Goal: Contribute content: Contribute content

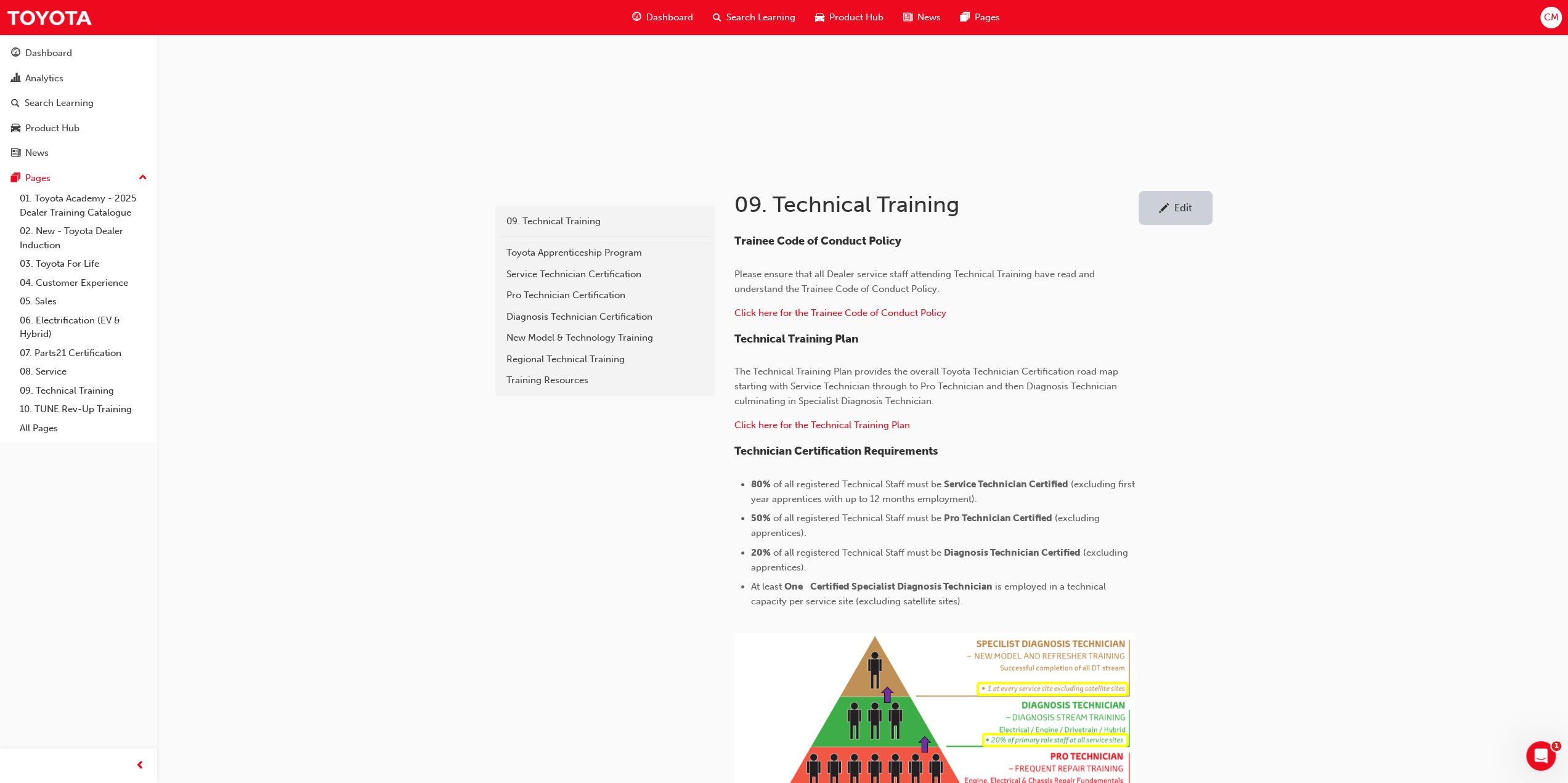
scroll to position [86, 0]
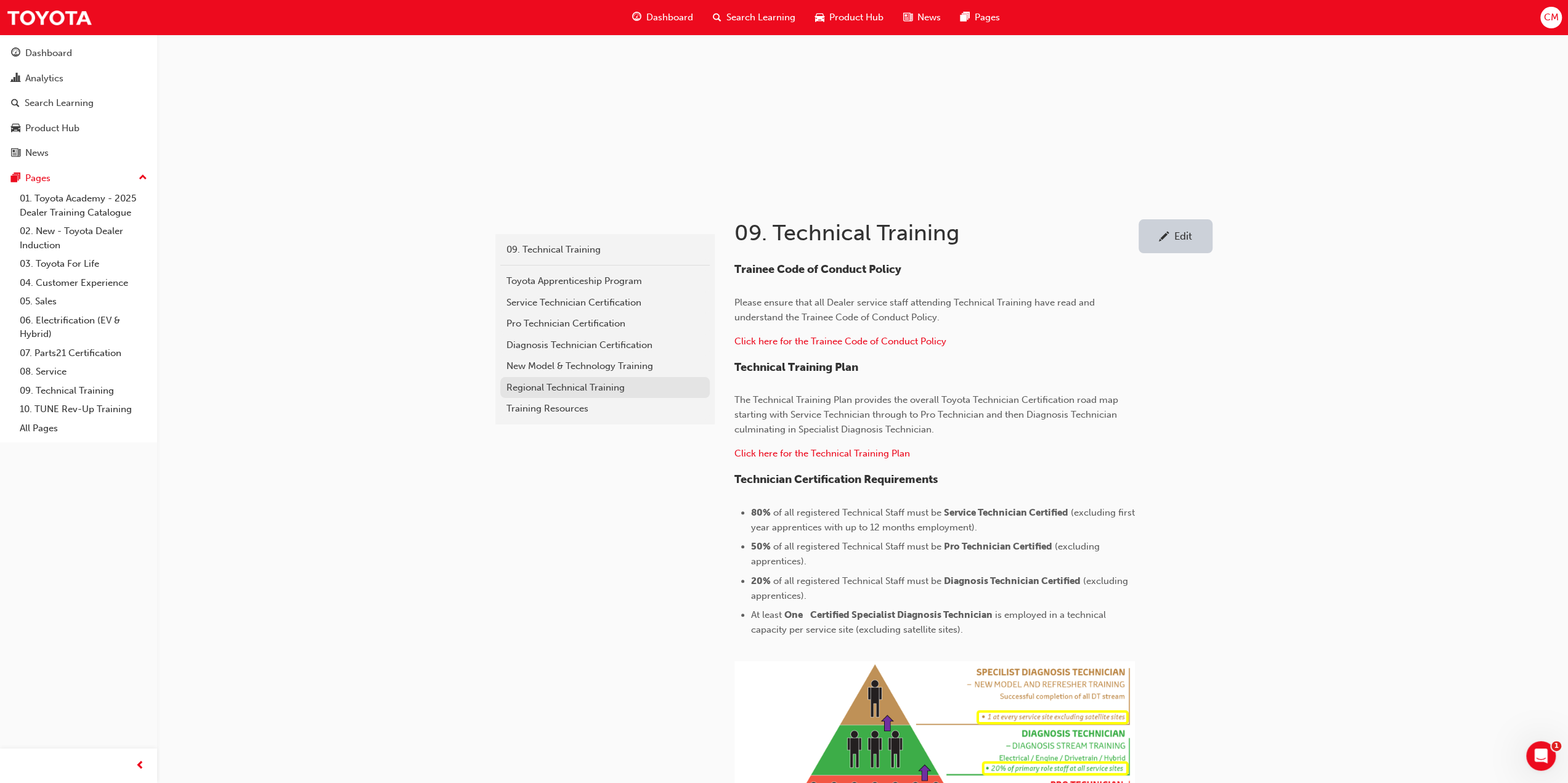
click at [529, 386] on div "Regional Technical Training" at bounding box center [605, 387] width 197 height 14
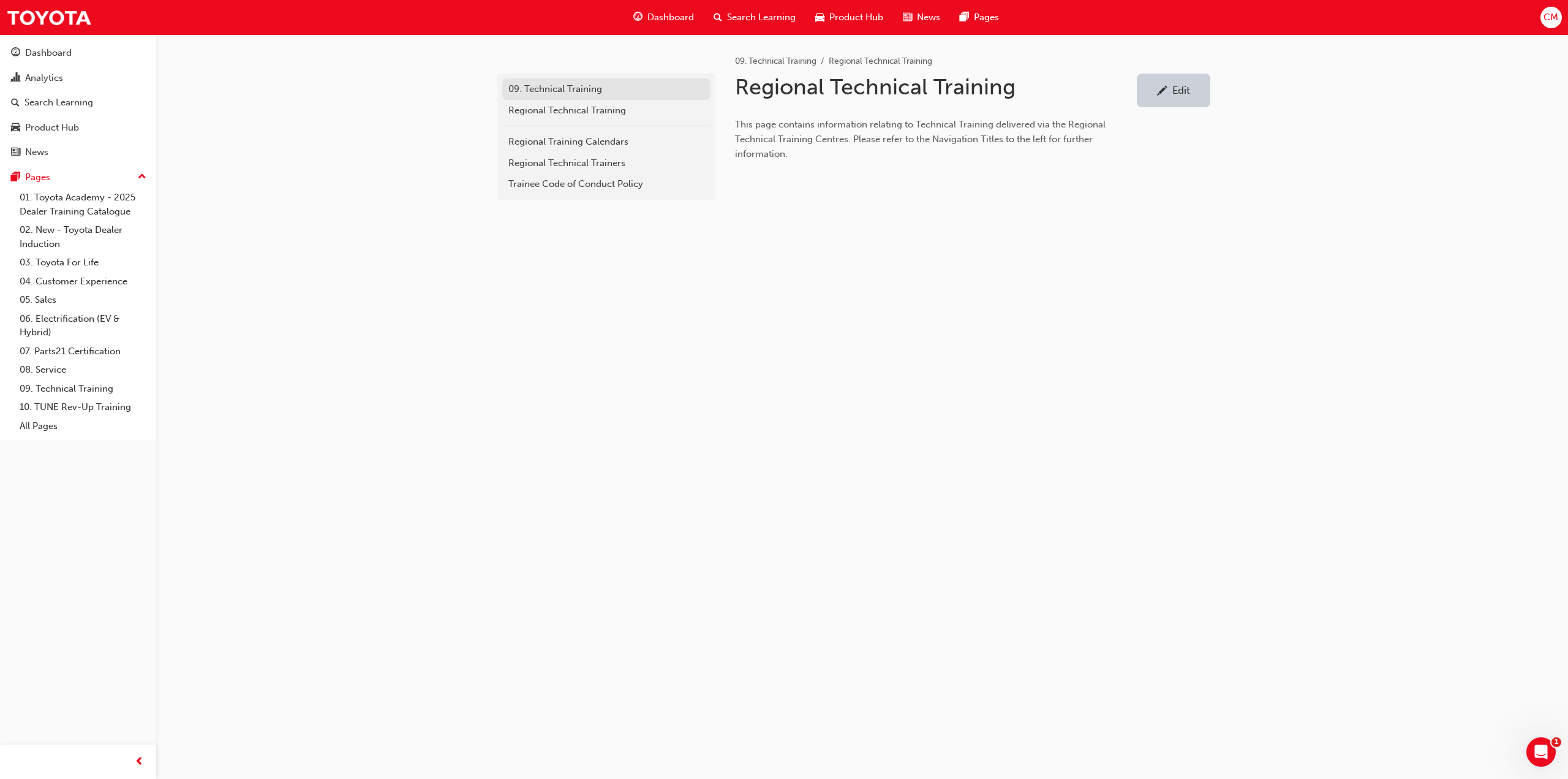
click at [545, 88] on div "09. Technical Training" at bounding box center [606, 88] width 196 height 14
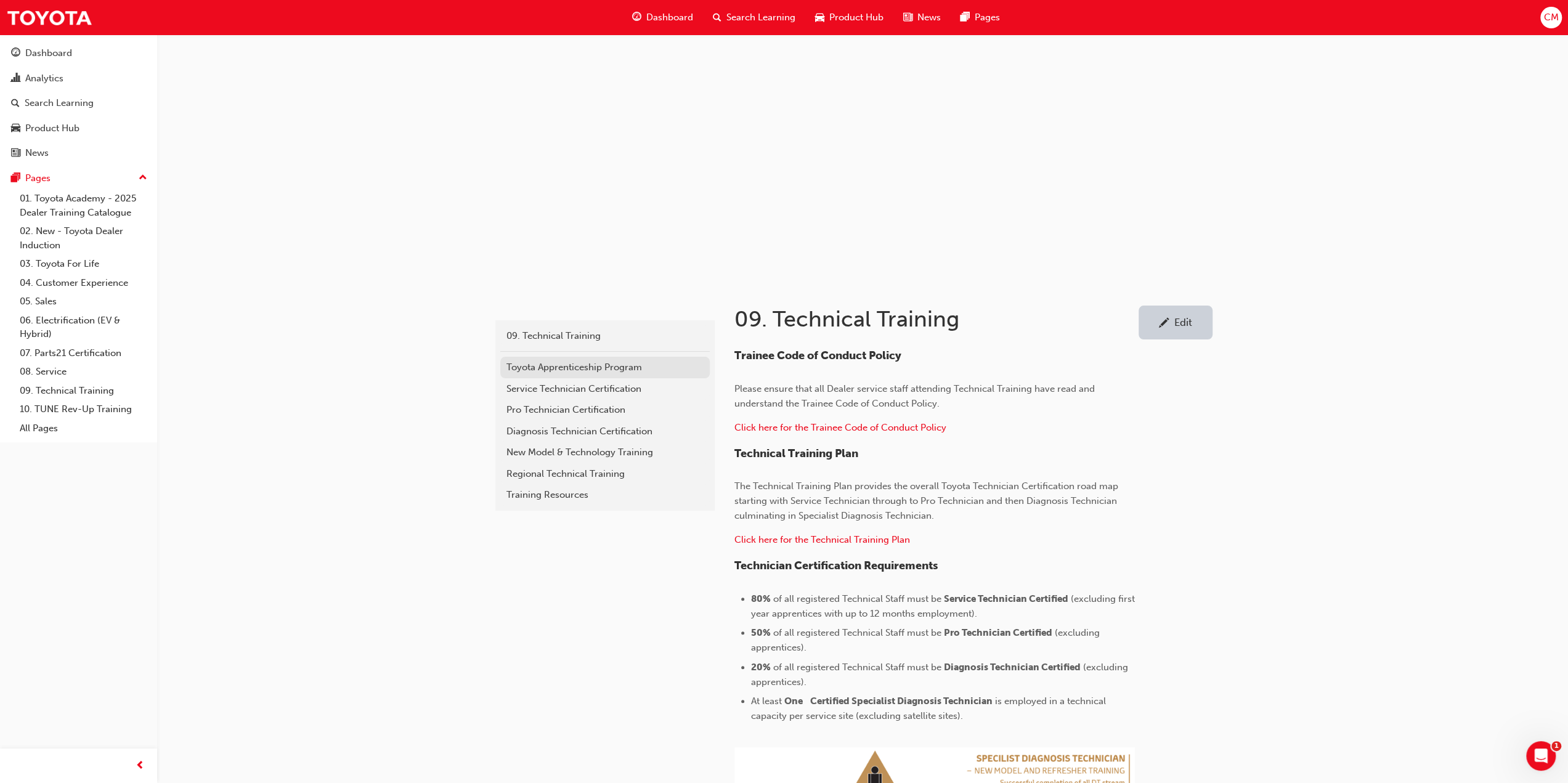
click at [526, 365] on div "Toyota Apprenticeship Program" at bounding box center [605, 367] width 197 height 14
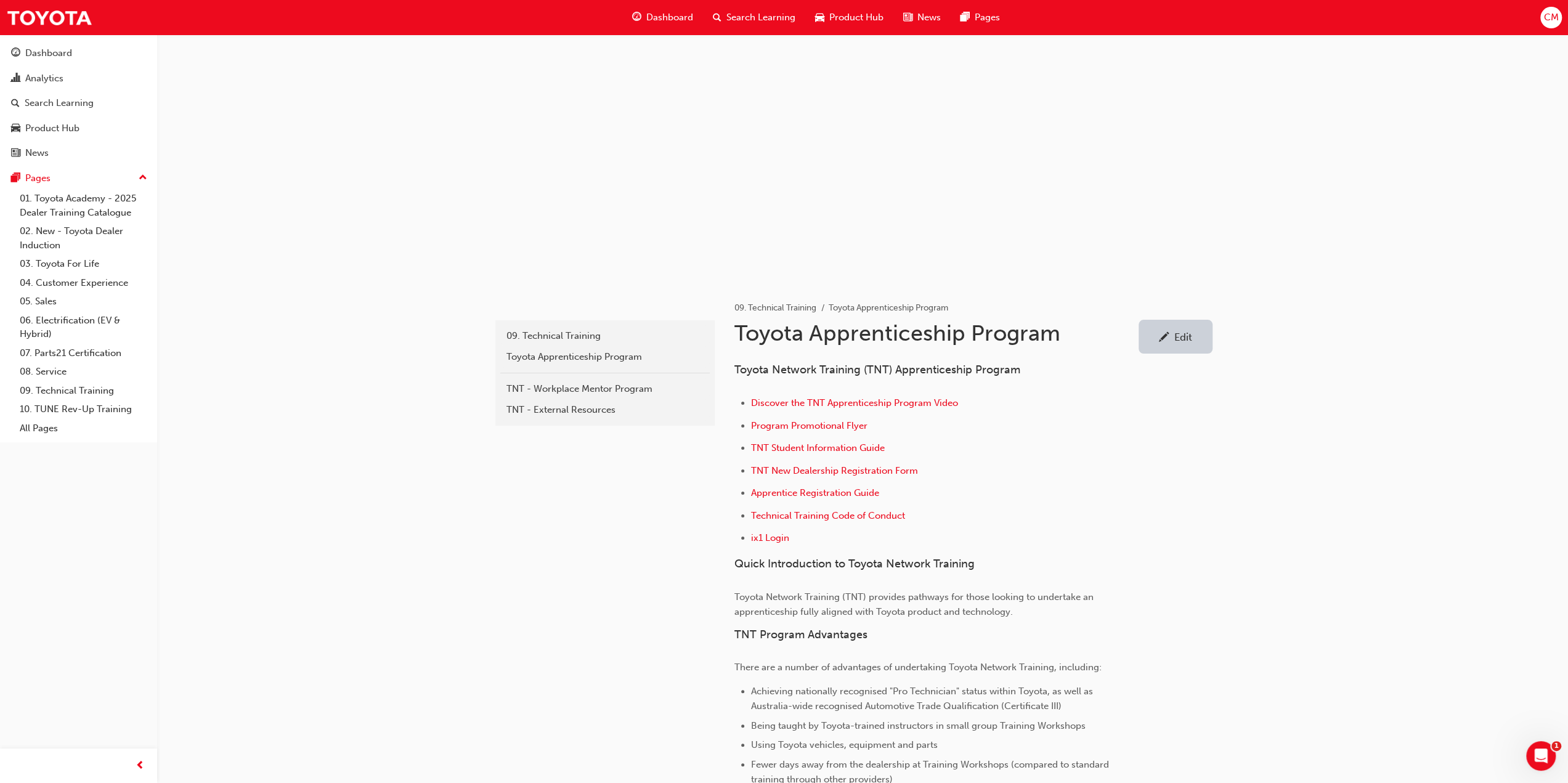
click at [1178, 334] on div "Edit" at bounding box center [1183, 337] width 18 height 12
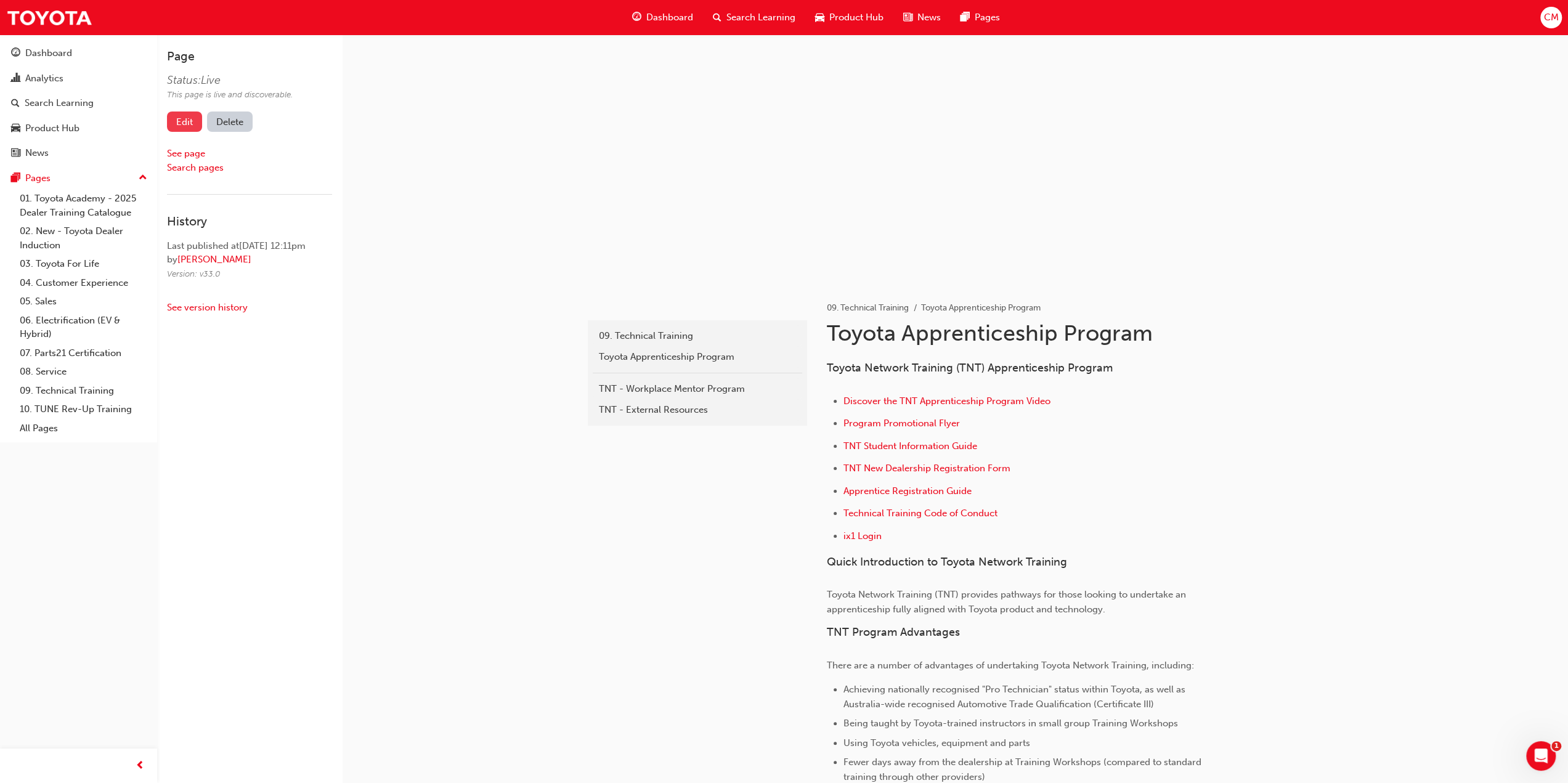
click at [189, 123] on link "Edit" at bounding box center [185, 122] width 35 height 20
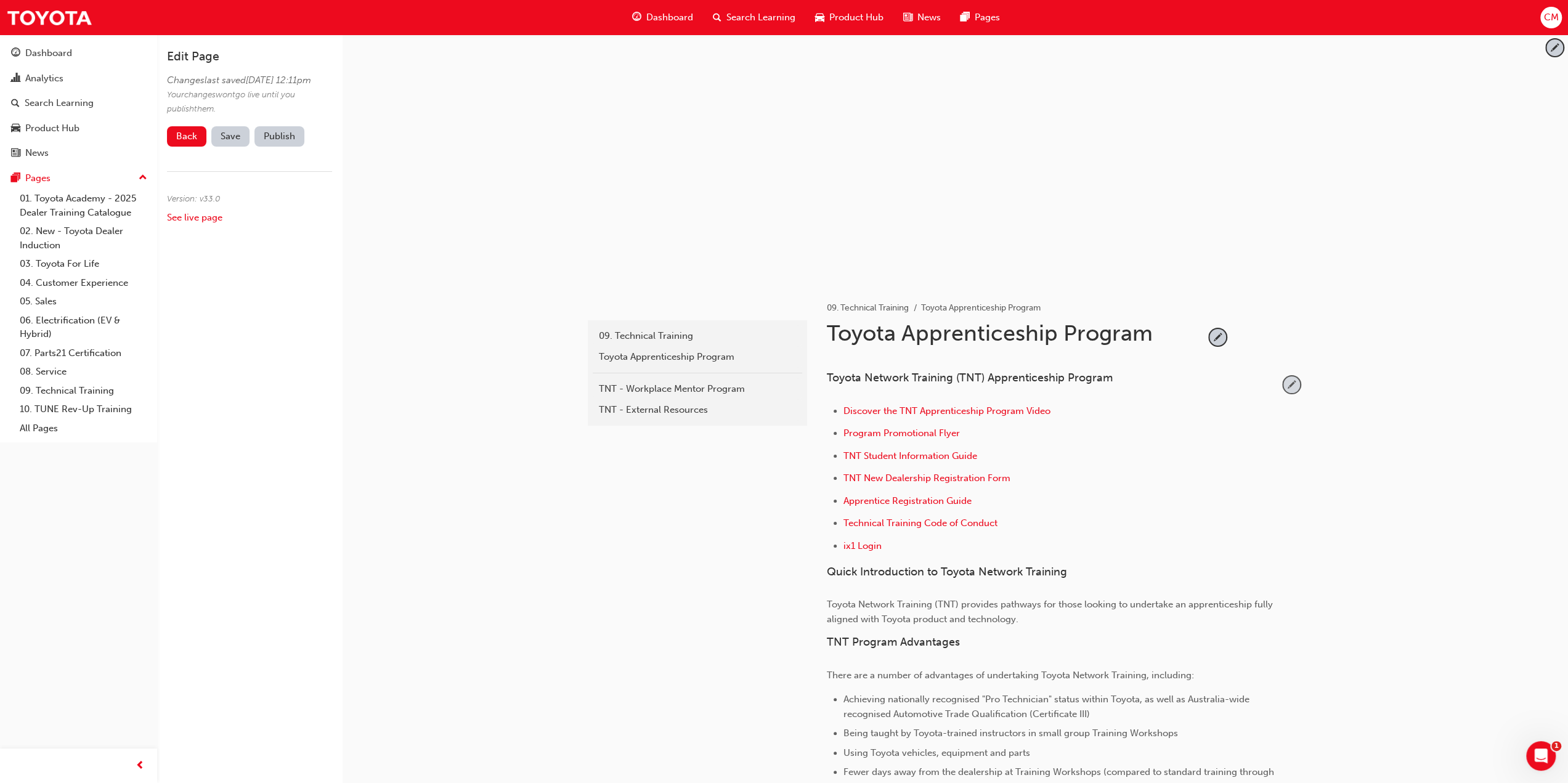
click at [1286, 383] on span "pencil-icon" at bounding box center [1292, 384] width 17 height 17
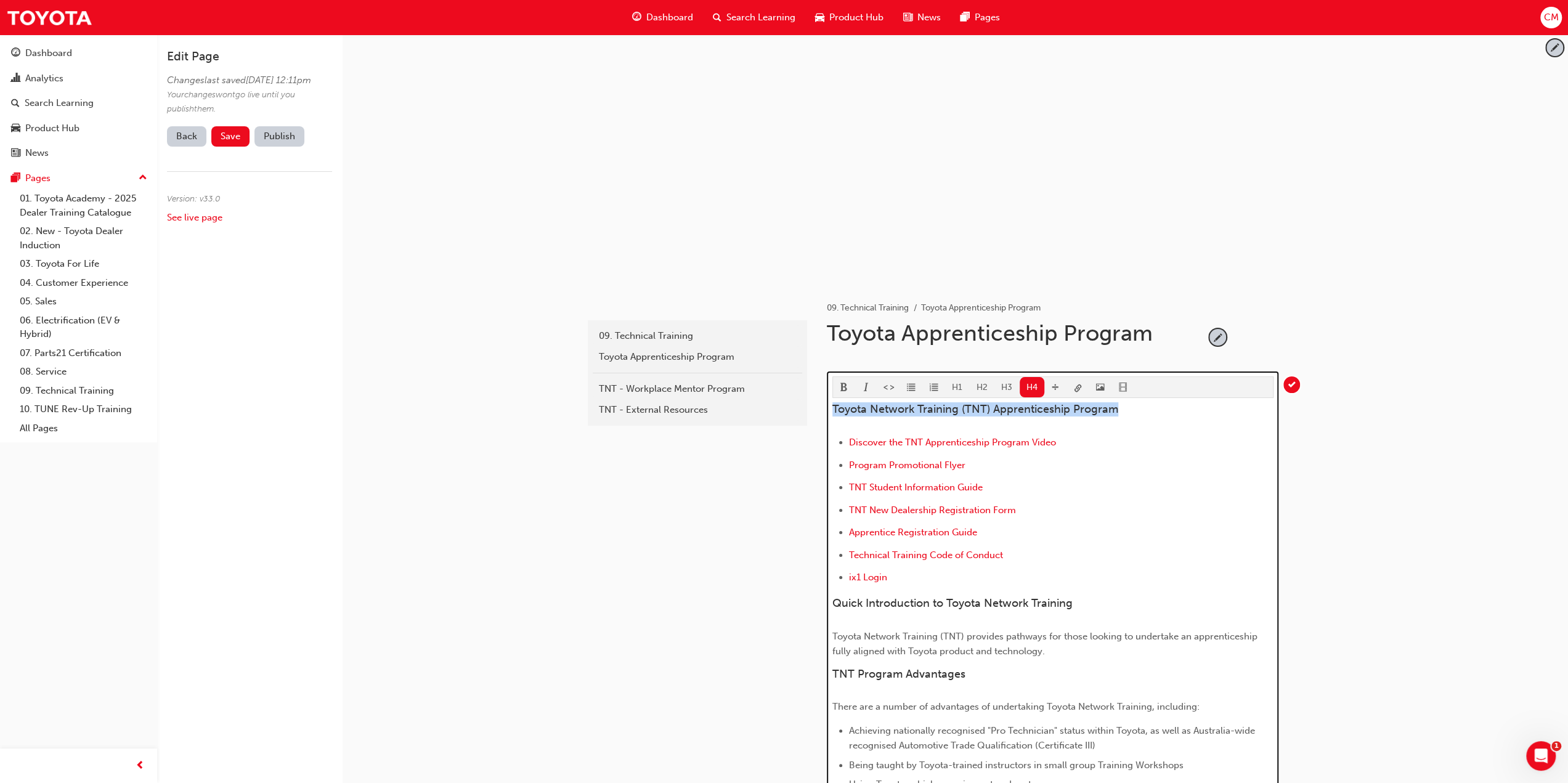
drag, startPoint x: 834, startPoint y: 406, endPoint x: 1144, endPoint y: 403, distance: 310.0
click at [1144, 403] on h4 "Toyota Network Training (TNT) Apprenticeship Program" at bounding box center [1052, 409] width 441 height 14
click at [843, 383] on span "format_bold-icon" at bounding box center [844, 388] width 9 height 10
click at [975, 604] on span "Quick Introduction to Toyota Network Training" at bounding box center [952, 603] width 240 height 14
drag, startPoint x: 834, startPoint y: 598, endPoint x: 1111, endPoint y: 597, distance: 277.0
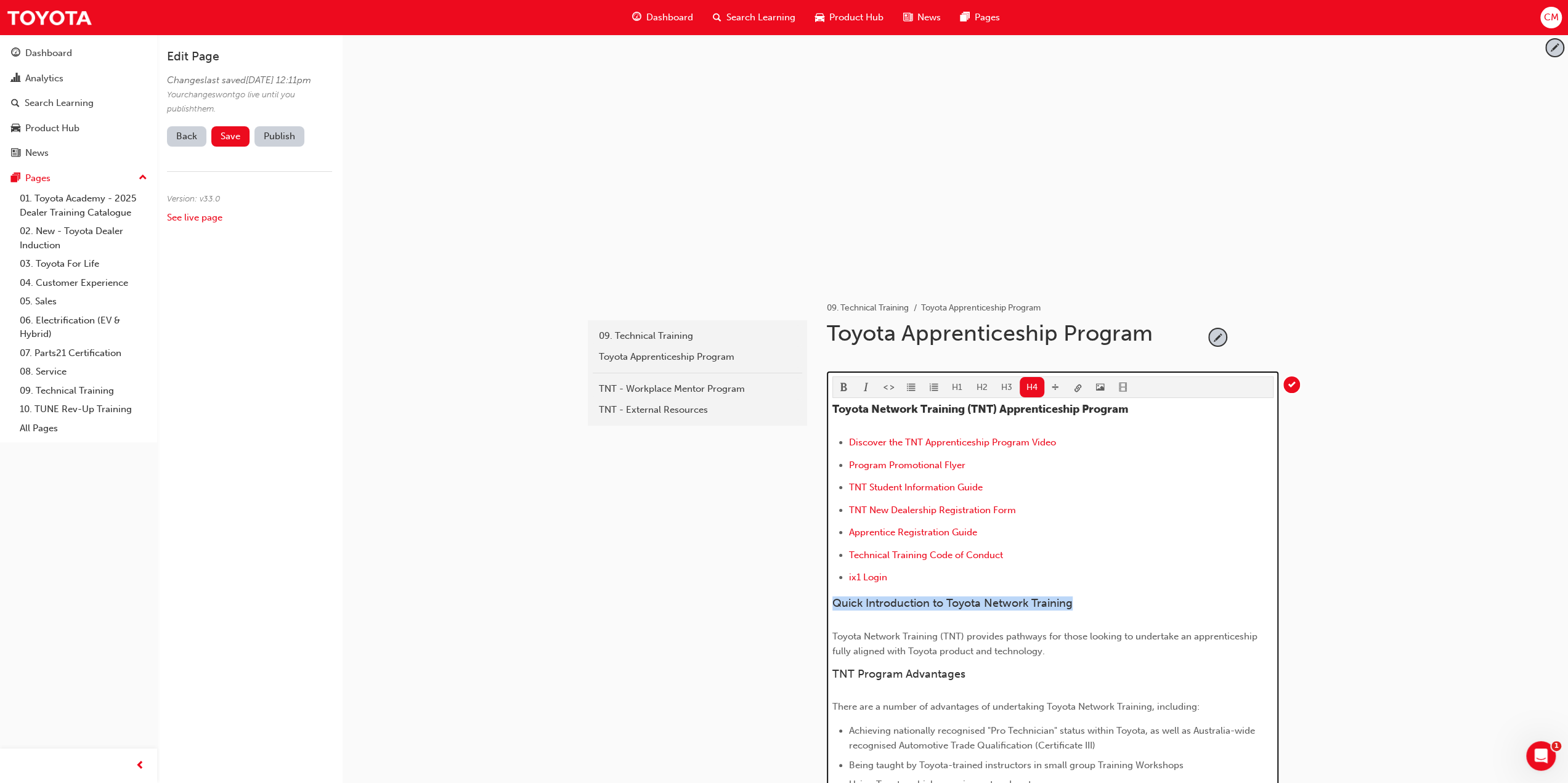
click at [1111, 597] on h4 "Quick Introduction to Toyota Network Training" at bounding box center [1052, 604] width 441 height 14
click at [844, 383] on span "format_bold-icon" at bounding box center [844, 388] width 9 height 10
drag, startPoint x: 833, startPoint y: 668, endPoint x: 1004, endPoint y: 665, distance: 171.0
click at [1004, 668] on h4 "TNT Program Advantages" at bounding box center [1052, 674] width 441 height 14
drag, startPoint x: 840, startPoint y: 386, endPoint x: 919, endPoint y: 475, distance: 119.0
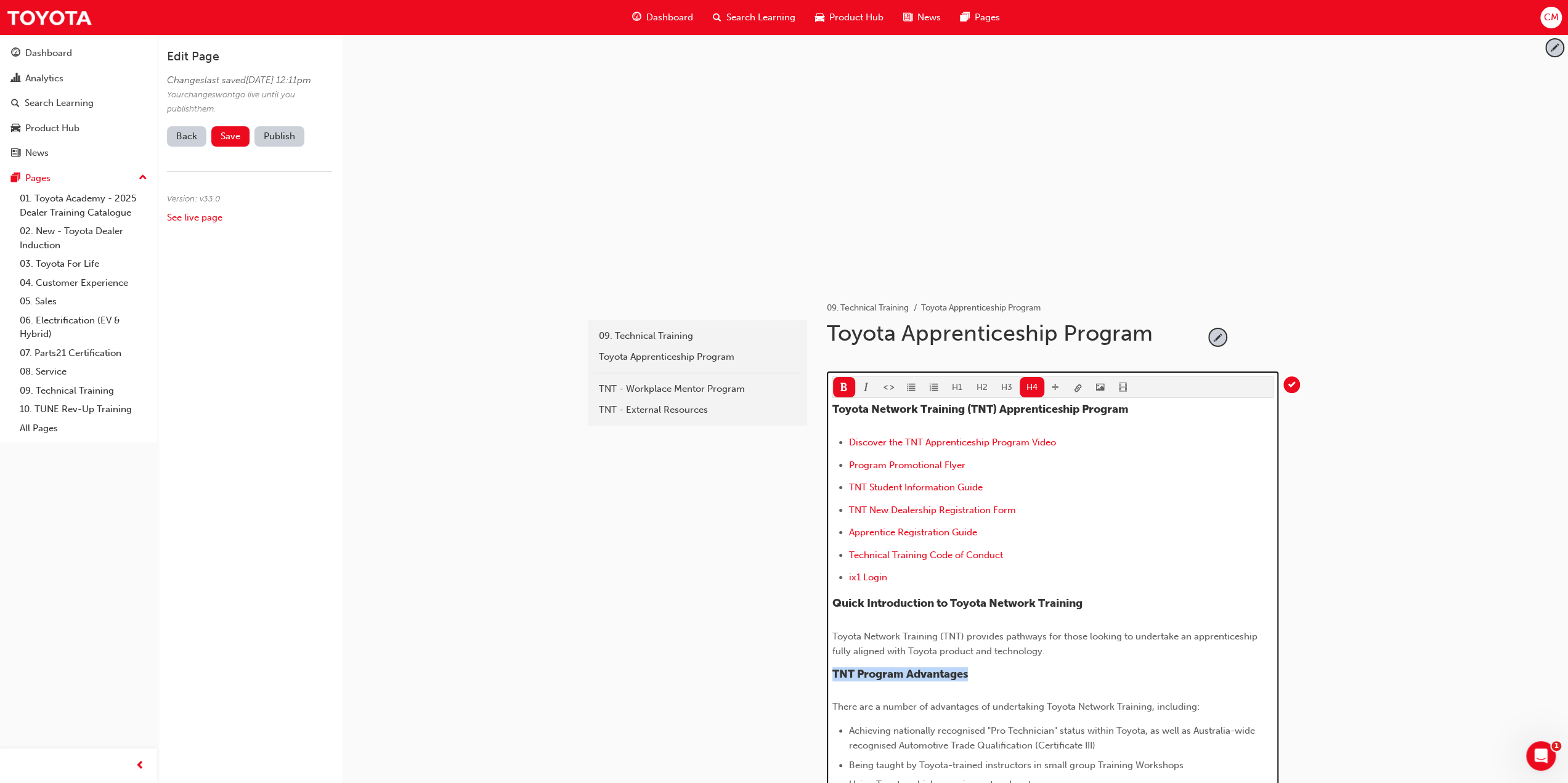
click at [839, 387] on span "format_bold-icon" at bounding box center [844, 388] width 9 height 10
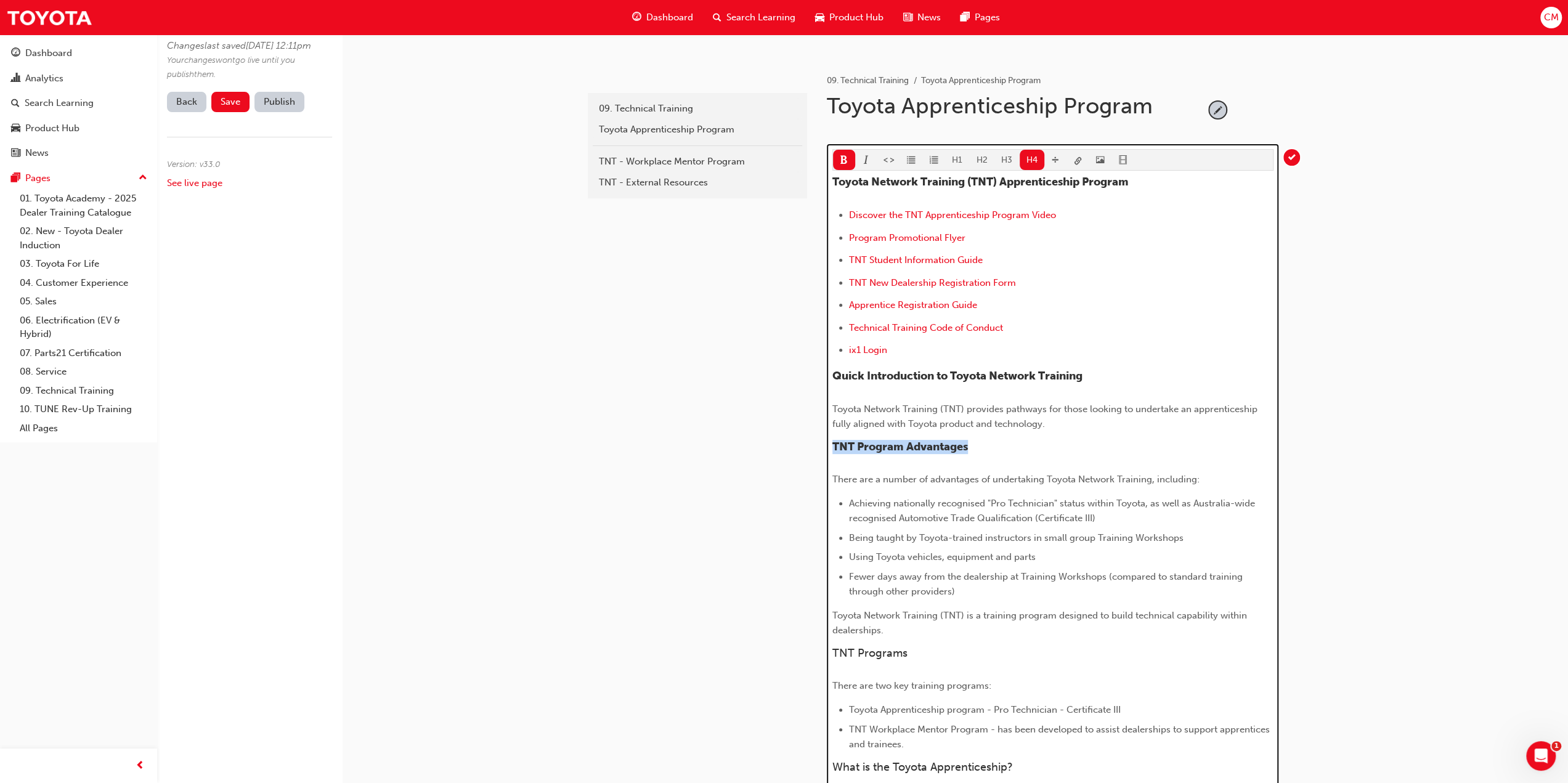
scroll to position [246, 0]
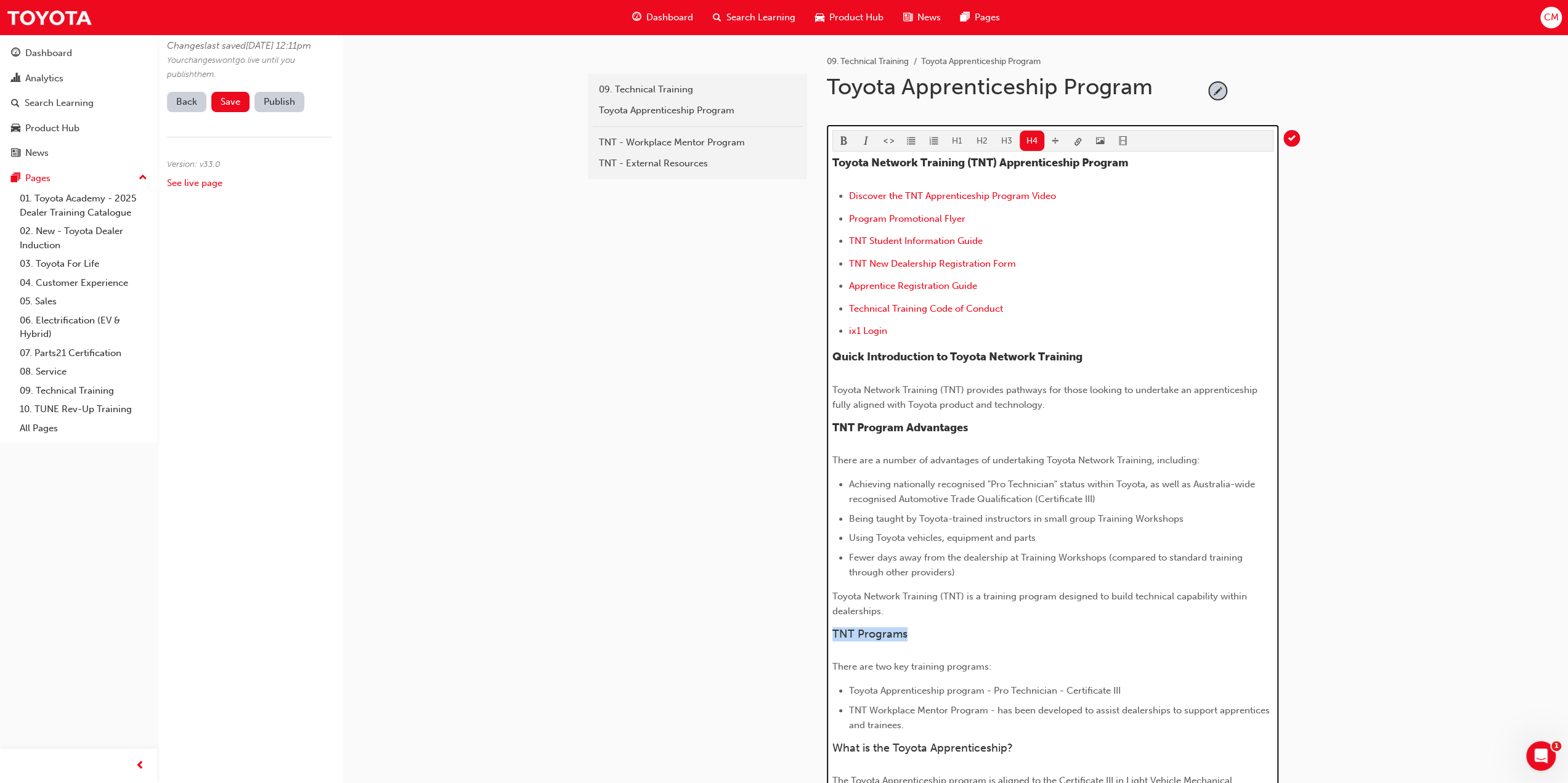
drag, startPoint x: 832, startPoint y: 629, endPoint x: 952, endPoint y: 625, distance: 120.1
click at [952, 628] on h4 "TNT Programs" at bounding box center [1052, 634] width 441 height 14
click at [841, 133] on button "button" at bounding box center [844, 141] width 23 height 20
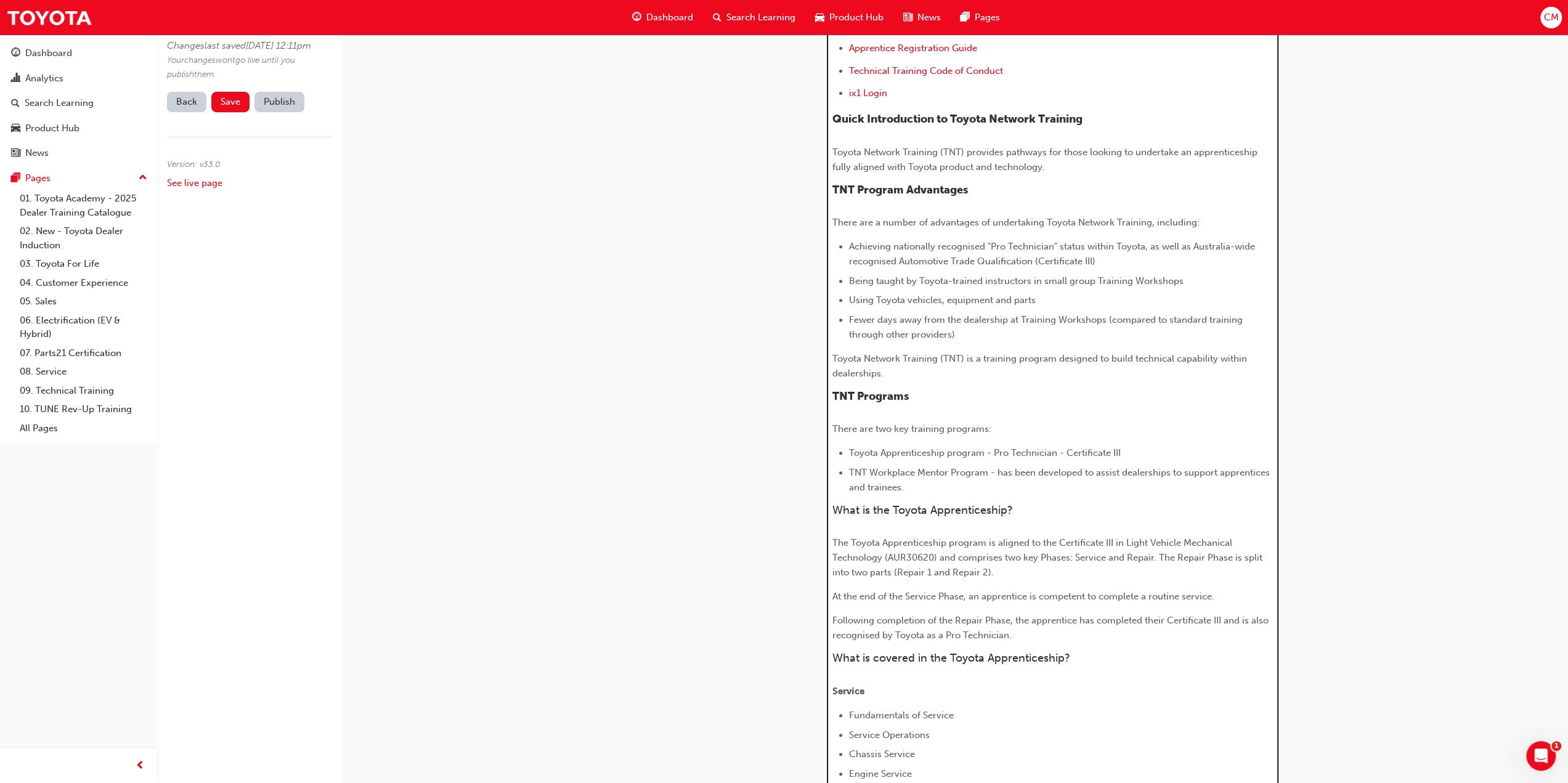
scroll to position [493, 0]
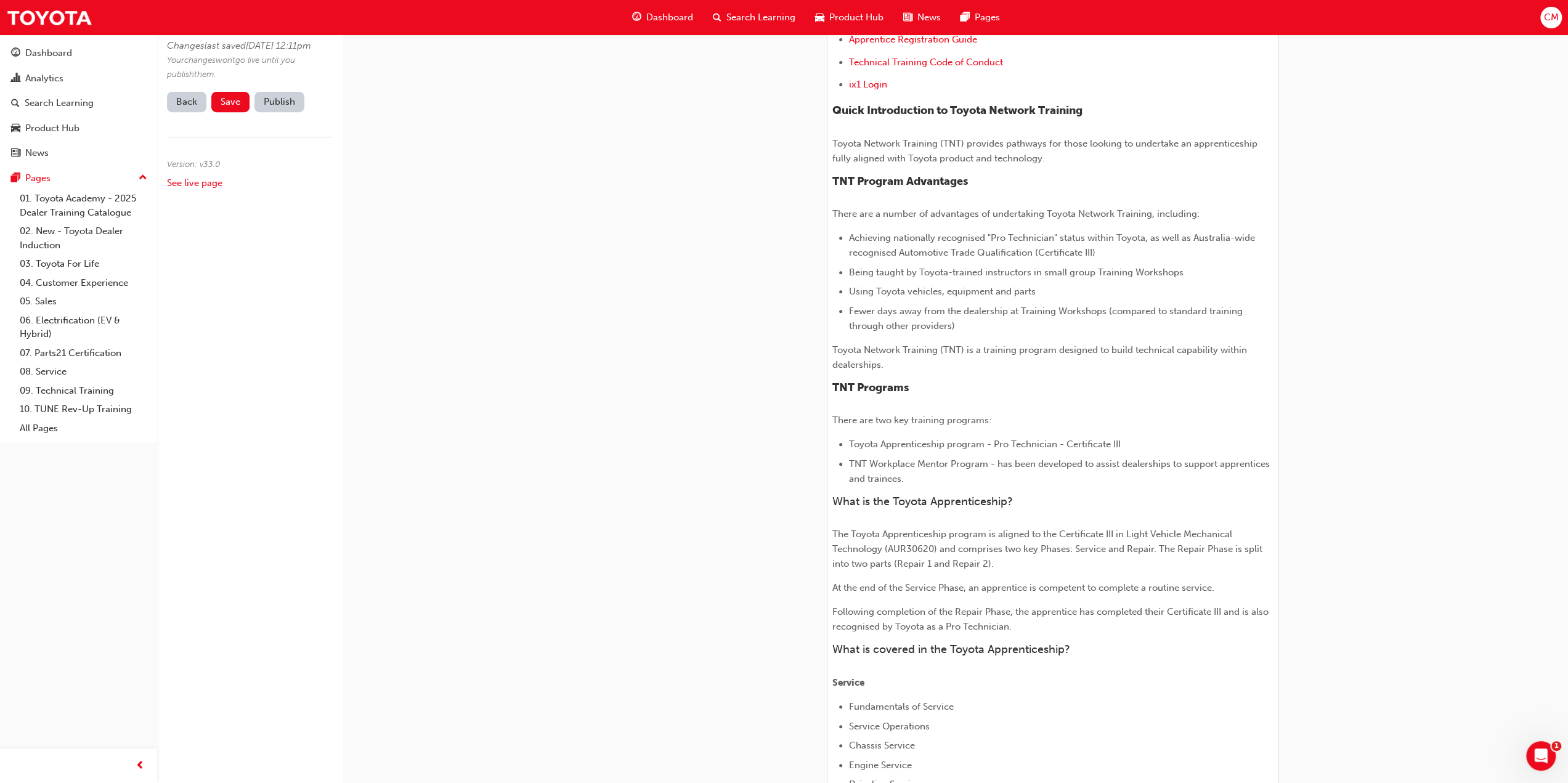
click at [831, 496] on div "H1 H2 H3 H4 Toyota Network Training (TNT) Apprenticeship Program Discover the T…" at bounding box center [1052, 659] width 451 height 1560
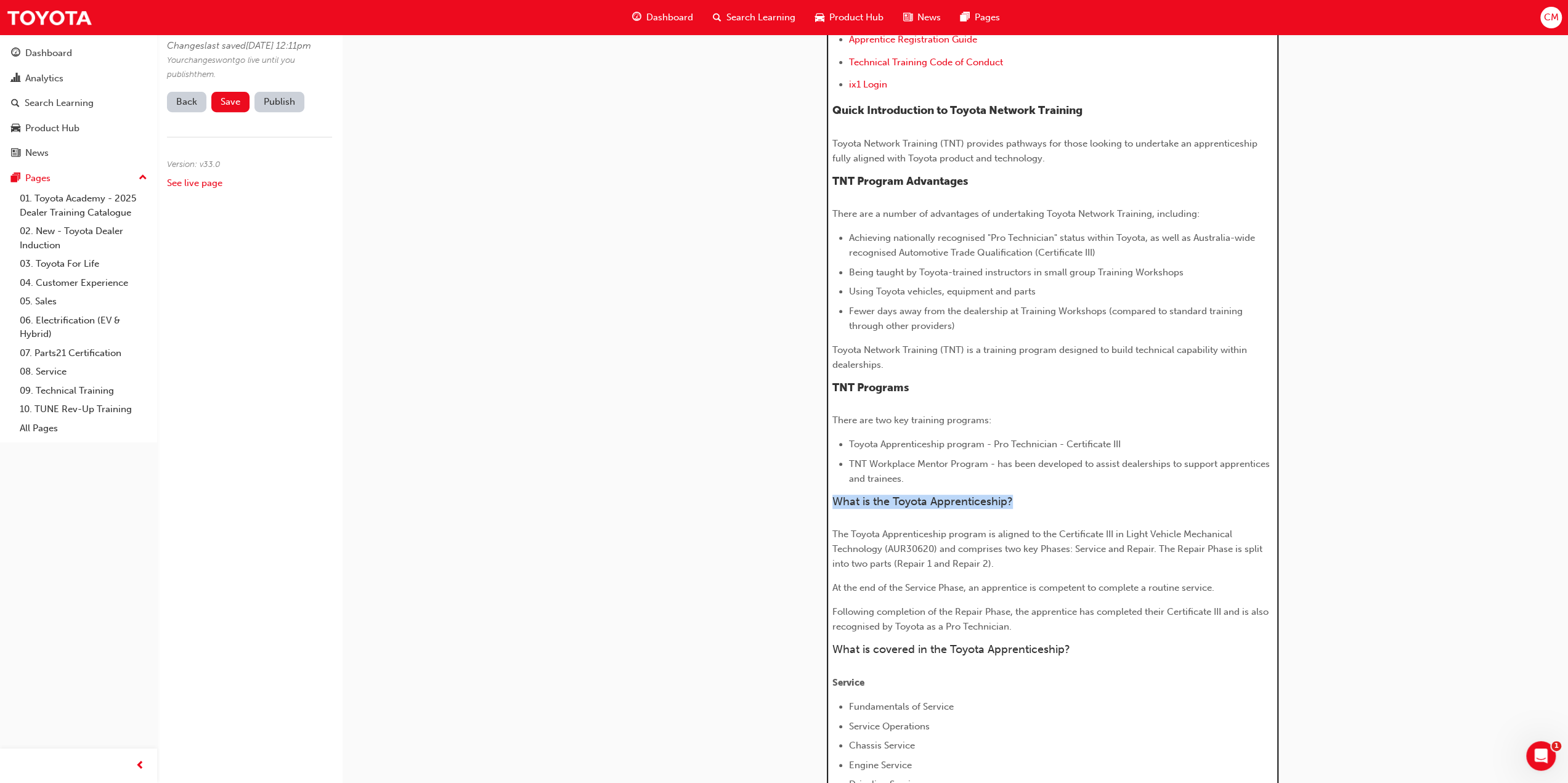
drag, startPoint x: 837, startPoint y: 494, endPoint x: 1031, endPoint y: 502, distance: 194.2
click at [1029, 502] on h4 "What is the Toyota Apprenticeship?" at bounding box center [1052, 502] width 441 height 14
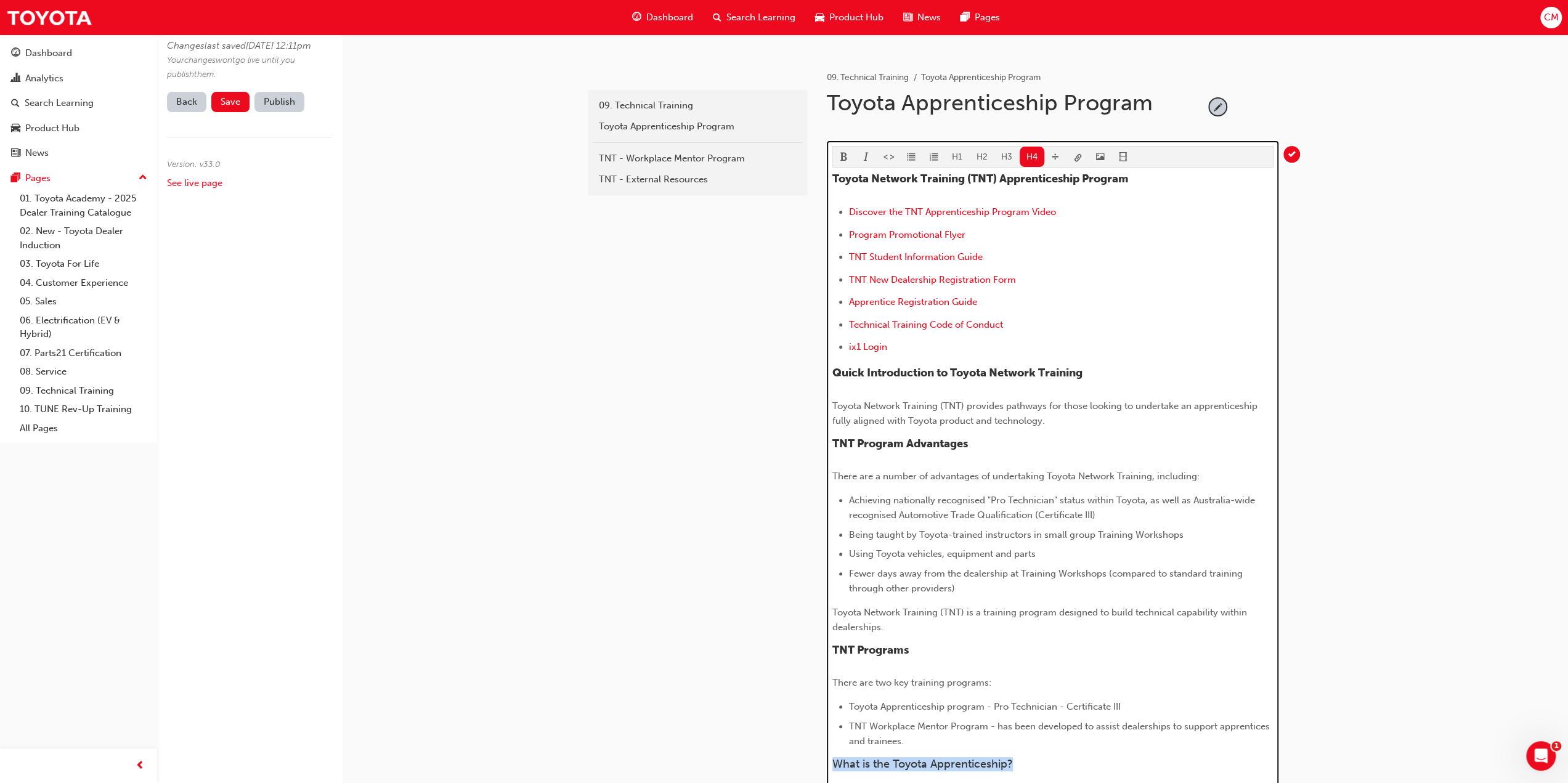
scroll to position [184, 0]
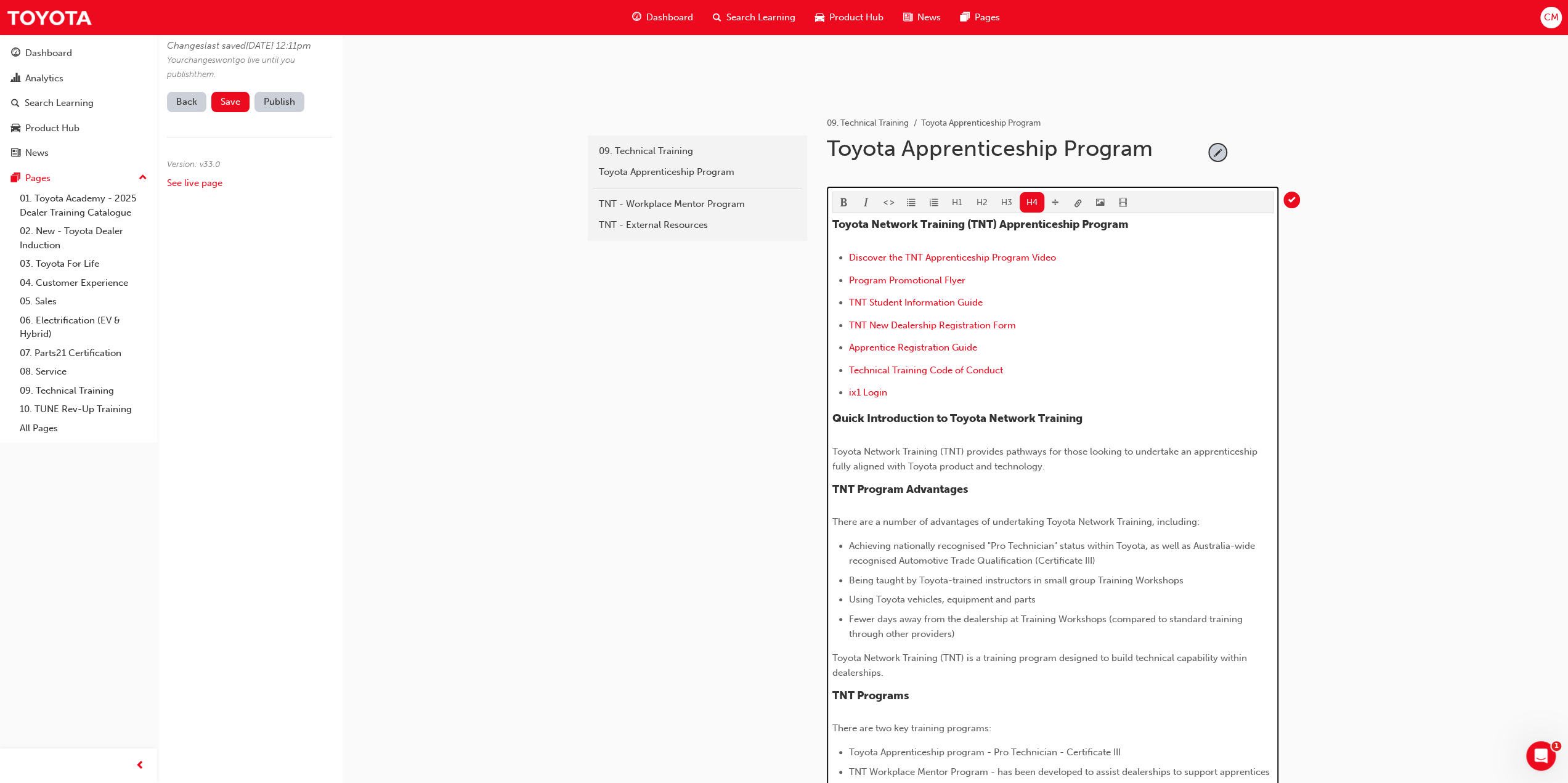
click at [841, 203] on span "format_bold-icon" at bounding box center [844, 203] width 9 height 10
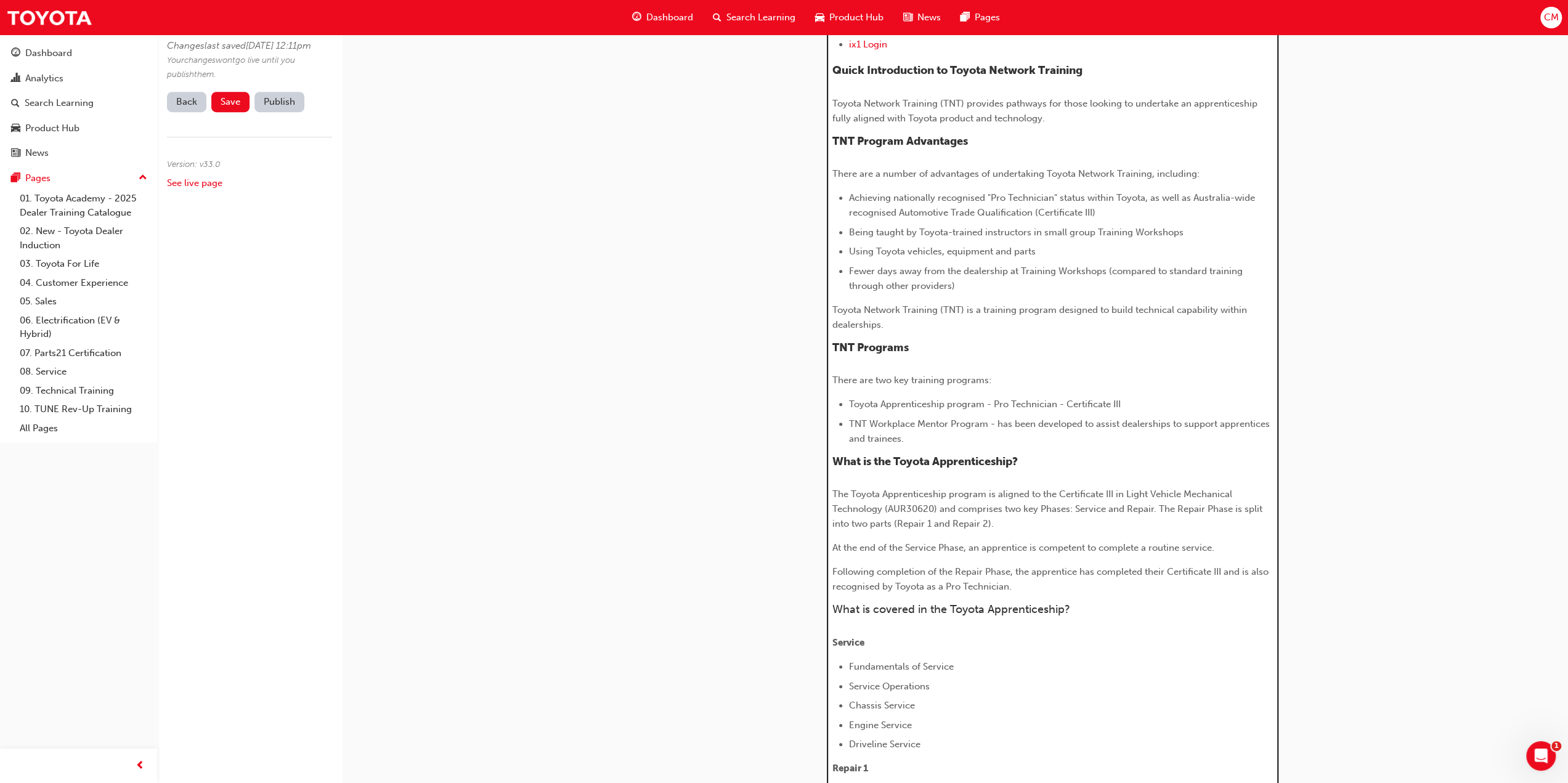
scroll to position [554, 0]
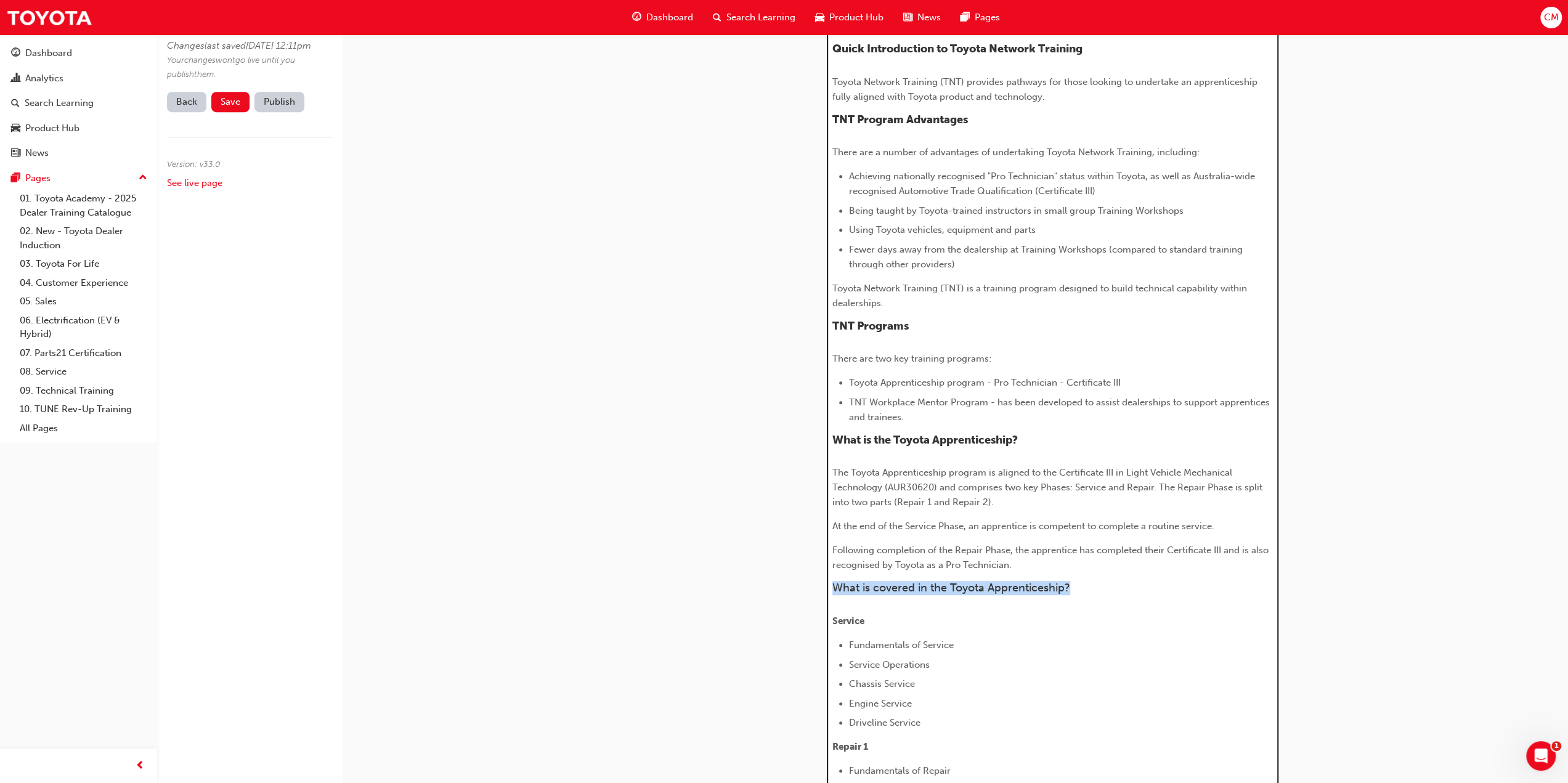
drag, startPoint x: 831, startPoint y: 588, endPoint x: 1101, endPoint y: 588, distance: 270.0
click at [1101, 588] on h4 "What is covered in the Toyota Apprenticeship?" at bounding box center [1052, 588] width 441 height 14
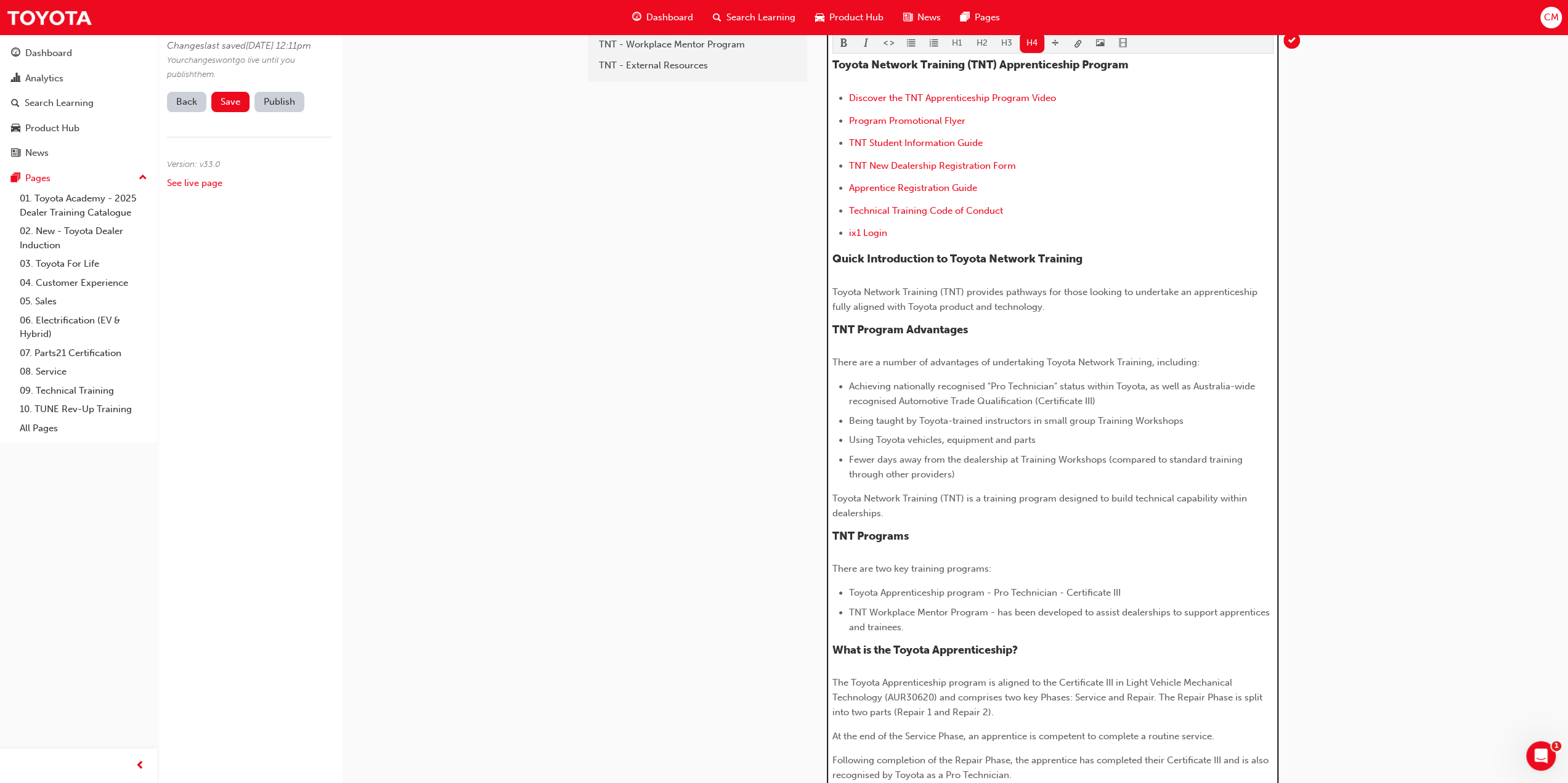
scroll to position [308, 0]
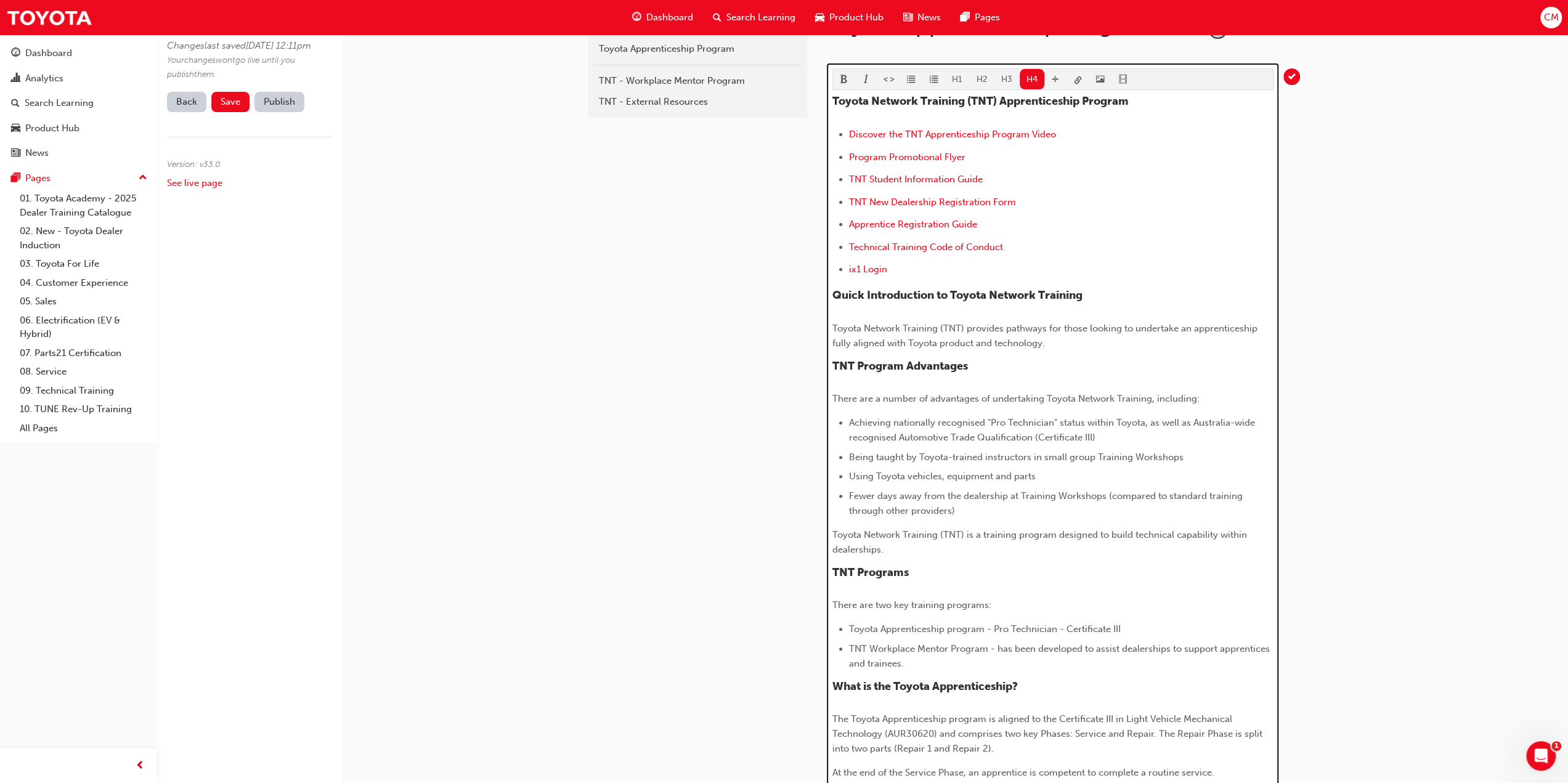
click at [844, 77] on span "format_bold-icon" at bounding box center [844, 80] width 9 height 10
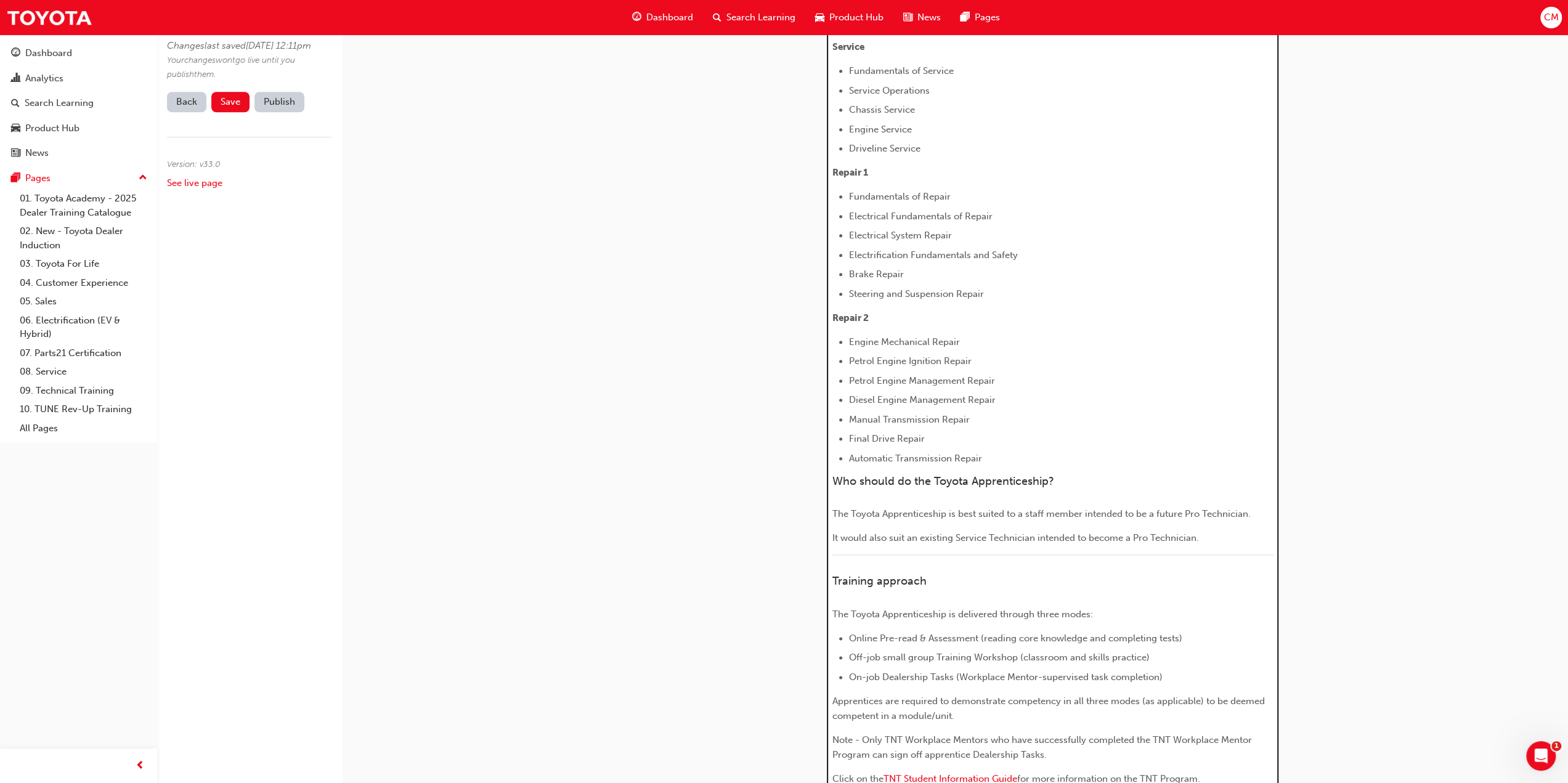
scroll to position [1170, 0]
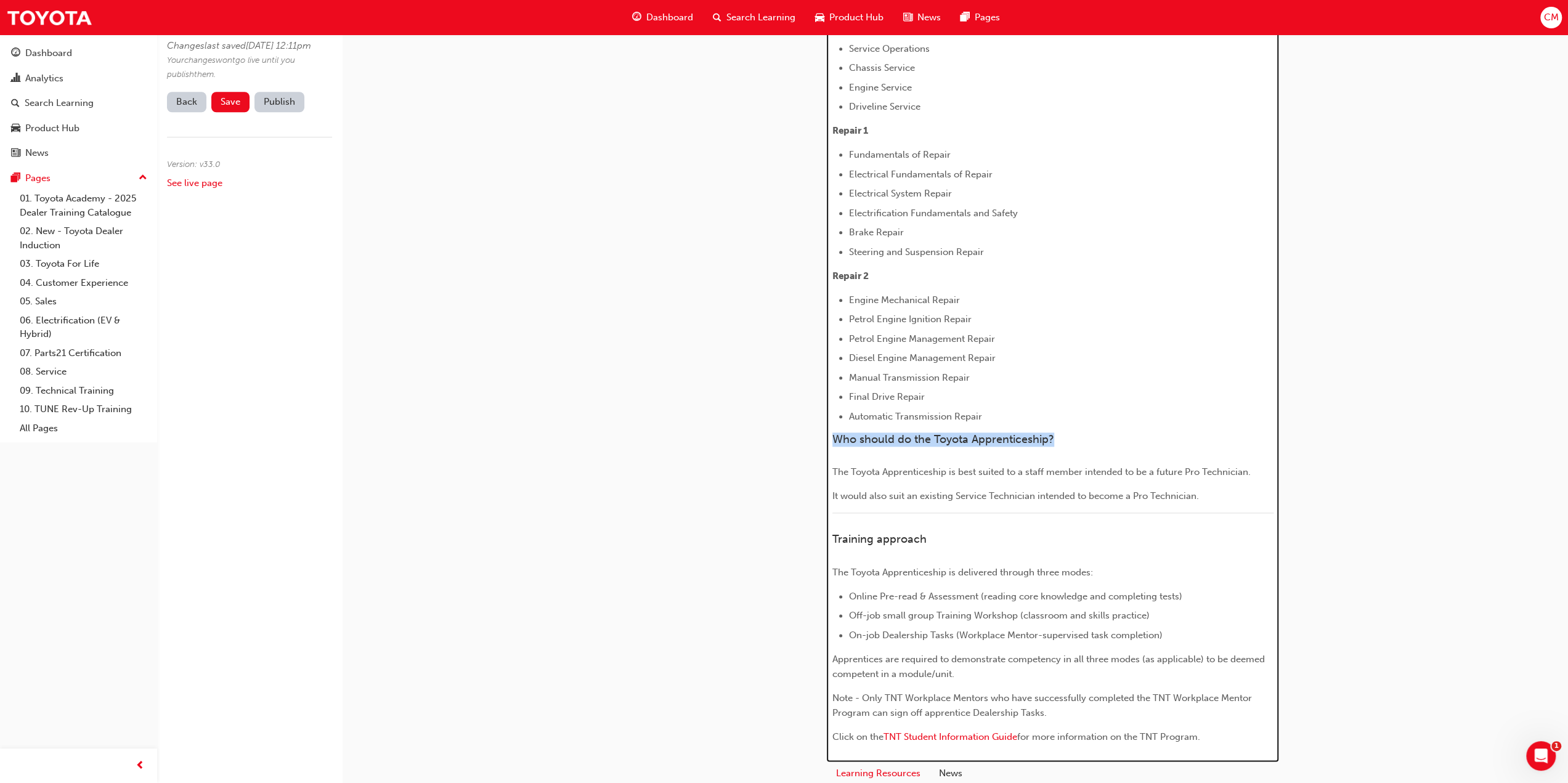
drag, startPoint x: 833, startPoint y: 438, endPoint x: 1087, endPoint y: 443, distance: 254.0
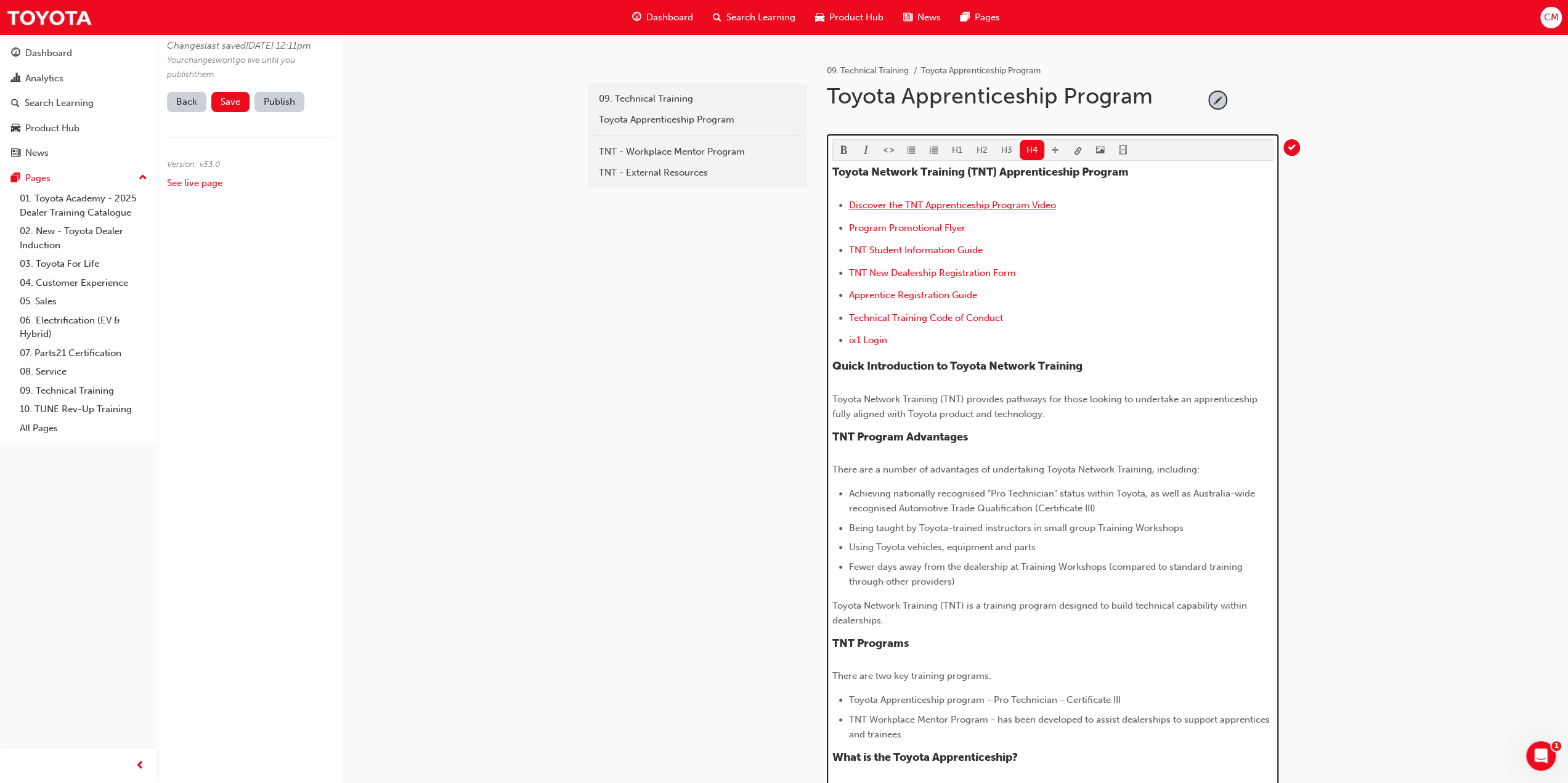
scroll to position [184, 0]
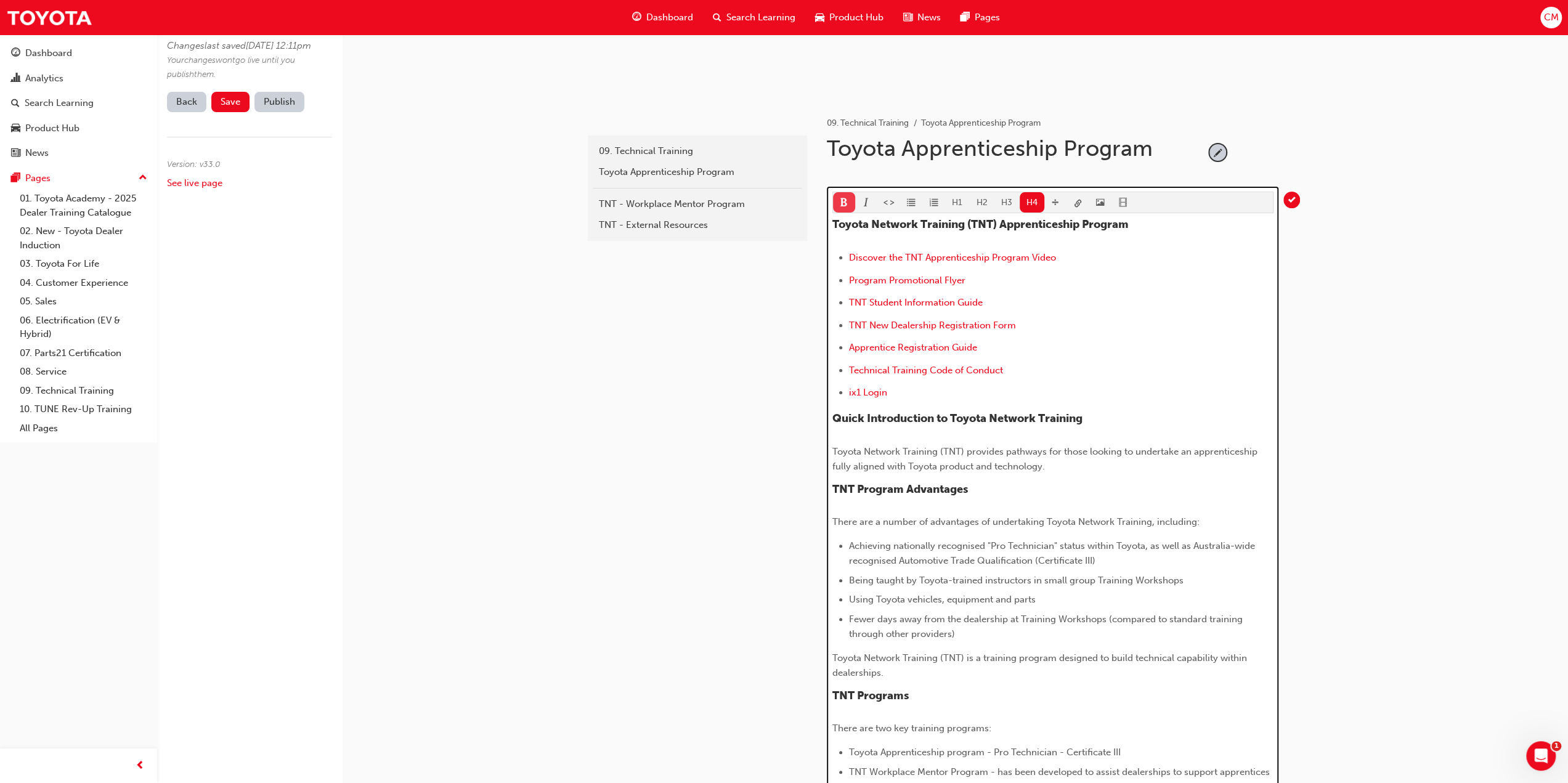
click at [842, 198] on span "format_bold-icon" at bounding box center [844, 203] width 9 height 10
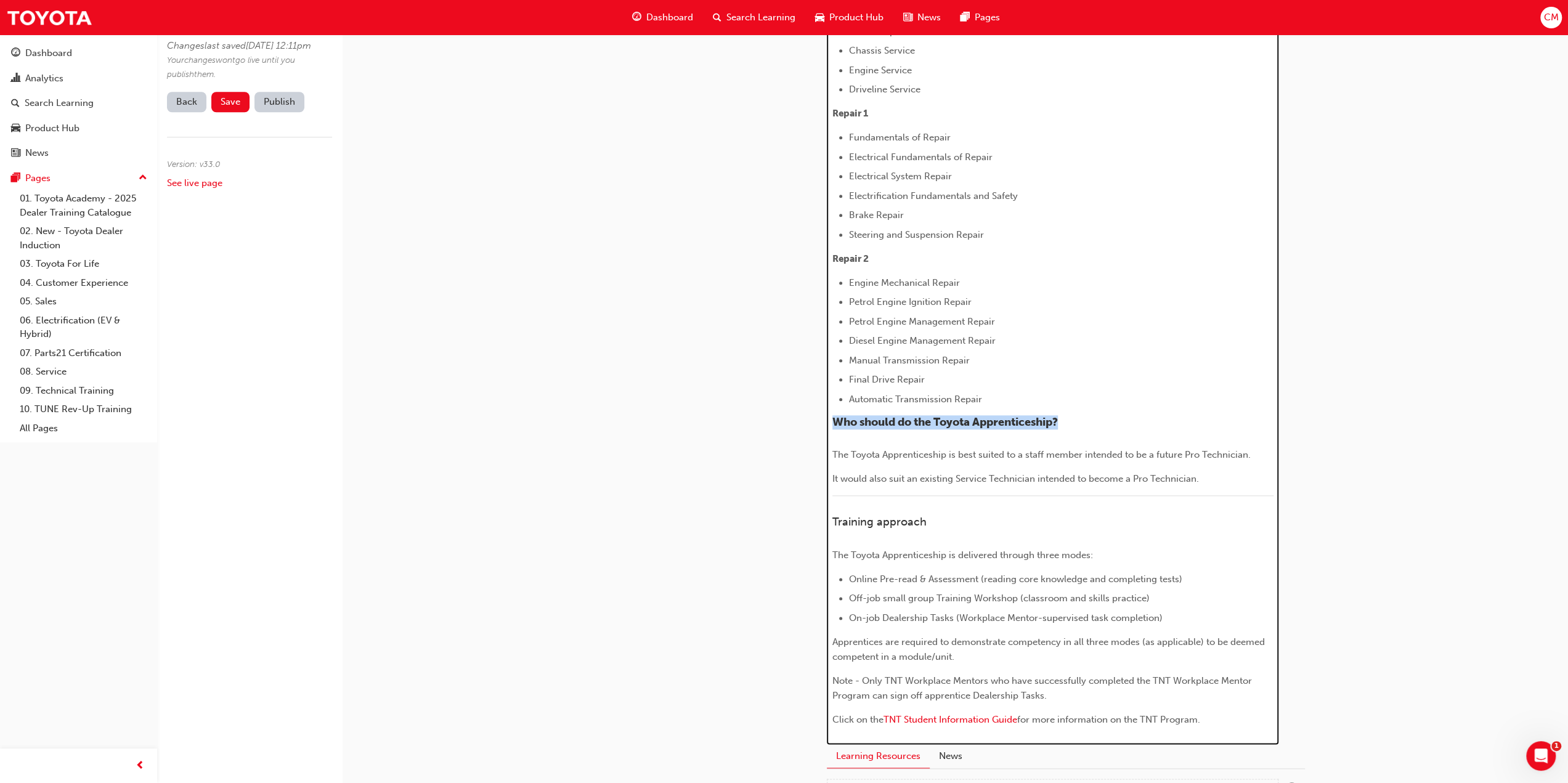
scroll to position [1232, 0]
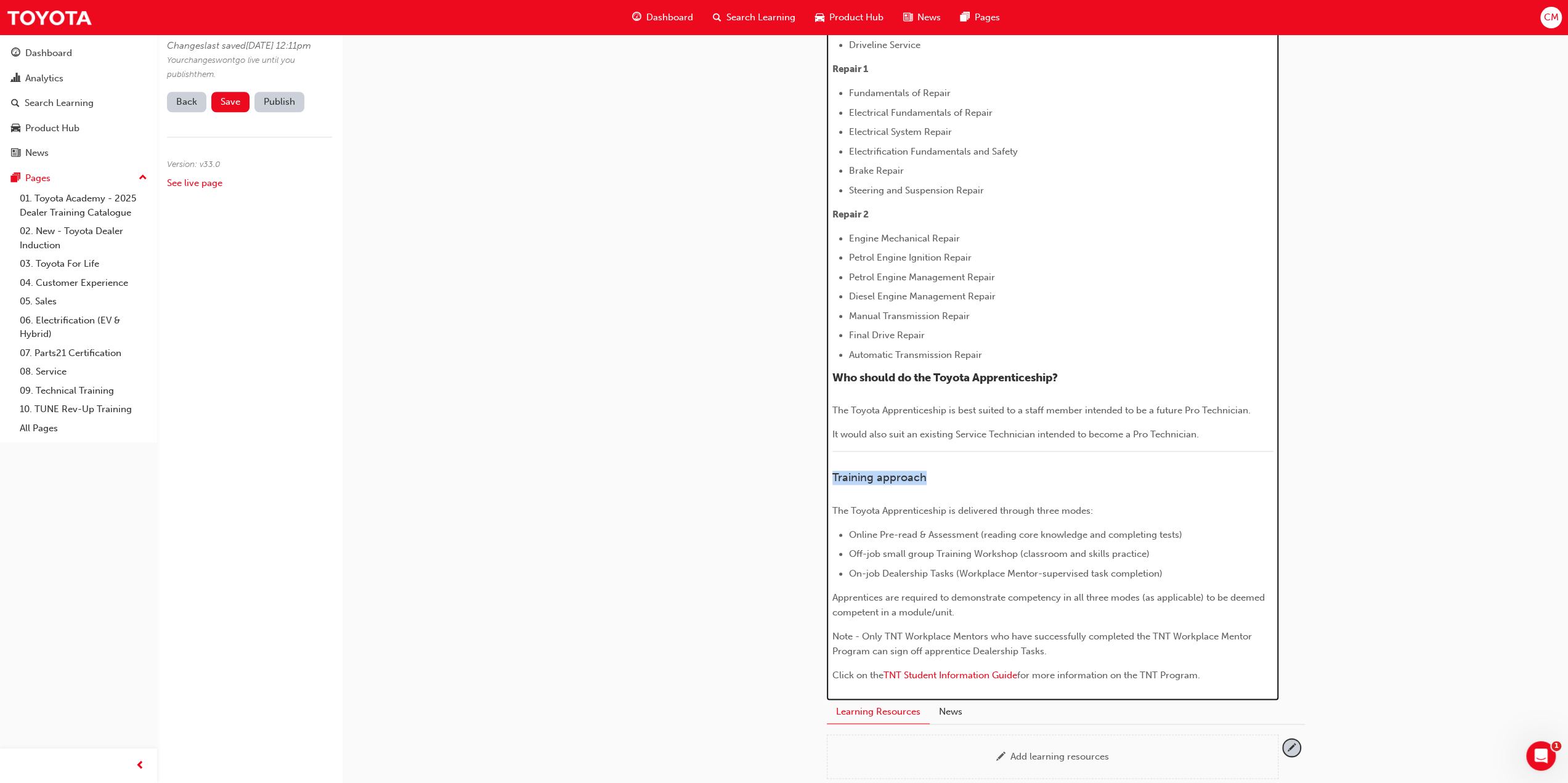
drag, startPoint x: 832, startPoint y: 474, endPoint x: 1002, endPoint y: 486, distance: 170.4
click at [972, 472] on h4 "Training approach" at bounding box center [1052, 478] width 441 height 14
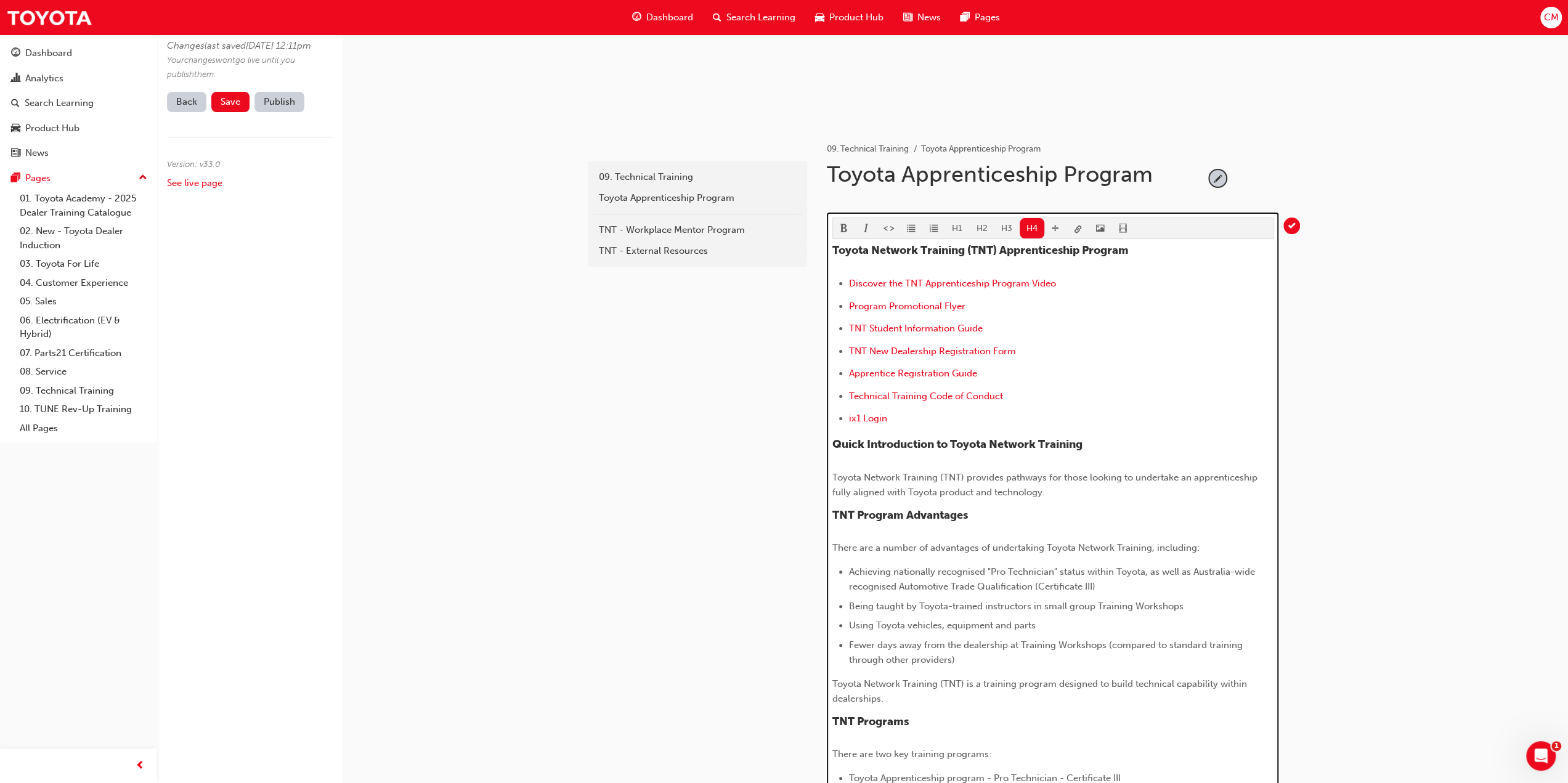
scroll to position [0, 0]
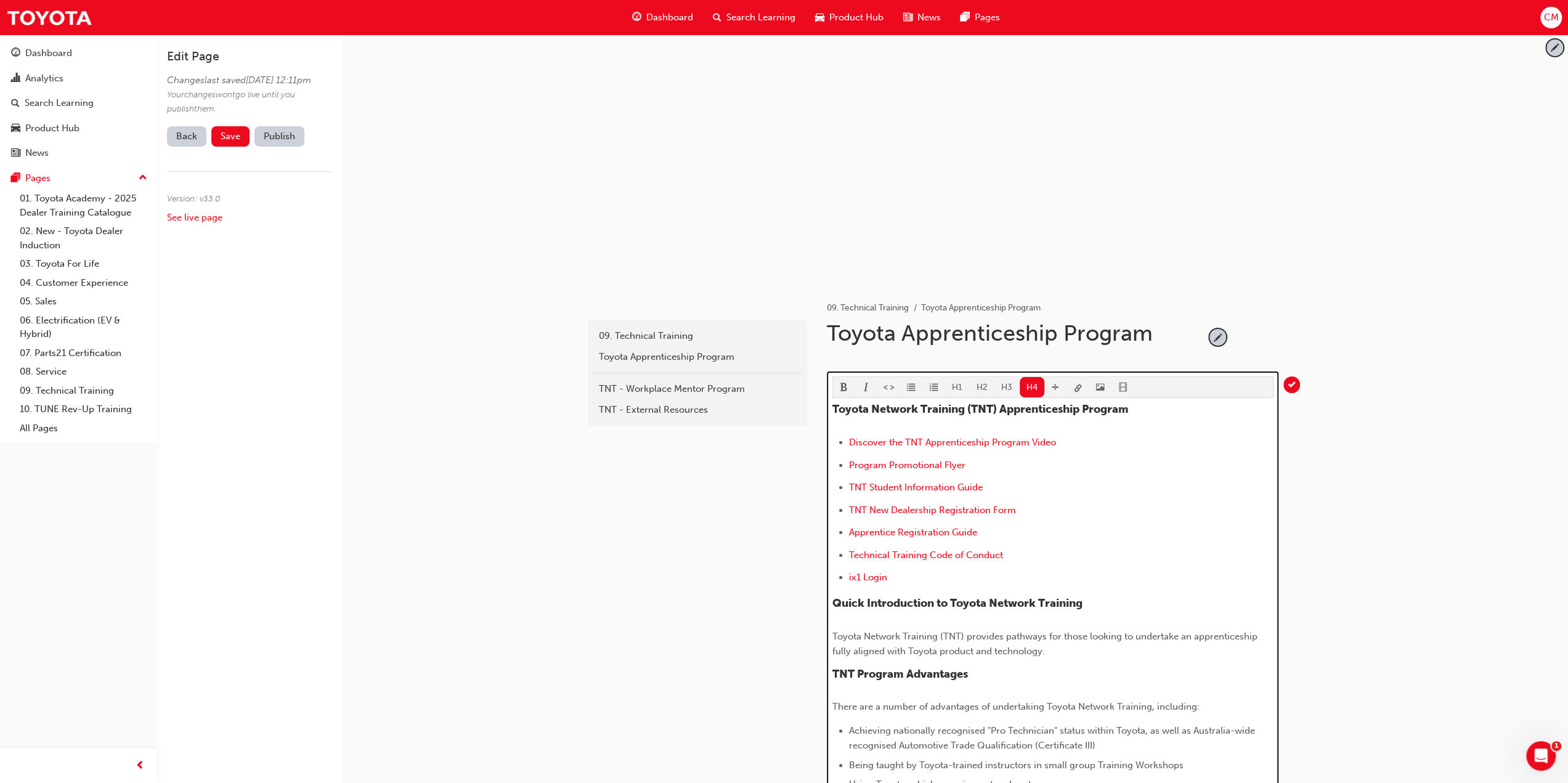
click at [841, 385] on span "format_bold-icon" at bounding box center [844, 388] width 9 height 10
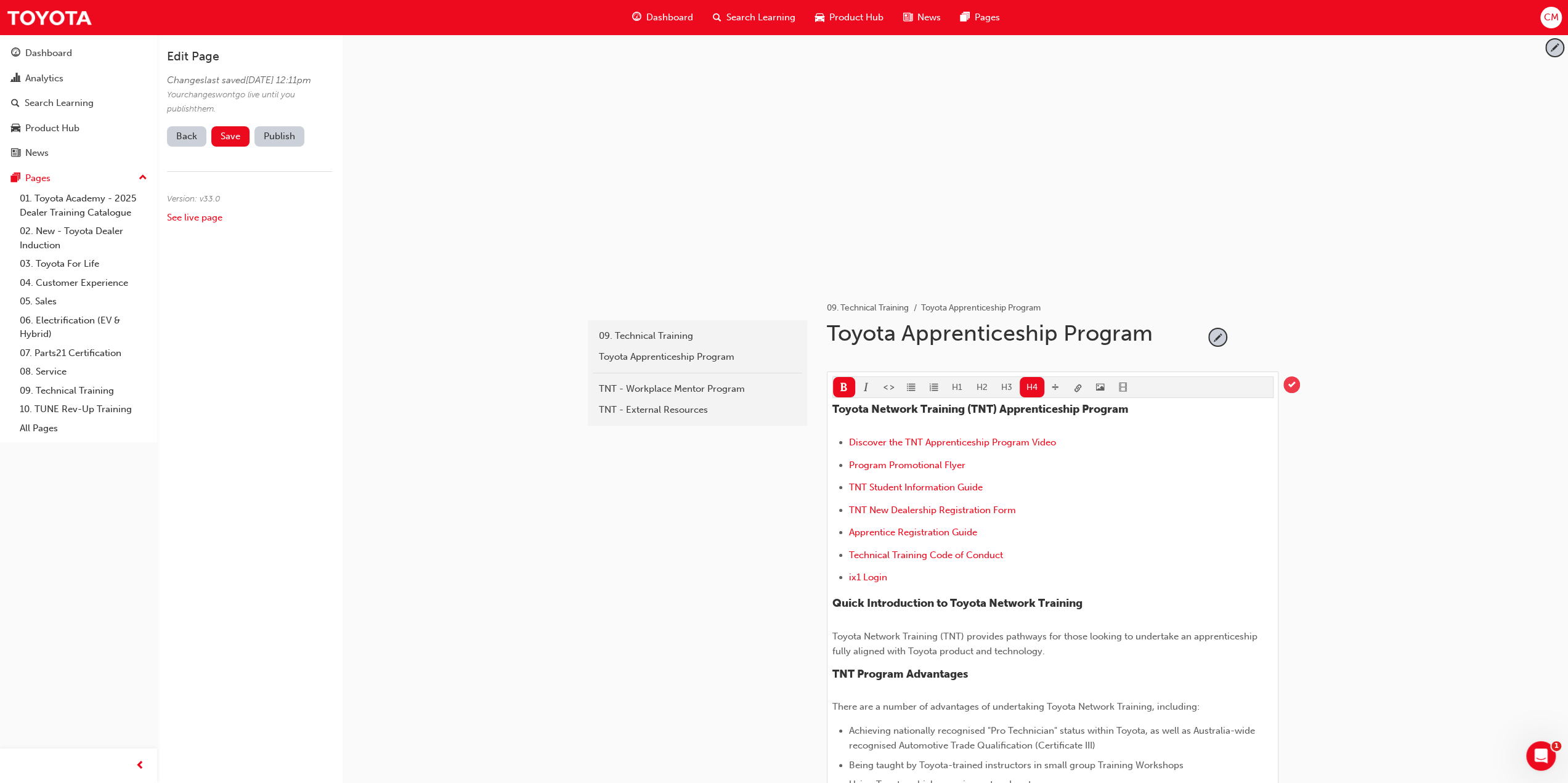
click at [1290, 383] on span "tick-icon" at bounding box center [1292, 384] width 17 height 17
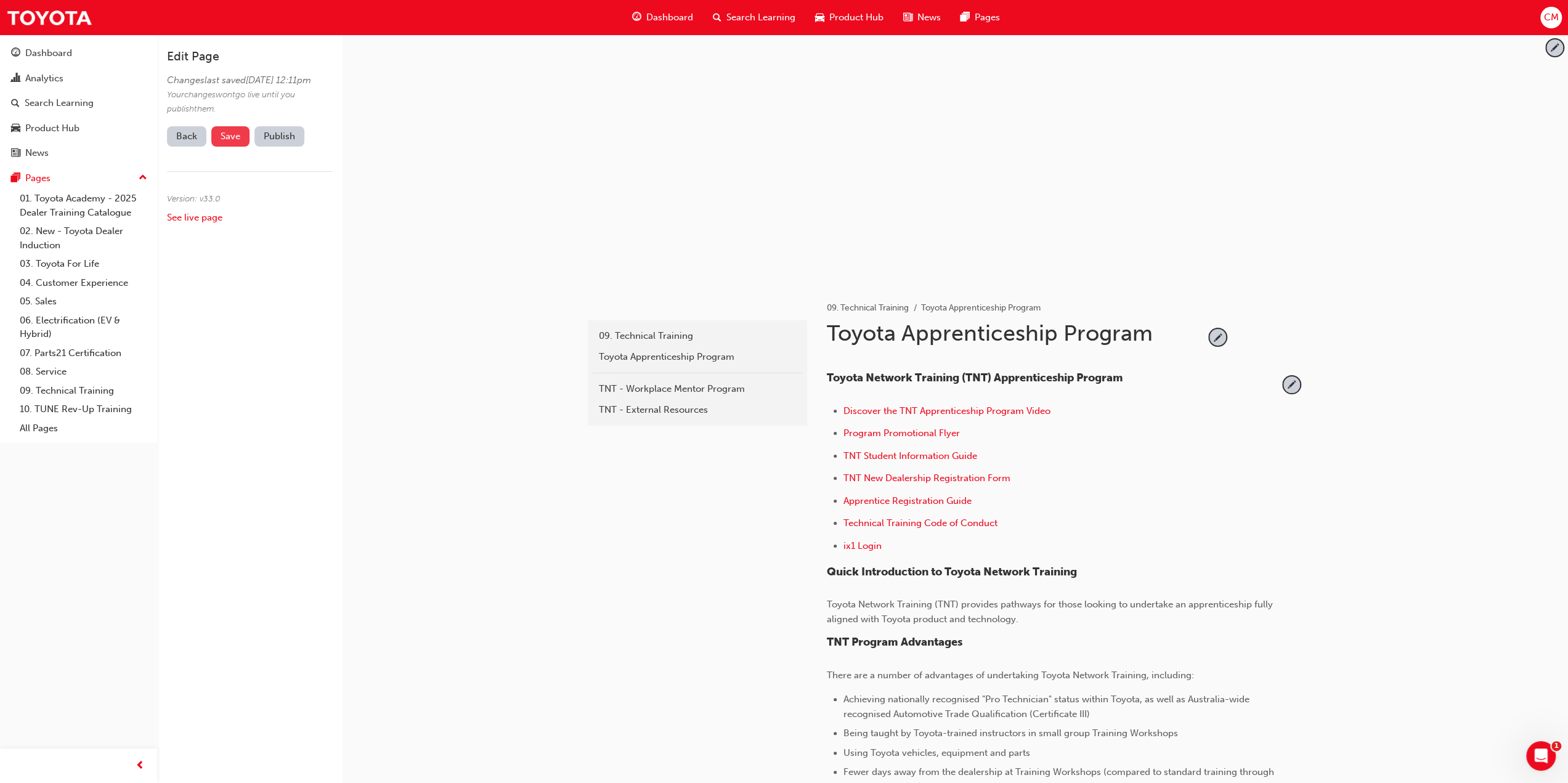
click at [234, 141] on span "Save" at bounding box center [230, 136] width 20 height 11
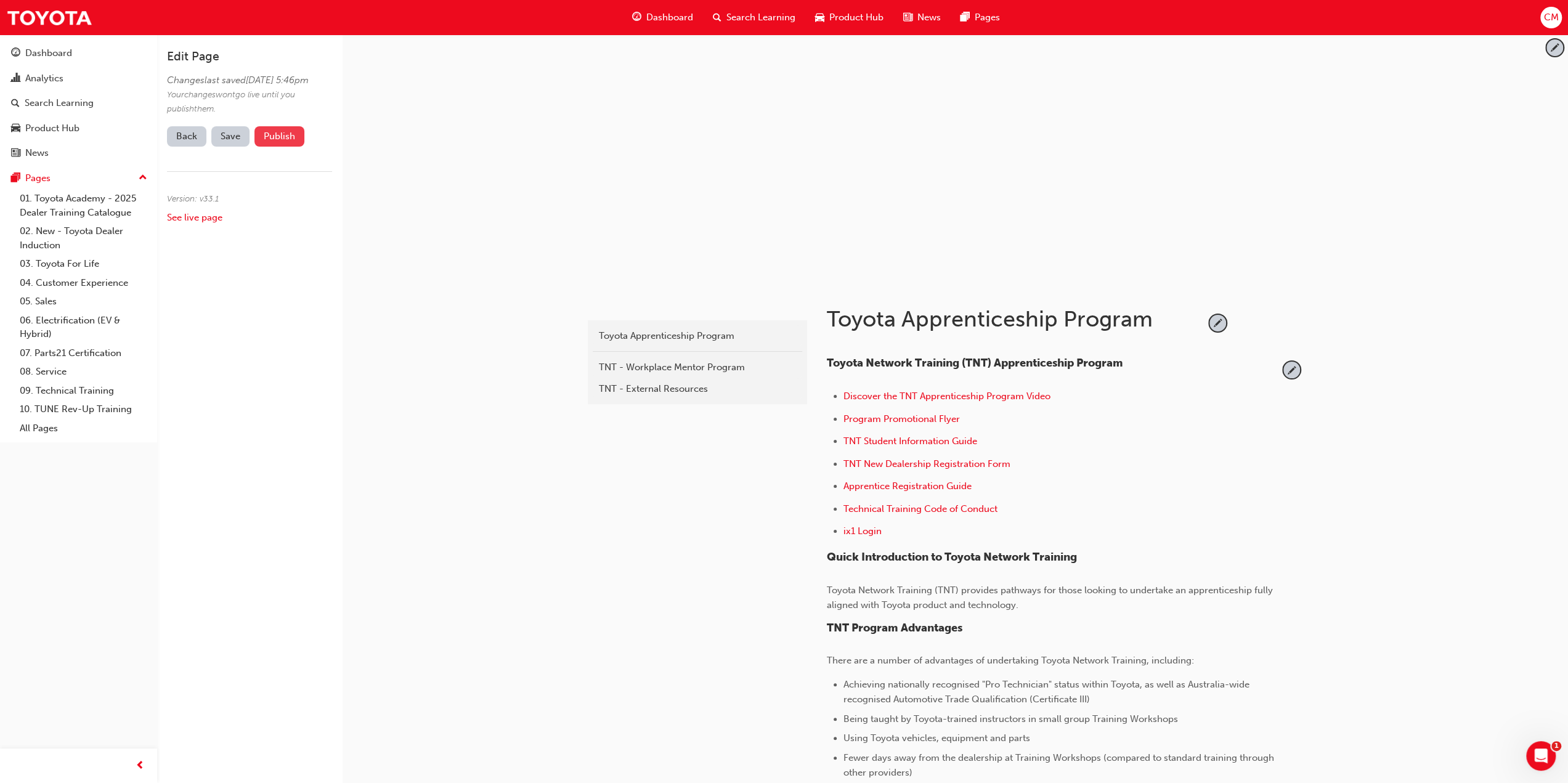
click at [277, 147] on button "Publish" at bounding box center [279, 136] width 50 height 20
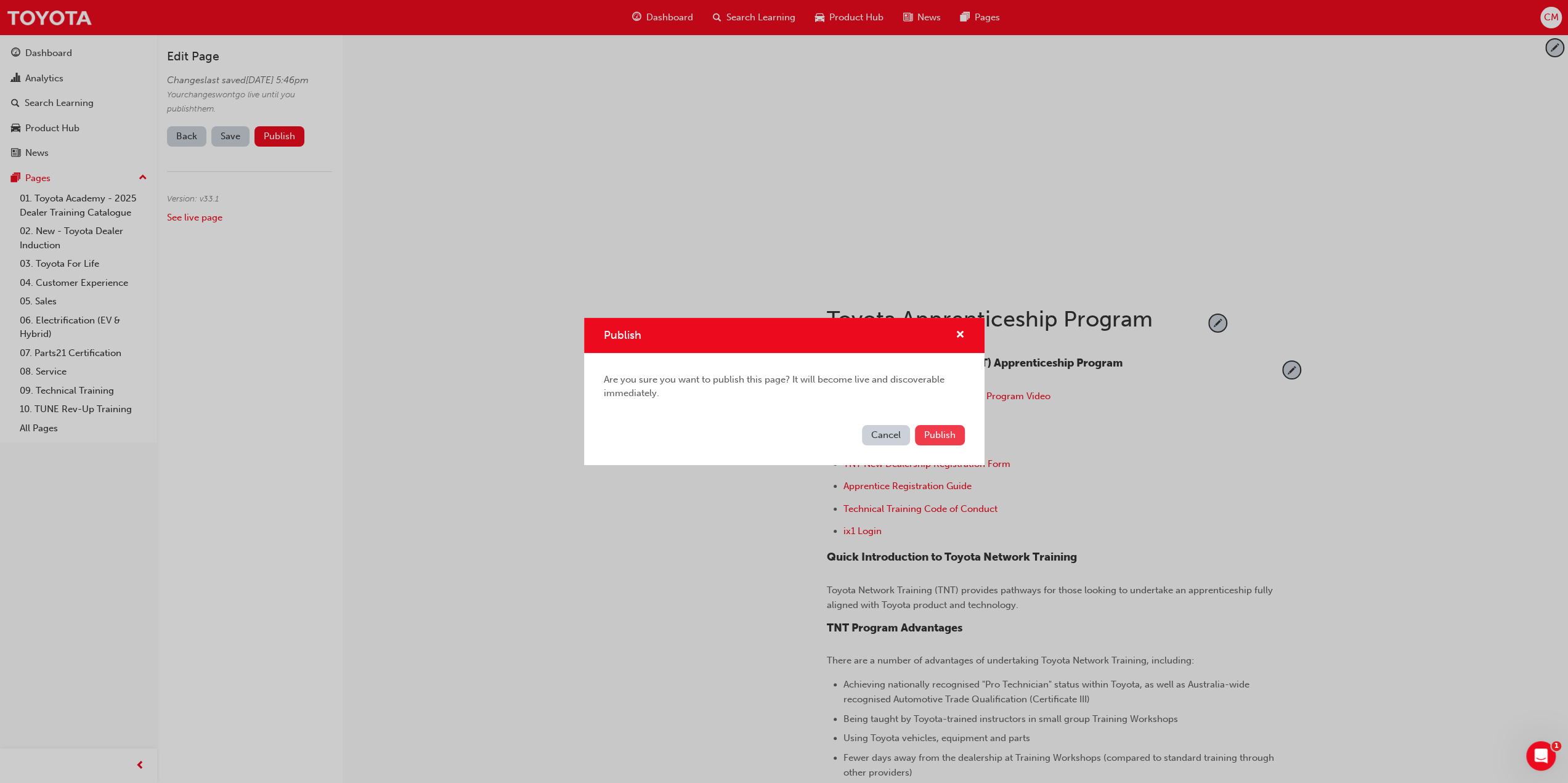
click at [934, 431] on span "Publish" at bounding box center [939, 435] width 31 height 11
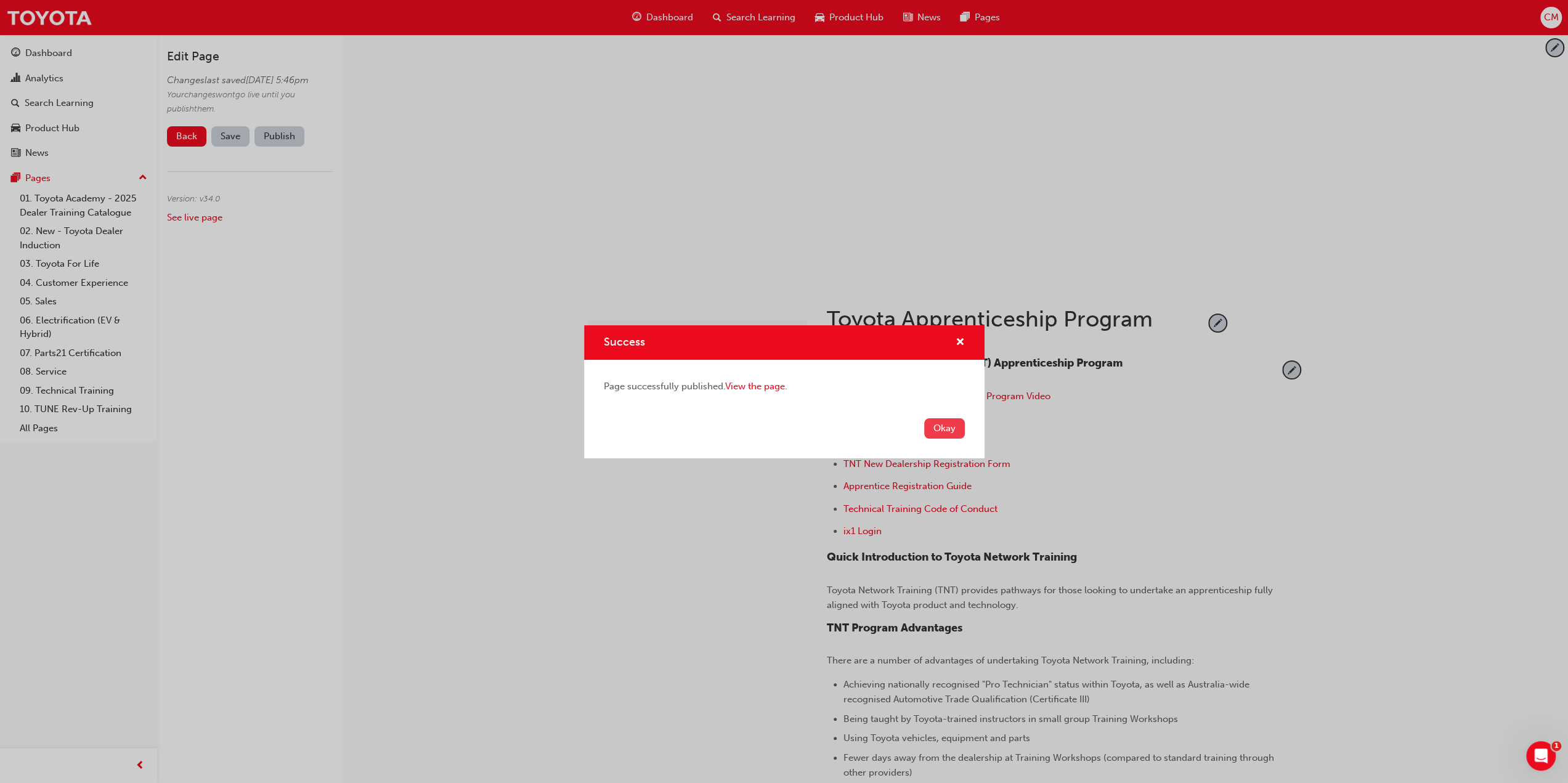
click at [939, 431] on button "Okay" at bounding box center [944, 429] width 41 height 20
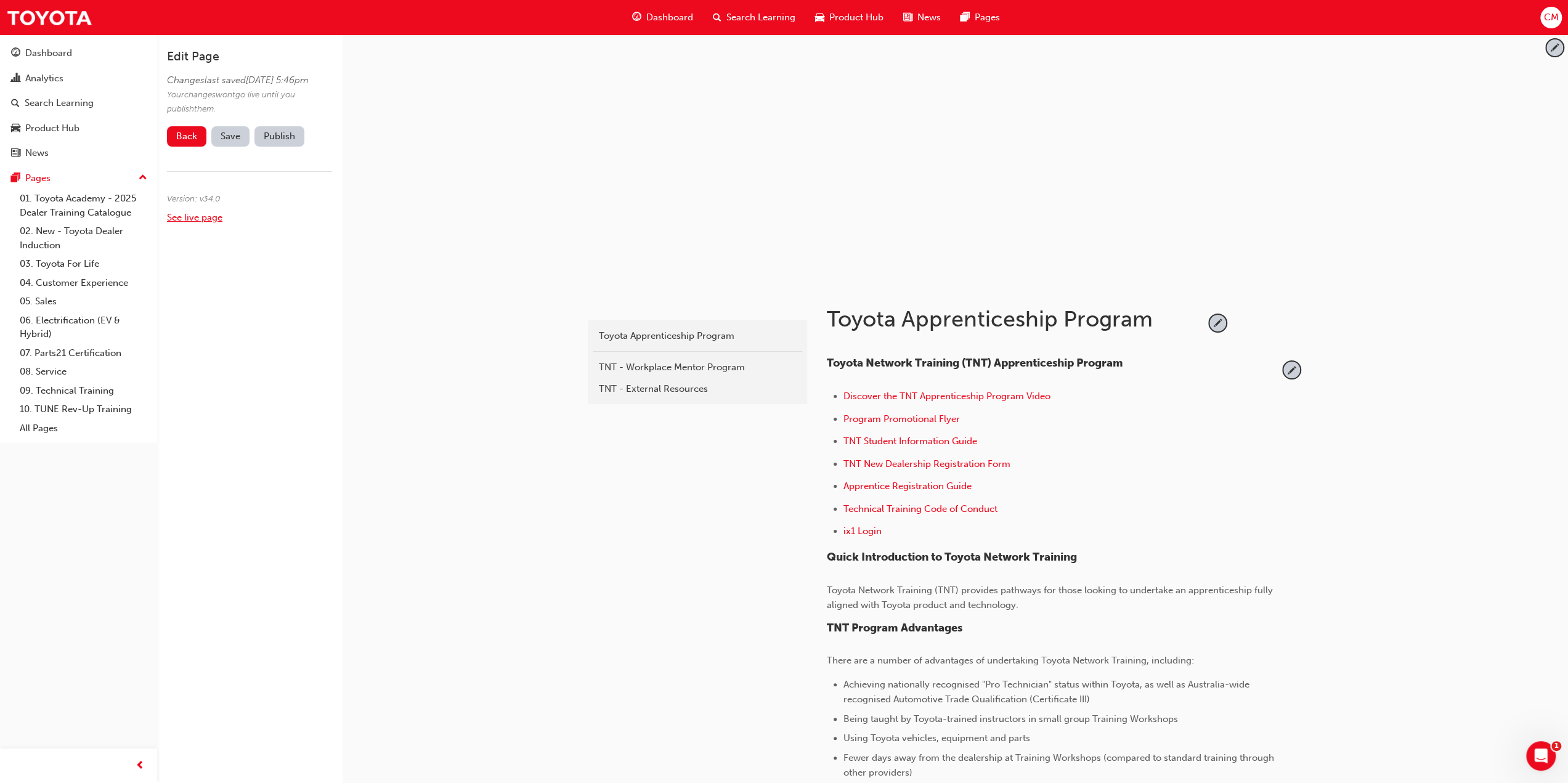
click at [195, 223] on link "See live page" at bounding box center [195, 217] width 55 height 11
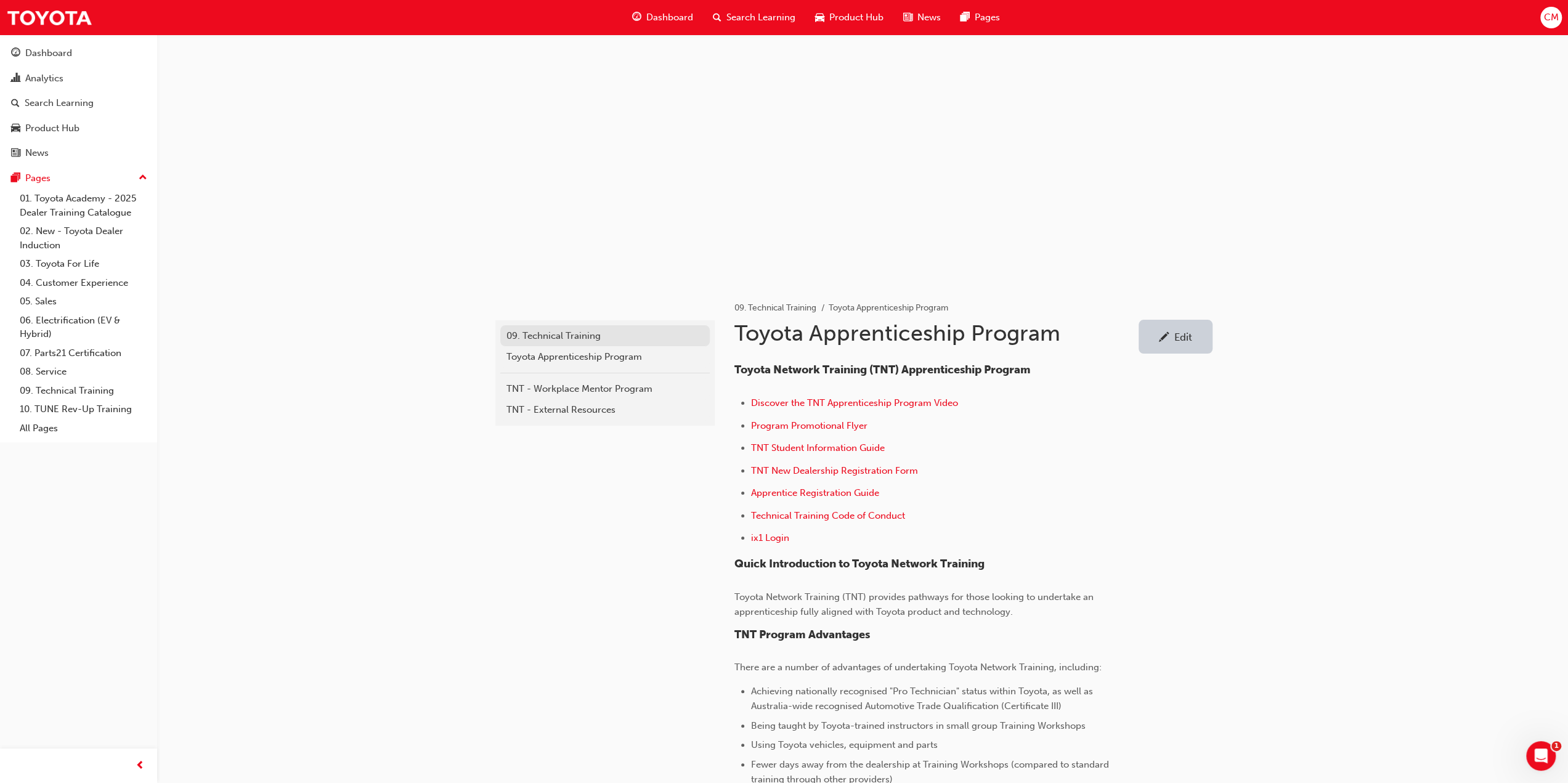
click at [536, 337] on div "09. Technical Training" at bounding box center [605, 335] width 197 height 14
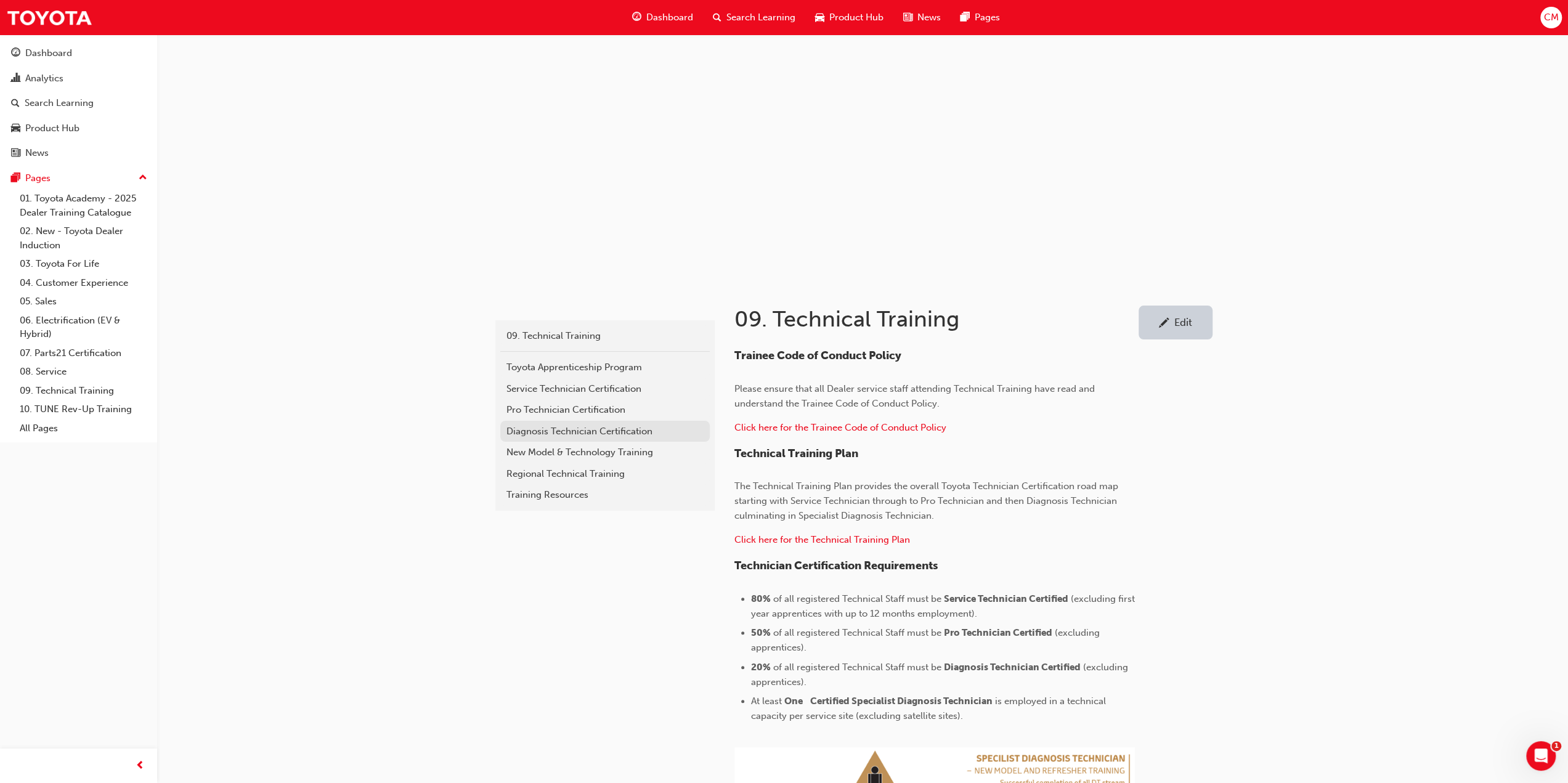
click at [524, 430] on div "Diagnosis Technician Certification" at bounding box center [605, 431] width 197 height 14
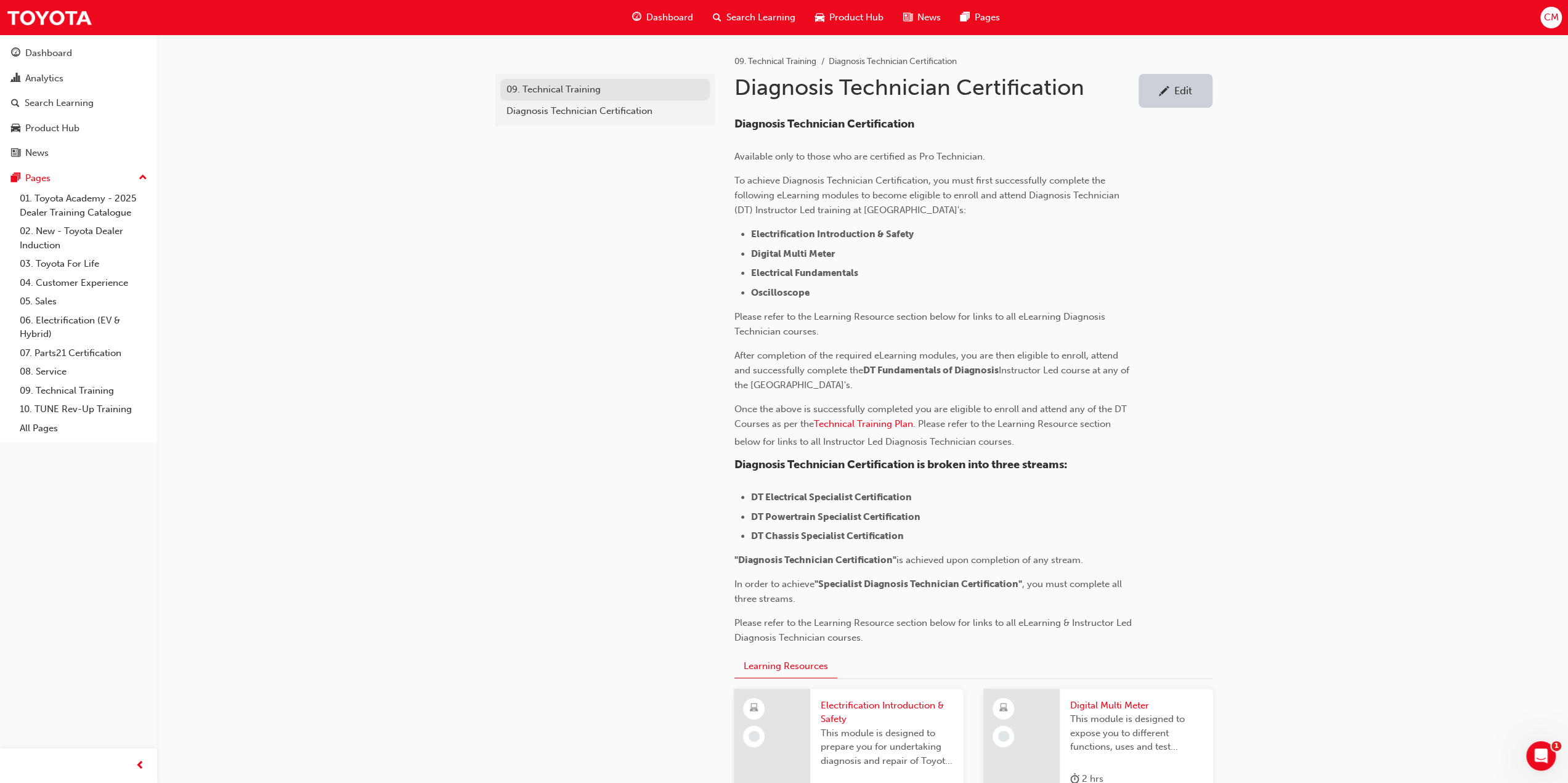
click at [532, 85] on div "09. Technical Training" at bounding box center [605, 89] width 197 height 14
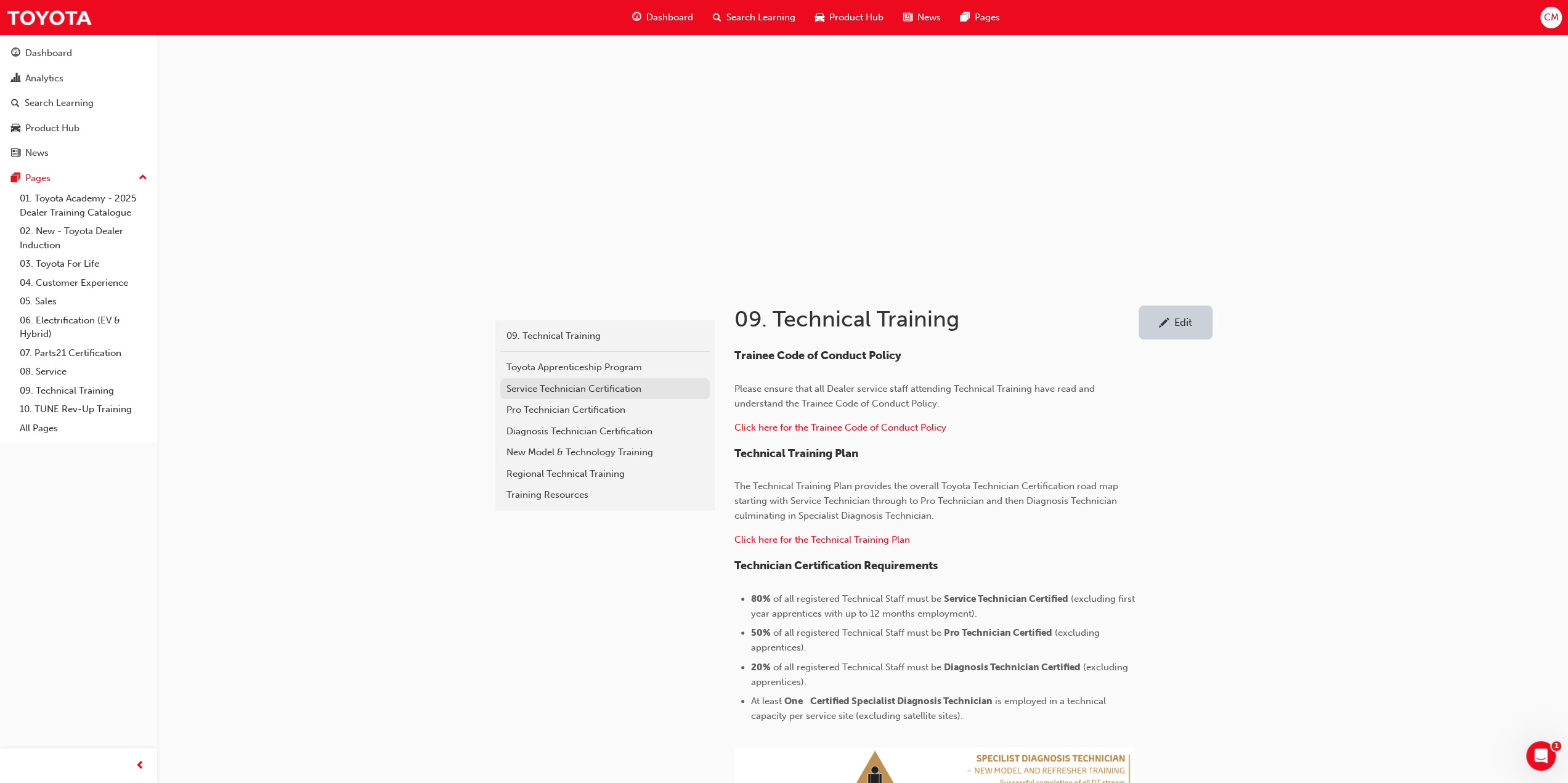
click at [527, 391] on div "Service Technician Certification" at bounding box center [605, 389] width 197 height 14
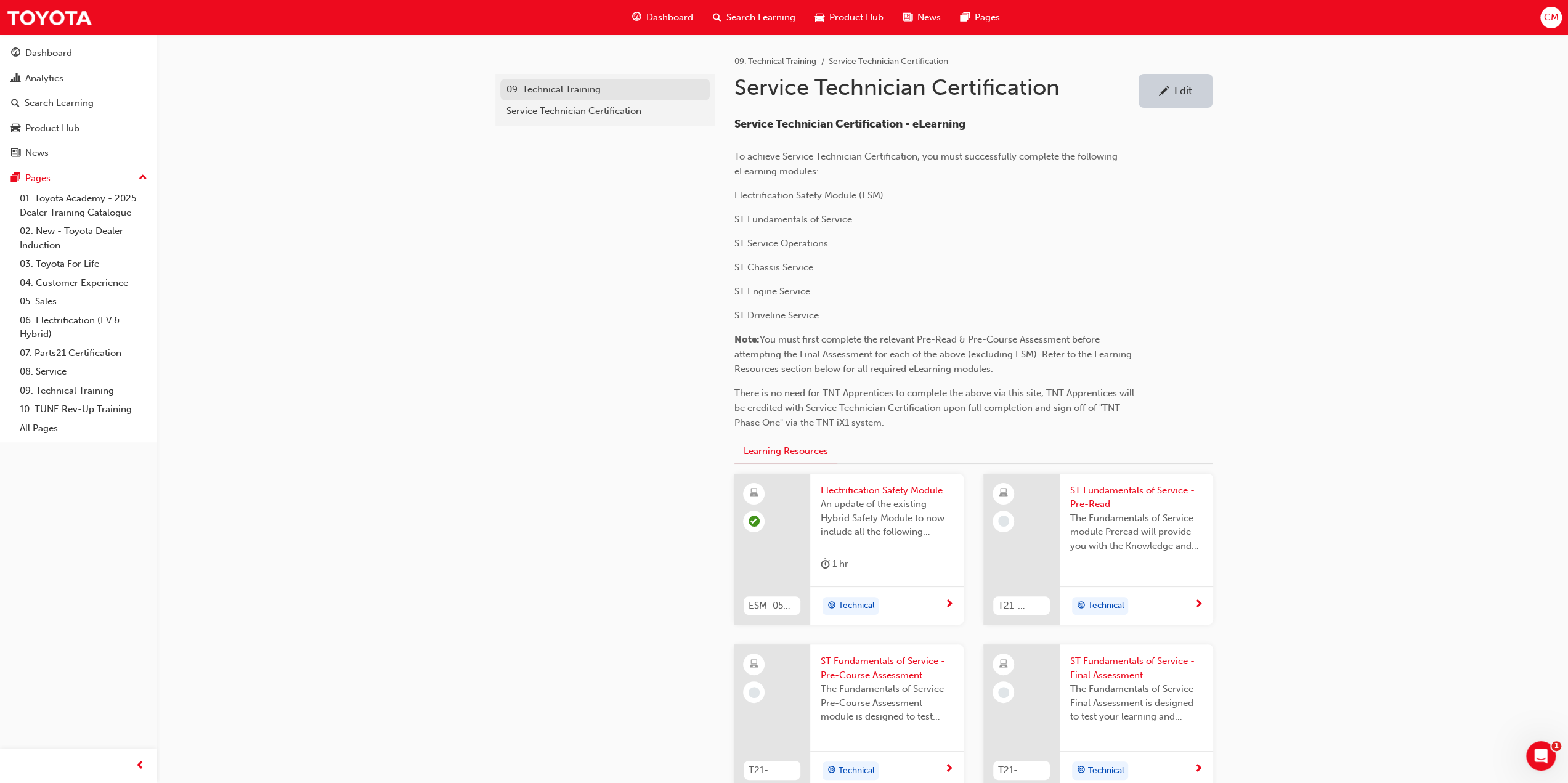
click at [550, 90] on div "09. Technical Training" at bounding box center [605, 89] width 197 height 14
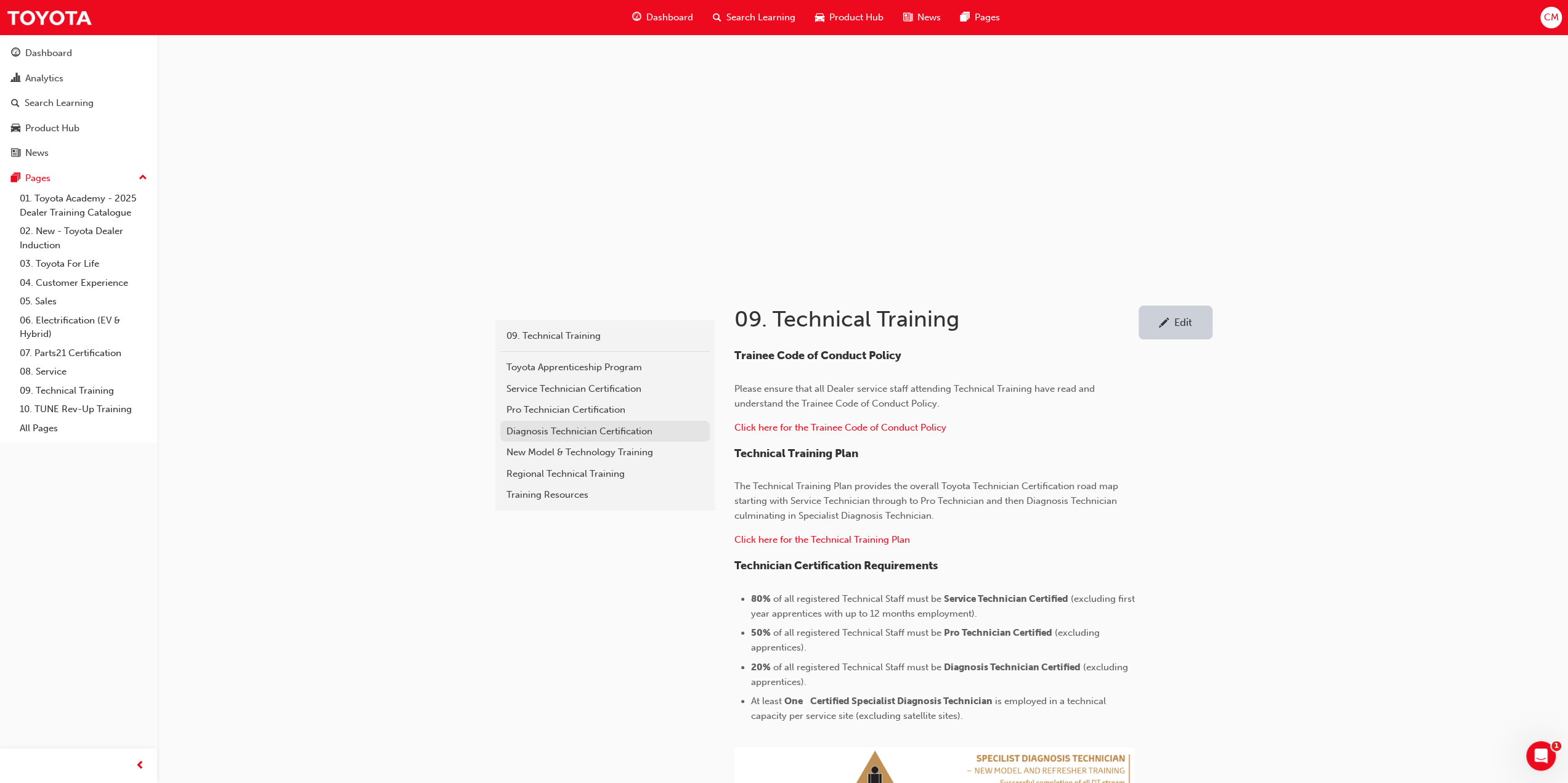
click at [534, 430] on div "Diagnosis Technician Certification" at bounding box center [605, 431] width 197 height 14
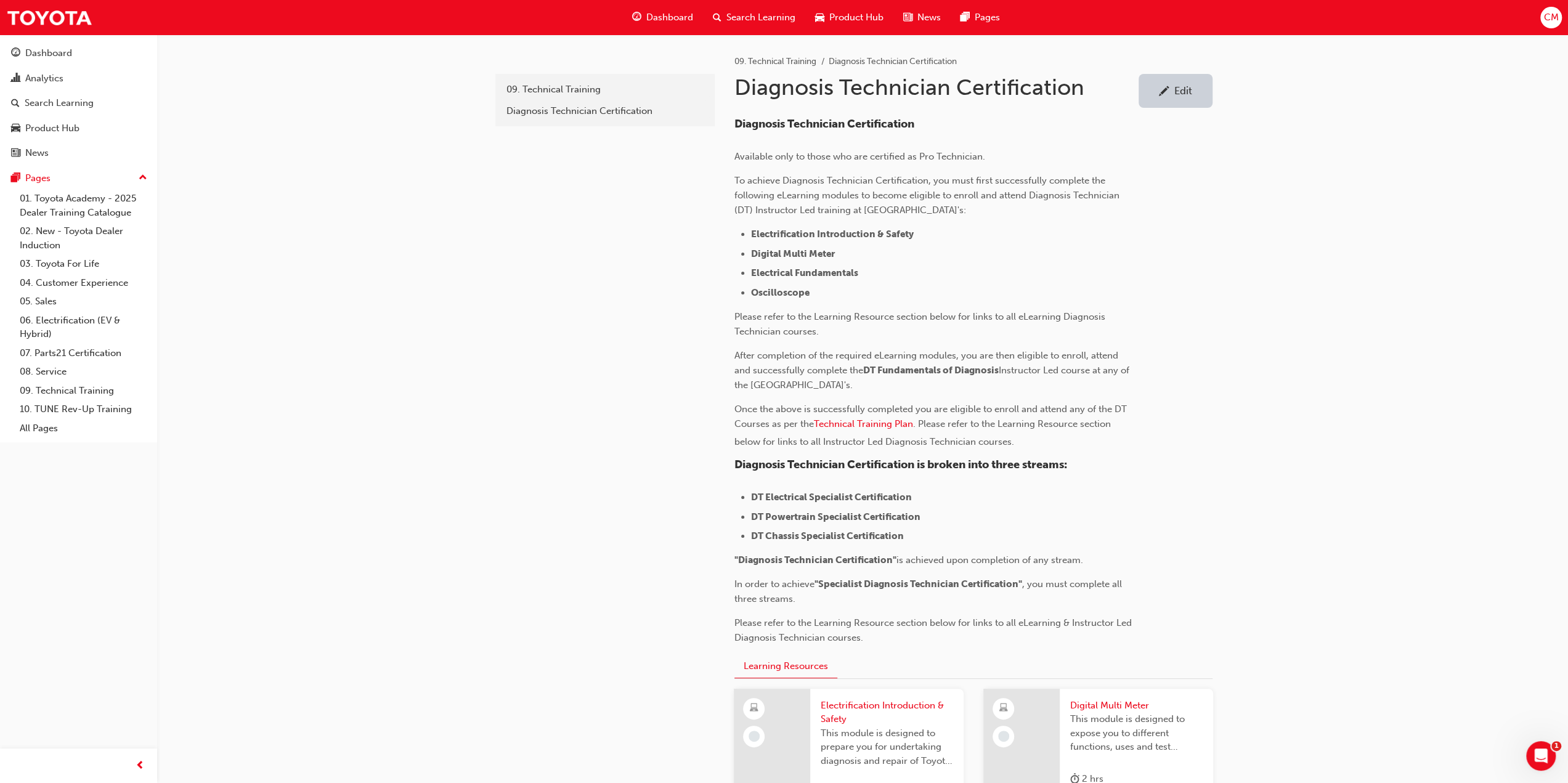
click at [1185, 92] on div "Edit" at bounding box center [1183, 90] width 18 height 12
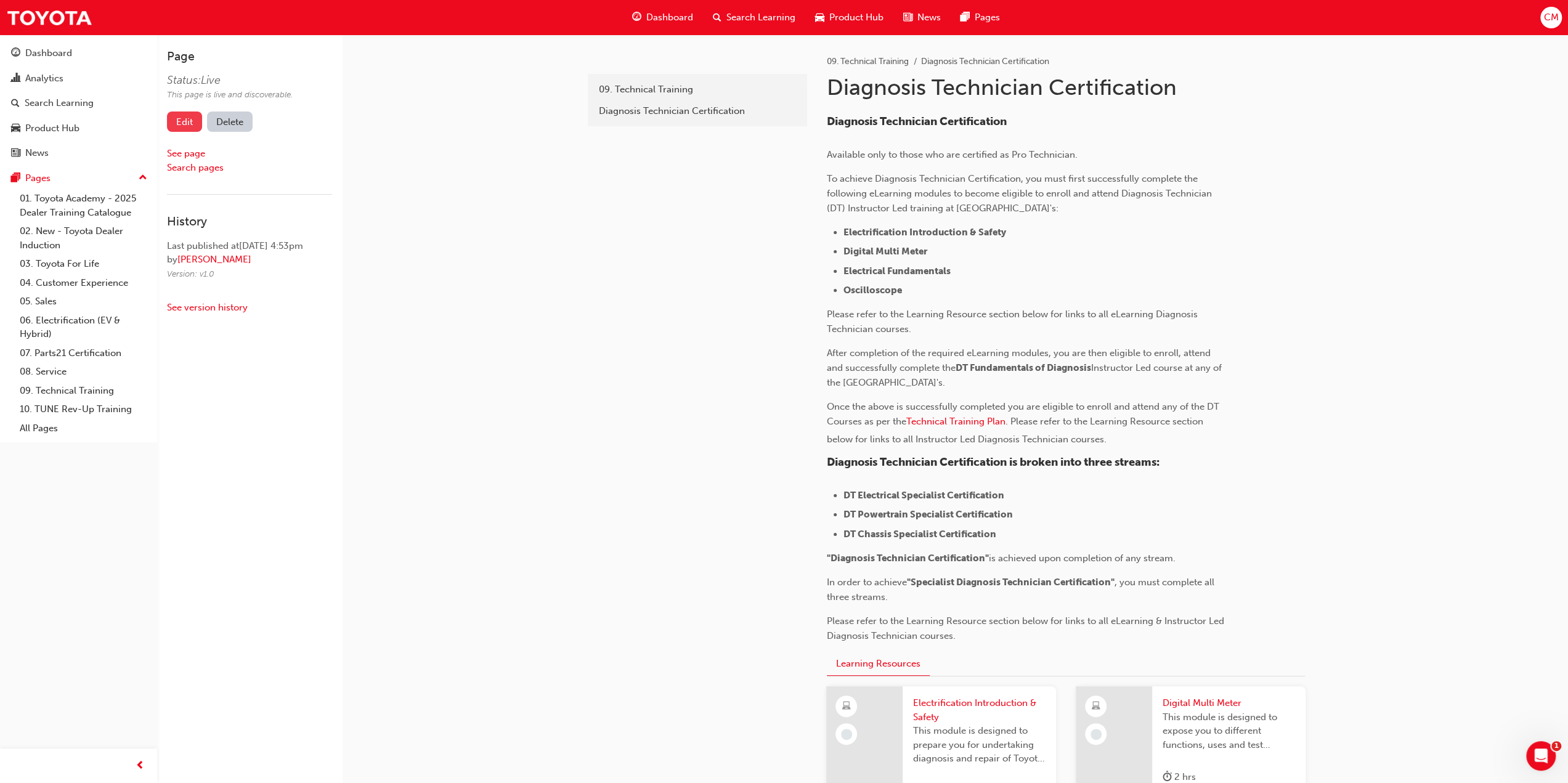
click at [185, 120] on link "Edit" at bounding box center [185, 122] width 35 height 20
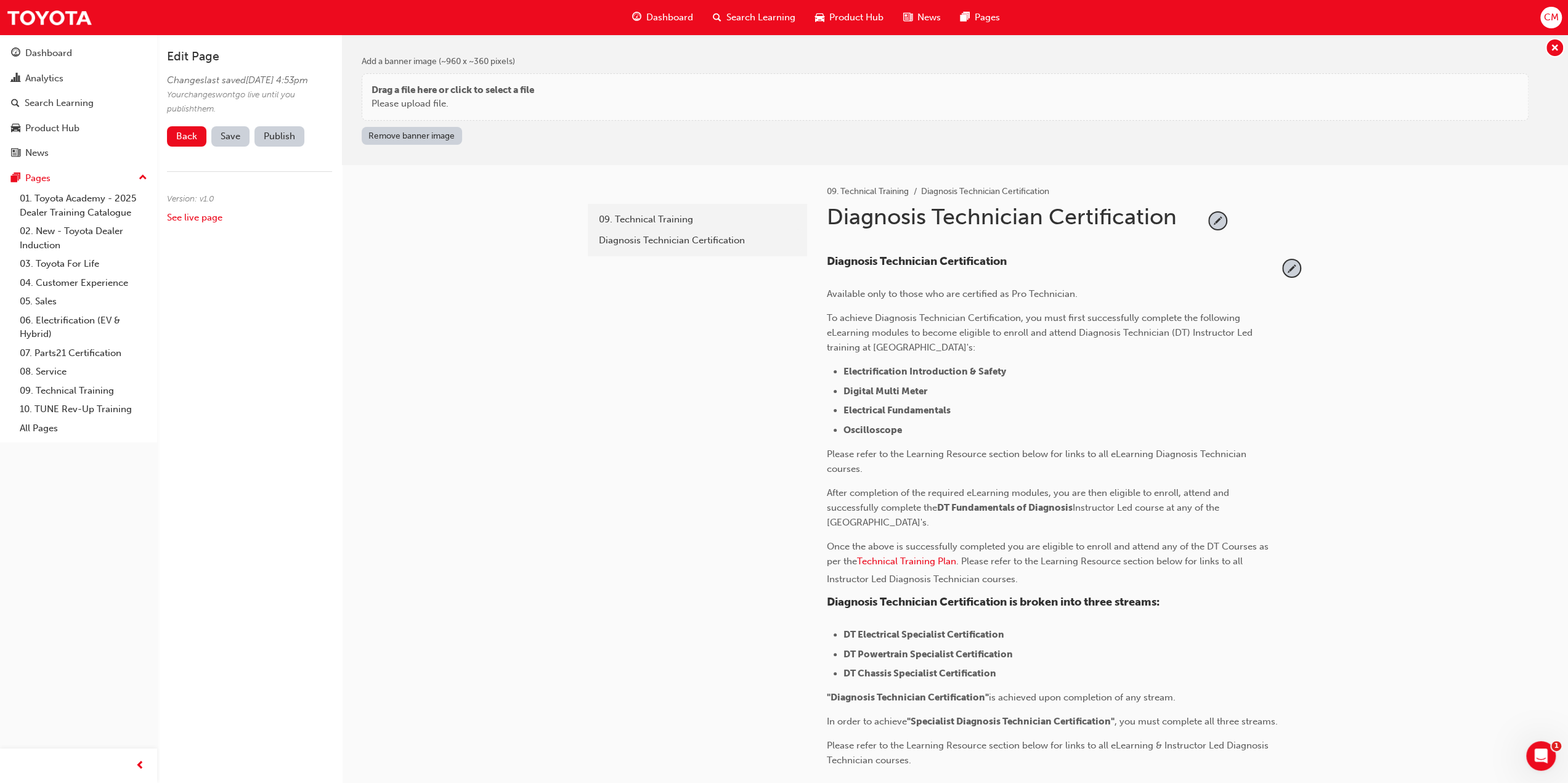
click at [1039, 257] on h4 "Diagnosis Technician Certification" at bounding box center [1052, 262] width 451 height 14
click at [1290, 266] on span "pencil-icon" at bounding box center [1292, 268] width 17 height 17
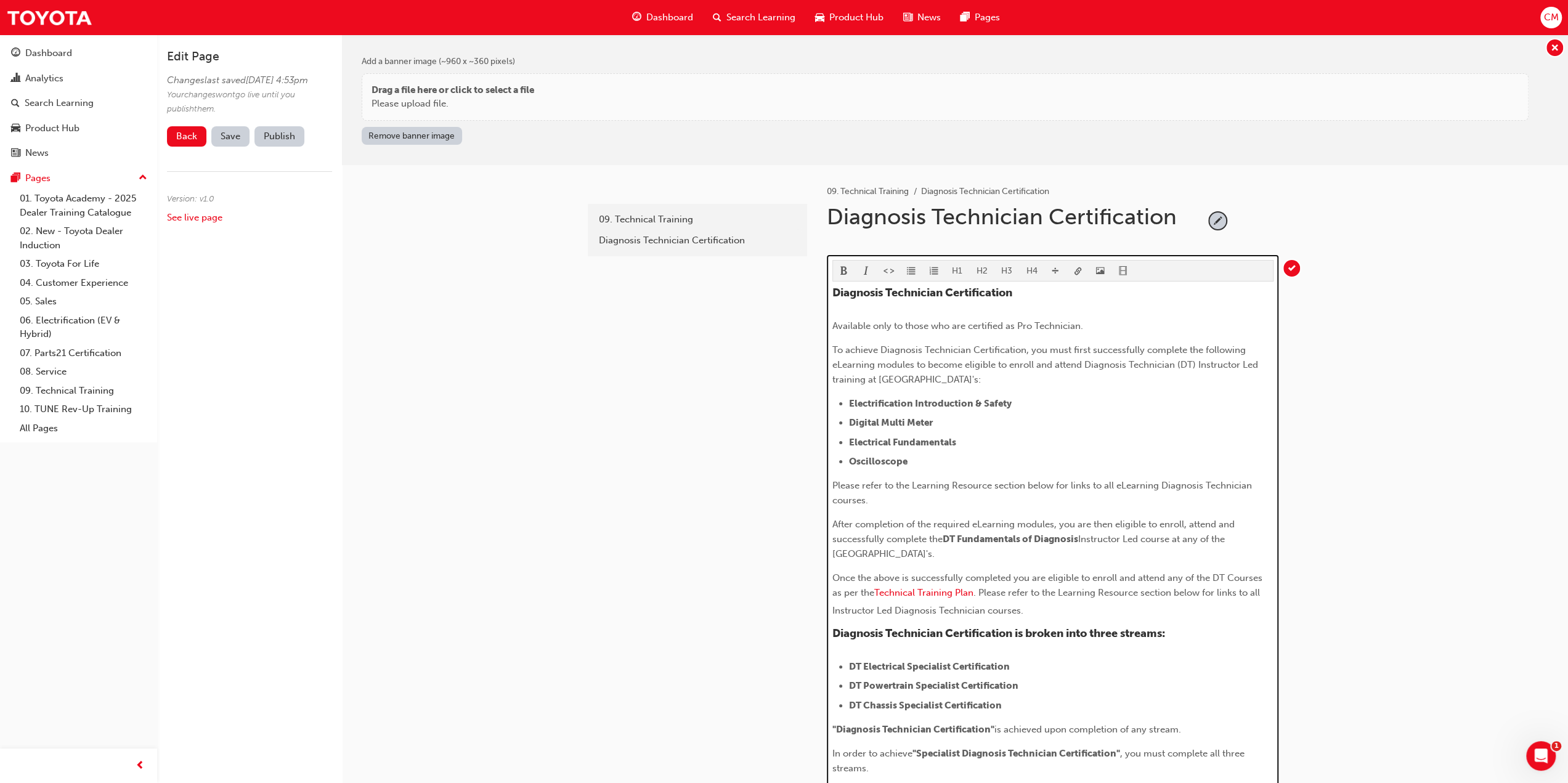
click at [1026, 295] on h4 "Diagnosis Technician Certification" at bounding box center [1052, 293] width 441 height 14
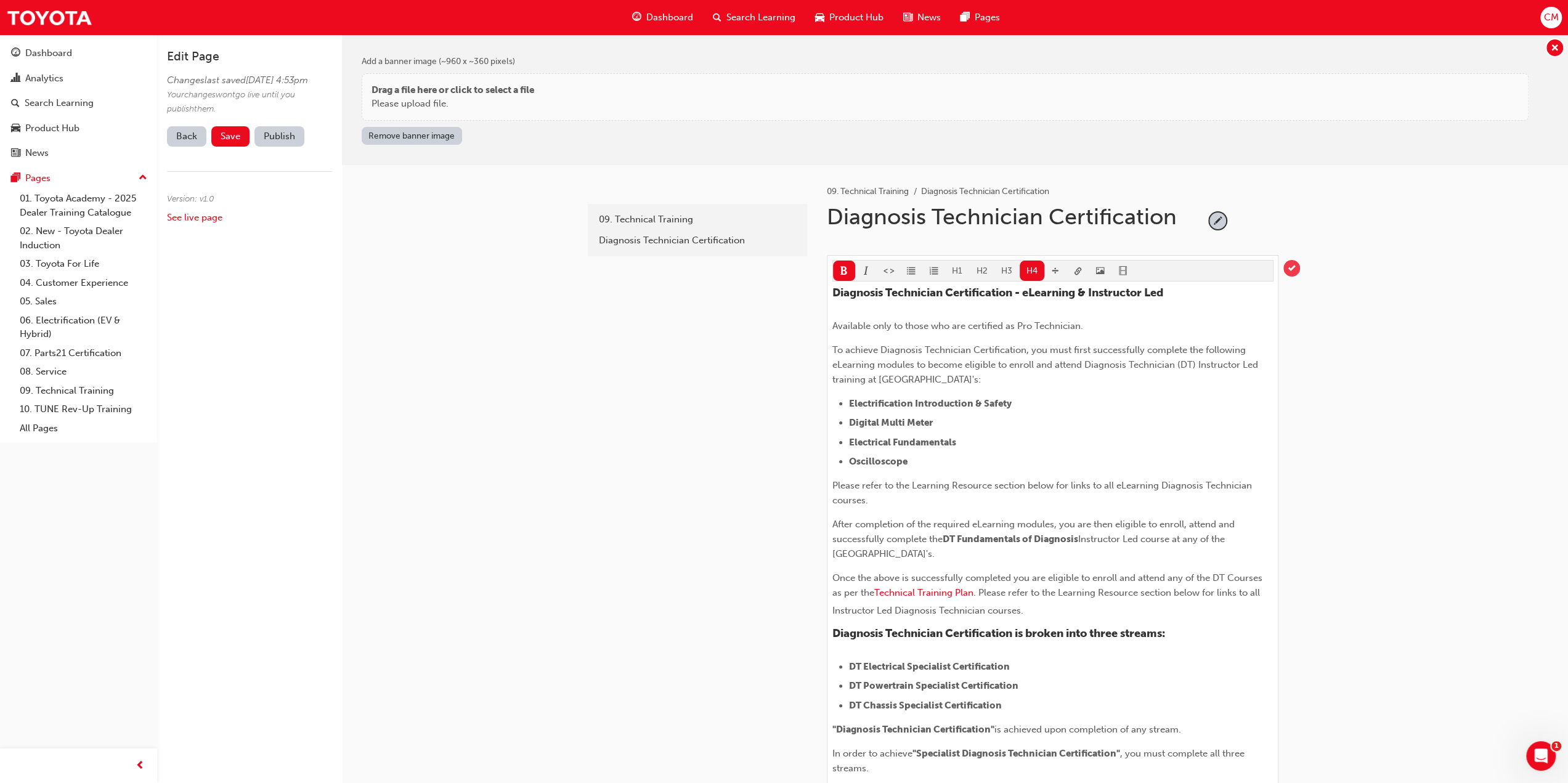
click at [1292, 270] on span "tick-icon" at bounding box center [1292, 268] width 17 height 17
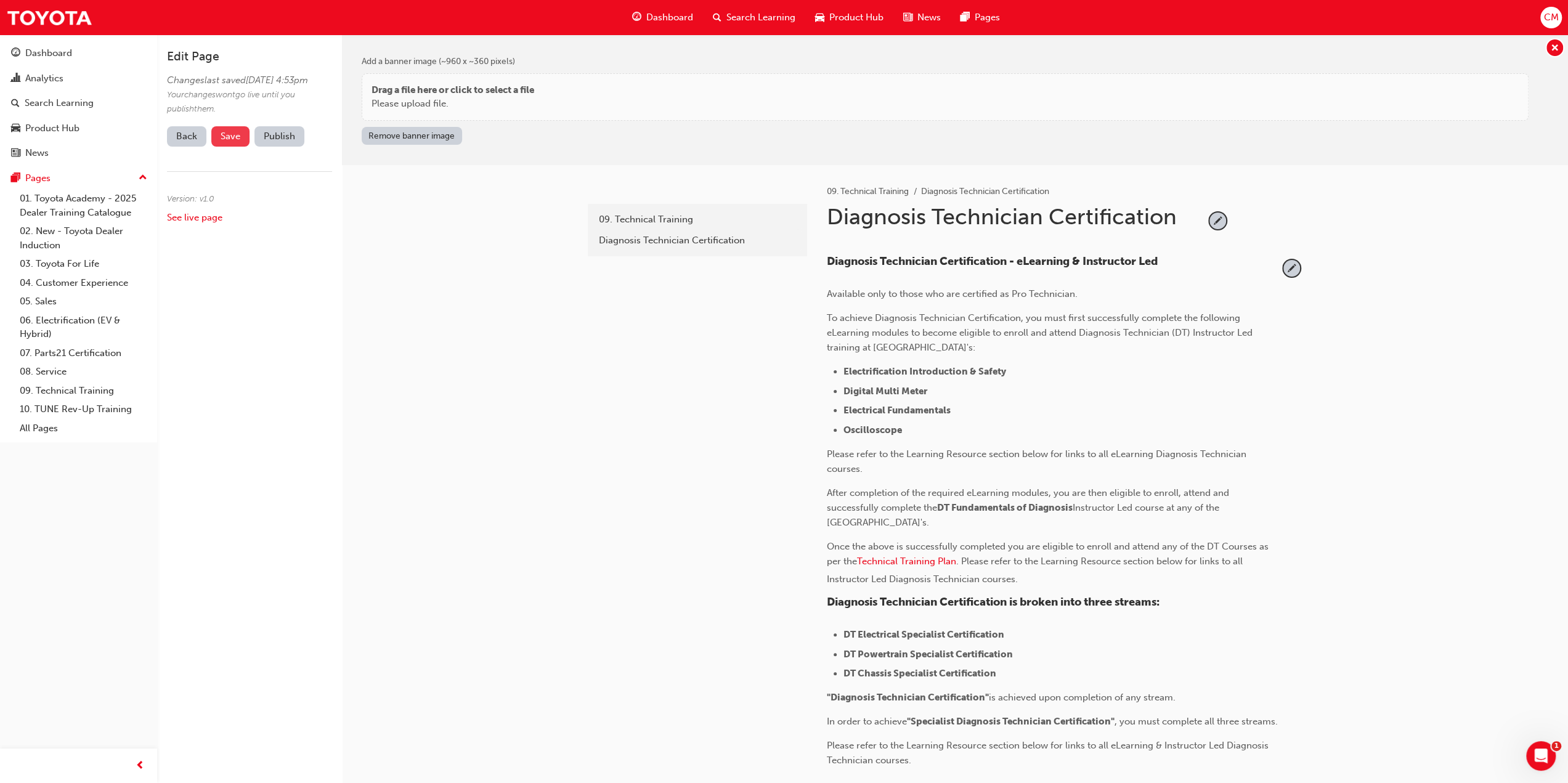
click at [230, 141] on span "Save" at bounding box center [230, 136] width 20 height 11
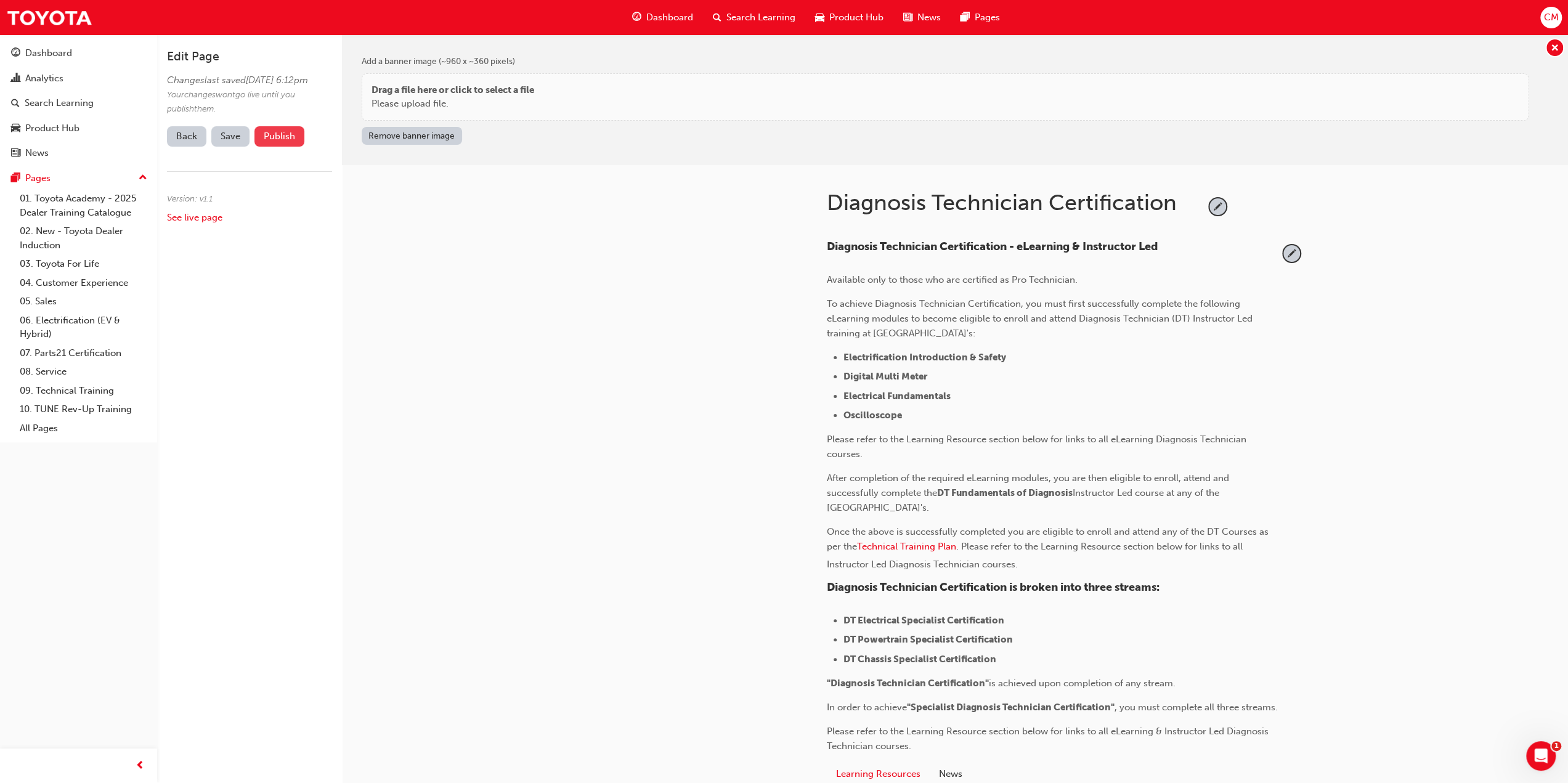
click at [280, 147] on button "Publish" at bounding box center [279, 136] width 50 height 20
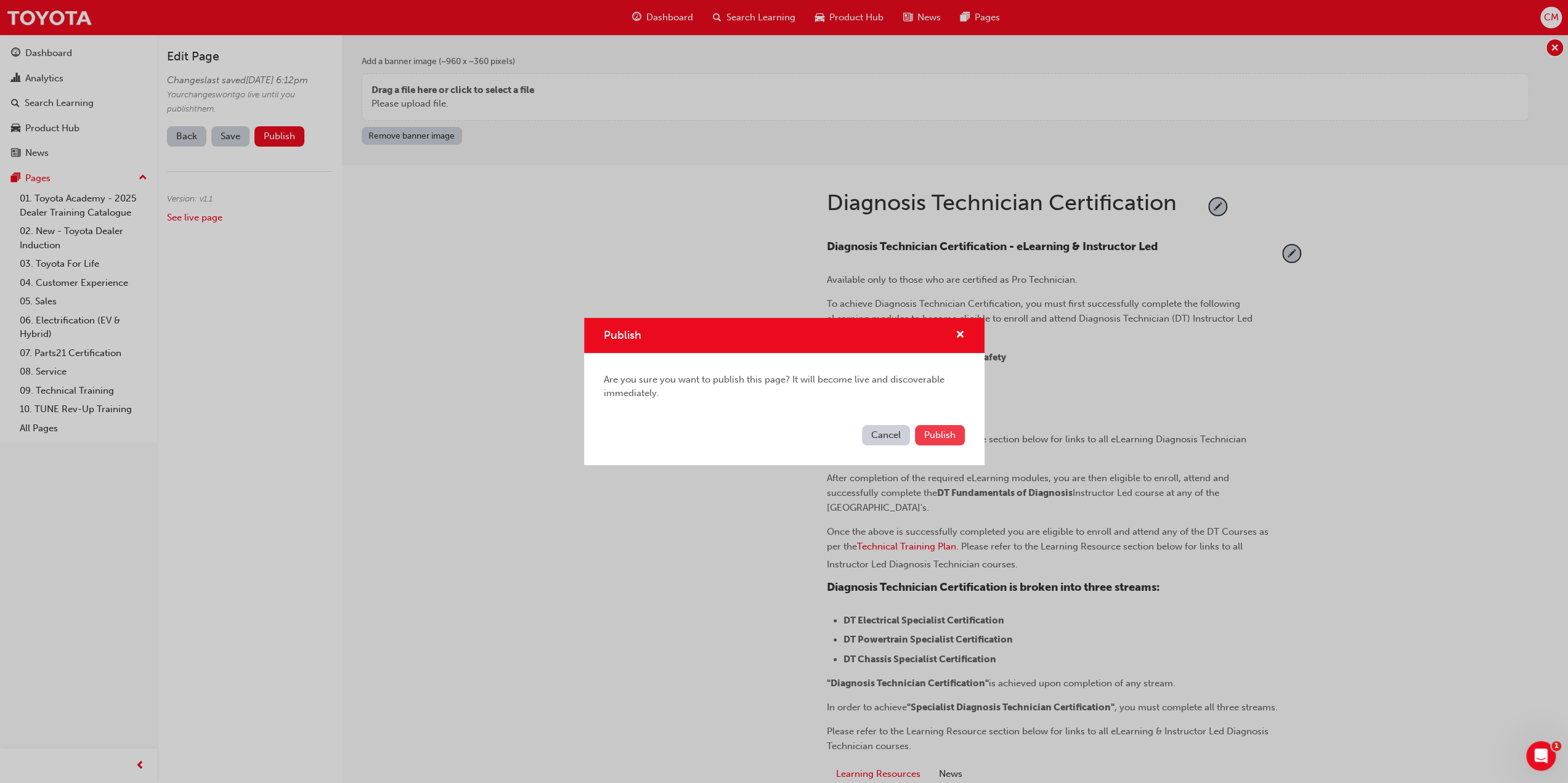
click at [942, 439] on span "Publish" at bounding box center [939, 435] width 31 height 11
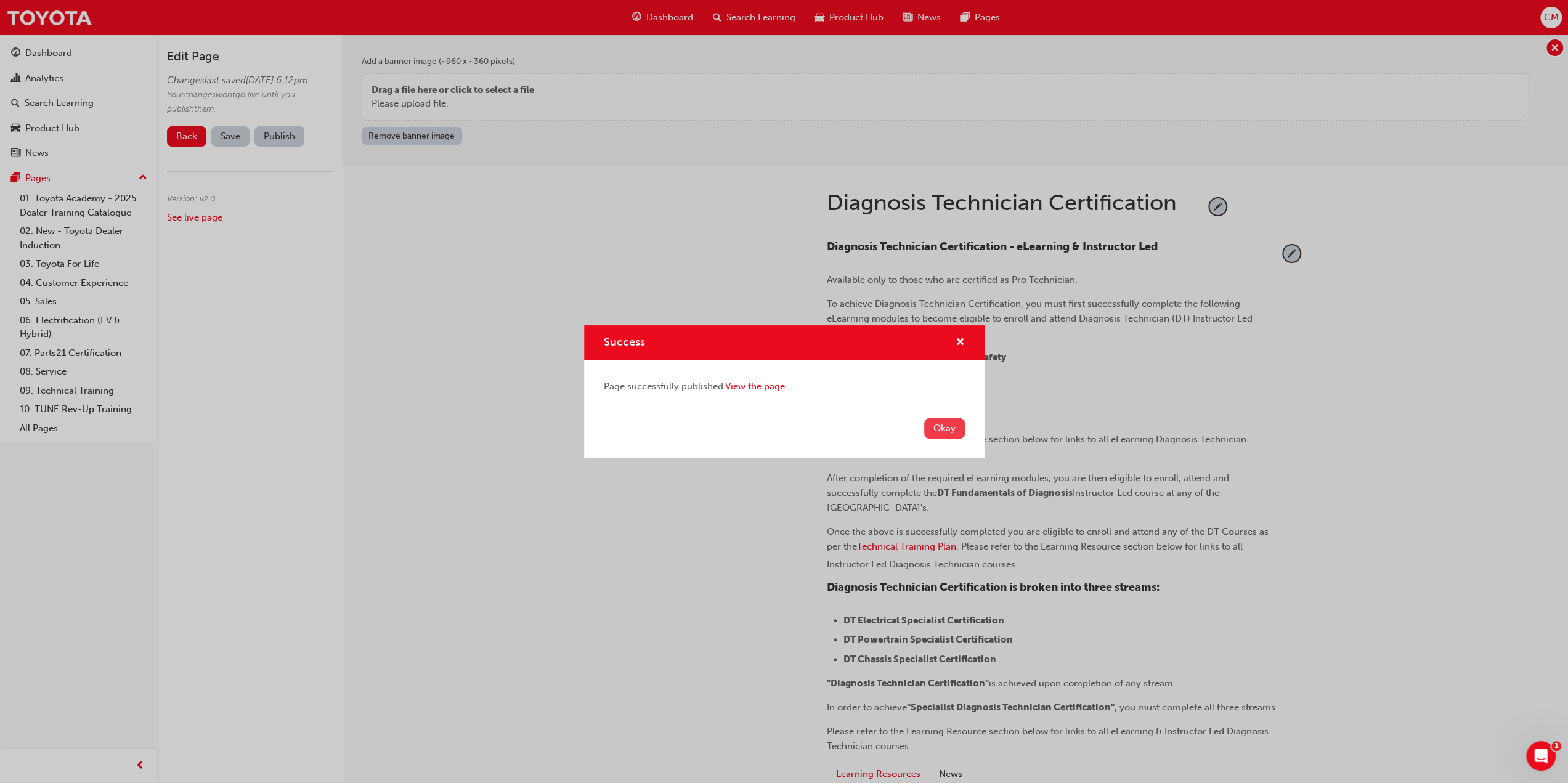
click at [942, 433] on button "Okay" at bounding box center [944, 429] width 41 height 20
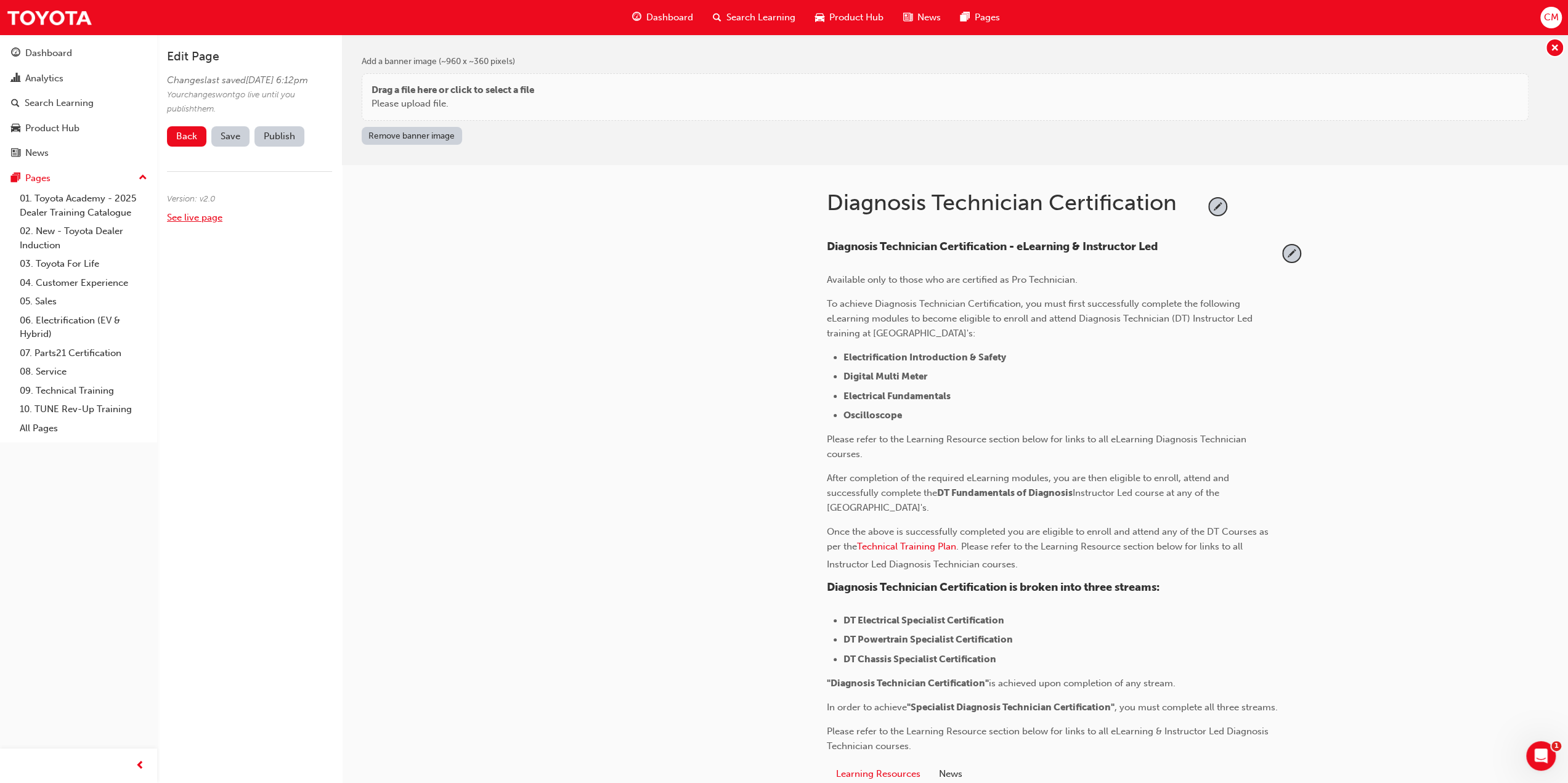
click at [185, 223] on link "See live page" at bounding box center [195, 217] width 55 height 11
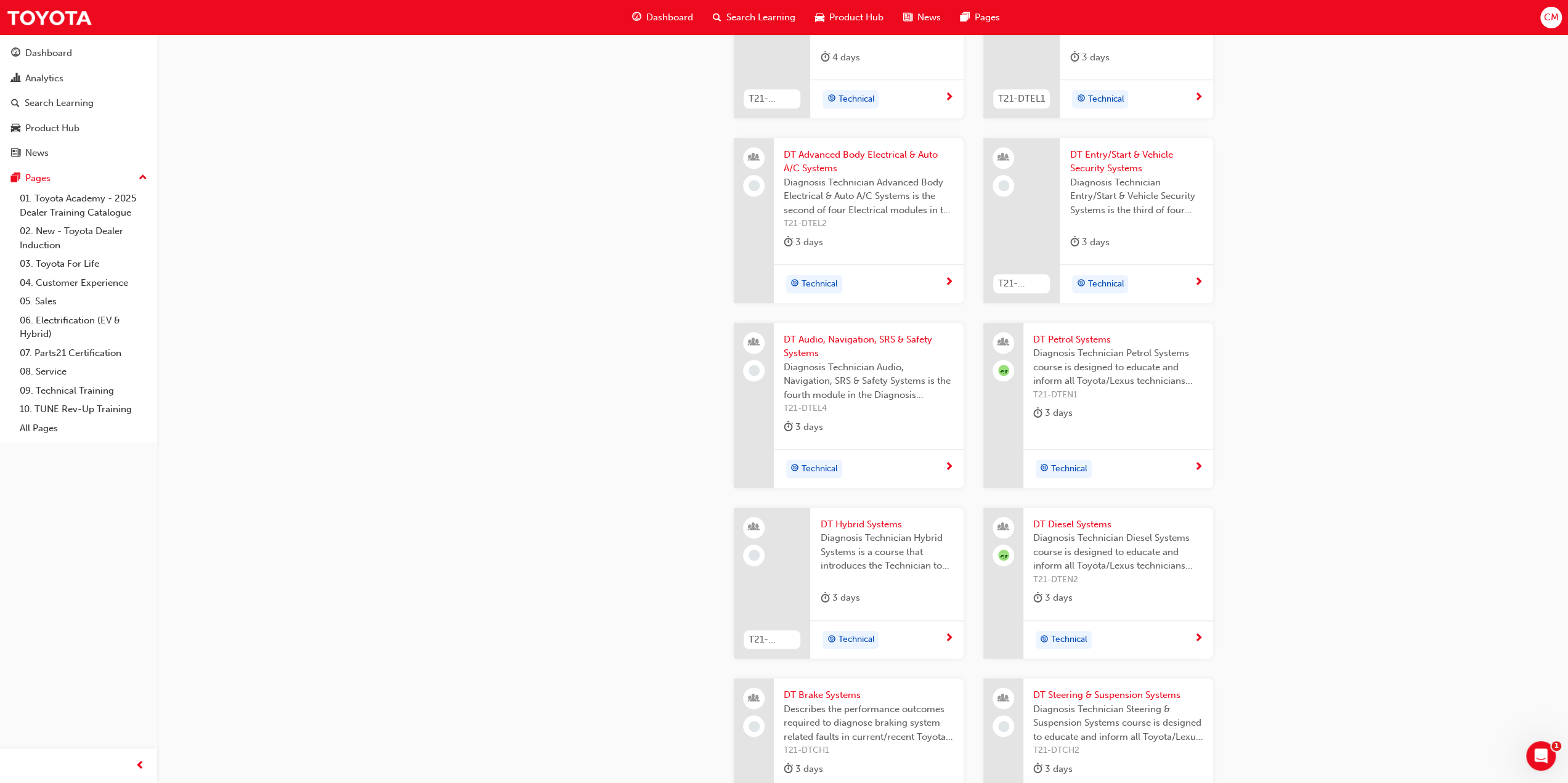
scroll to position [1109, 0]
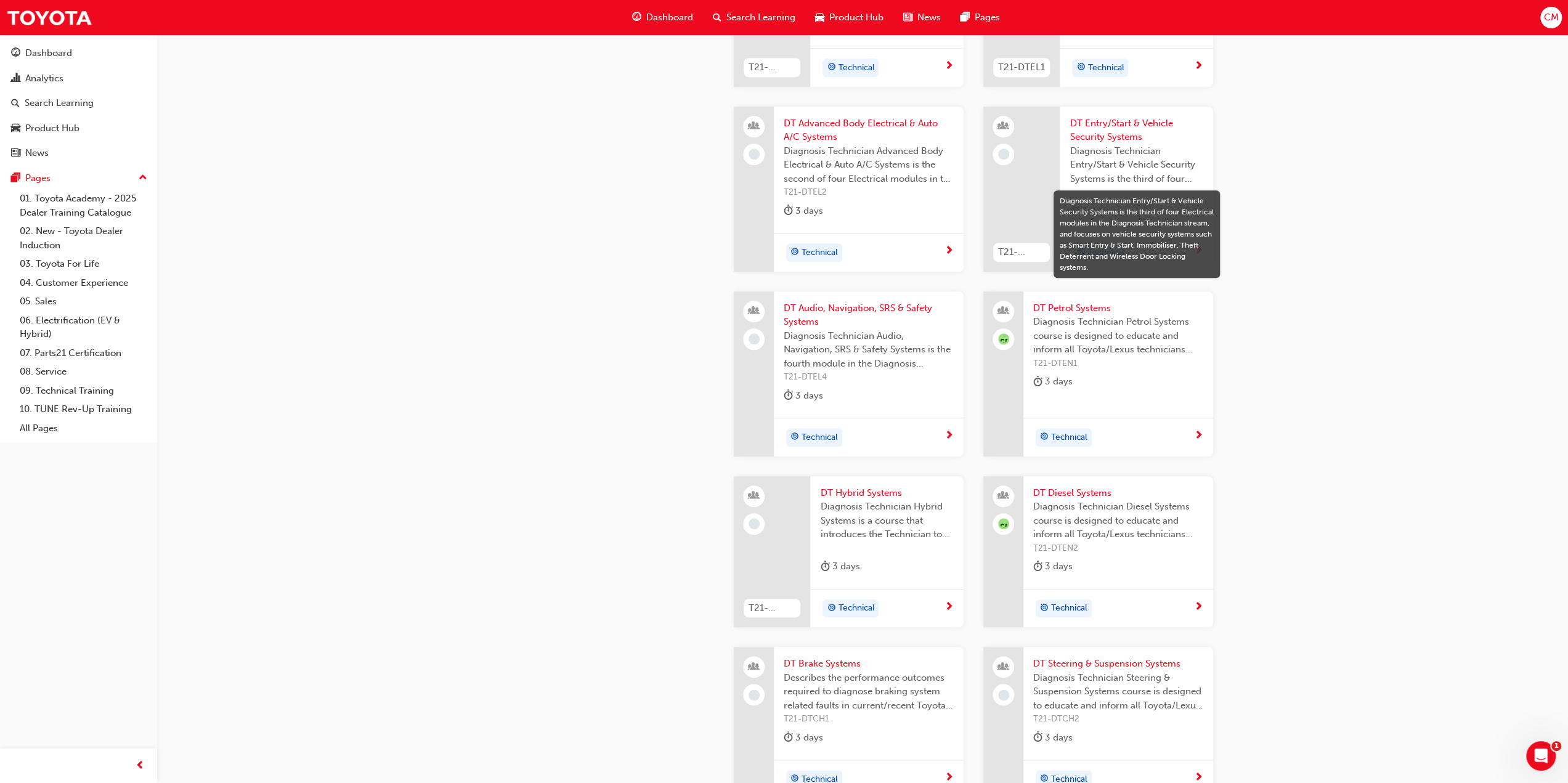
click at [840, 487] on span "DT Hybrid Systems" at bounding box center [886, 493] width 133 height 14
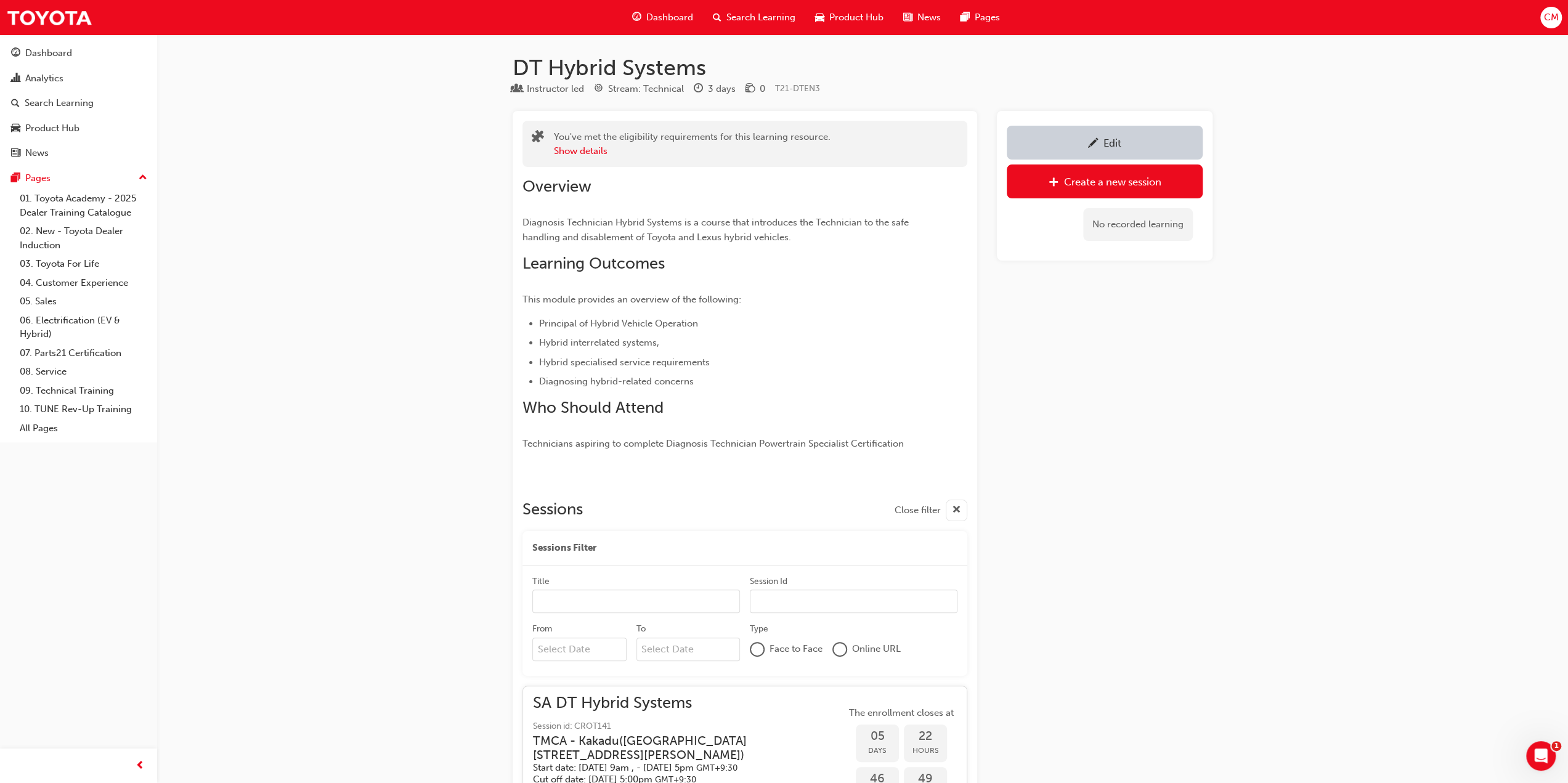
click at [1111, 142] on div "Edit" at bounding box center [1112, 143] width 18 height 12
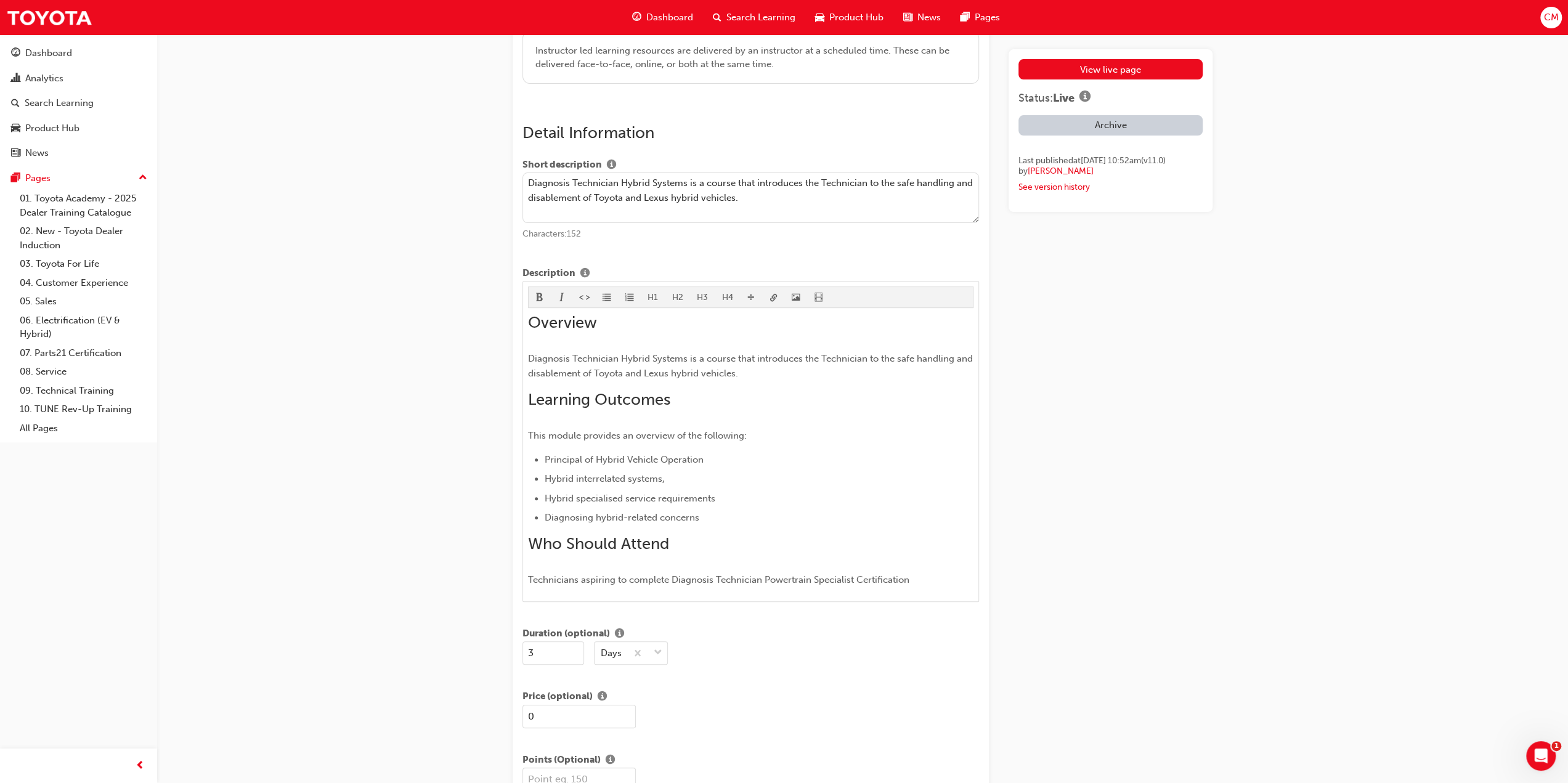
scroll to position [370, 0]
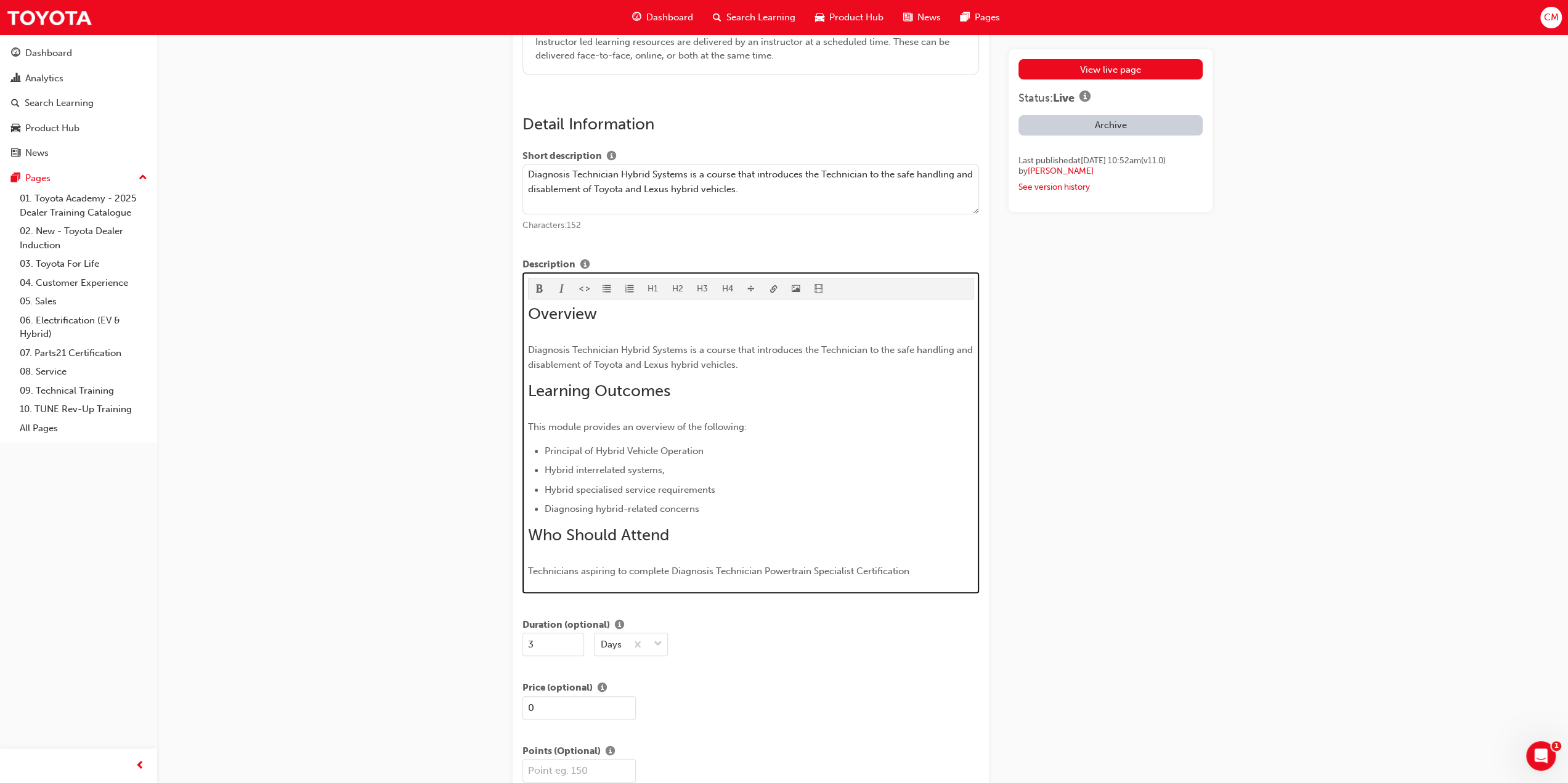
click at [528, 566] on span "Technicians aspiring to complete Diagnosis Technician Powertrain Specialist Cer…" at bounding box center [718, 571] width 381 height 11
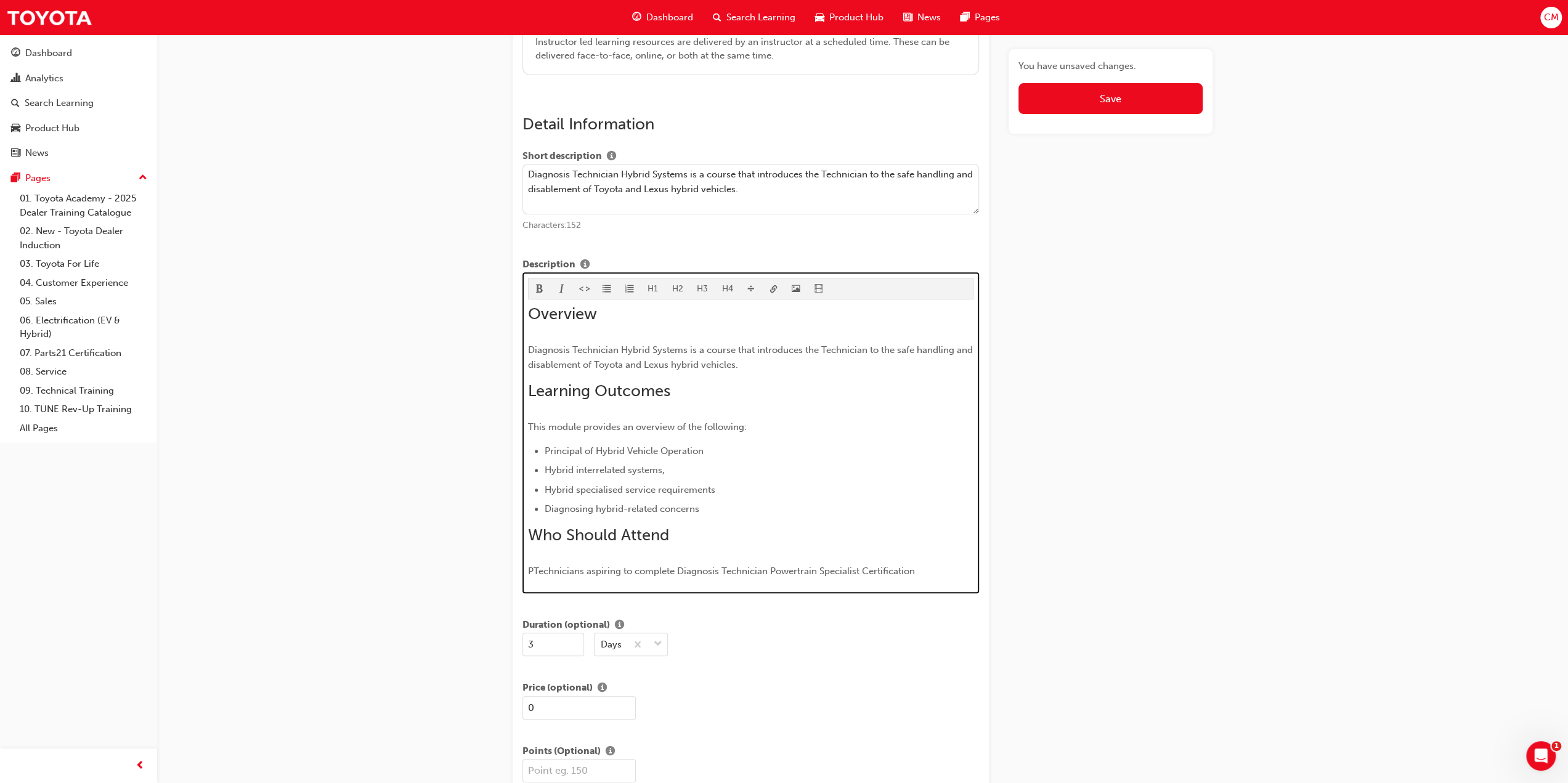
scroll to position [545, 0]
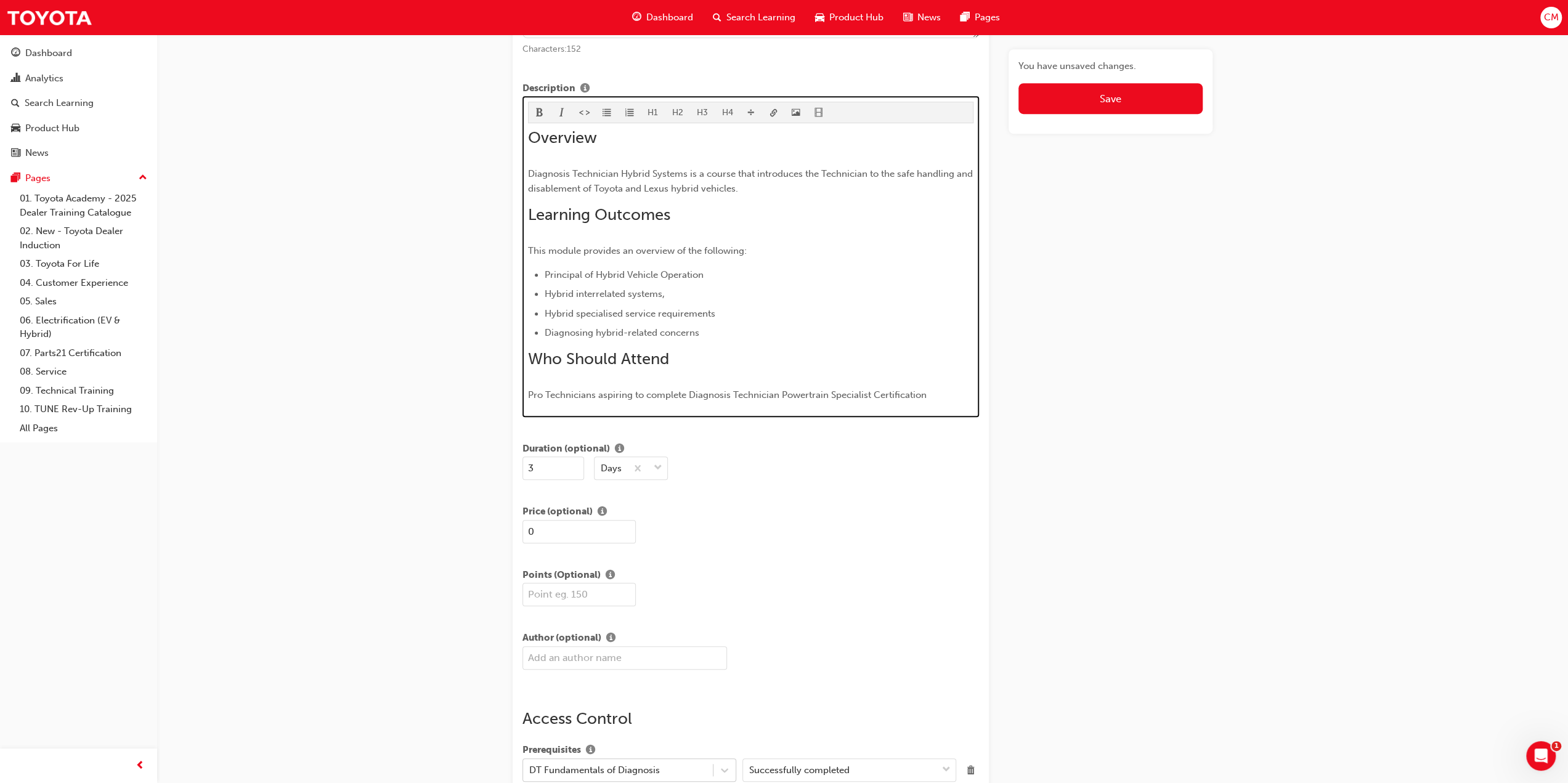
click at [528, 390] on span "Pro Technicians aspiring to complete Diagnosis Technician Powertrain Specialist…" at bounding box center [727, 394] width 399 height 11
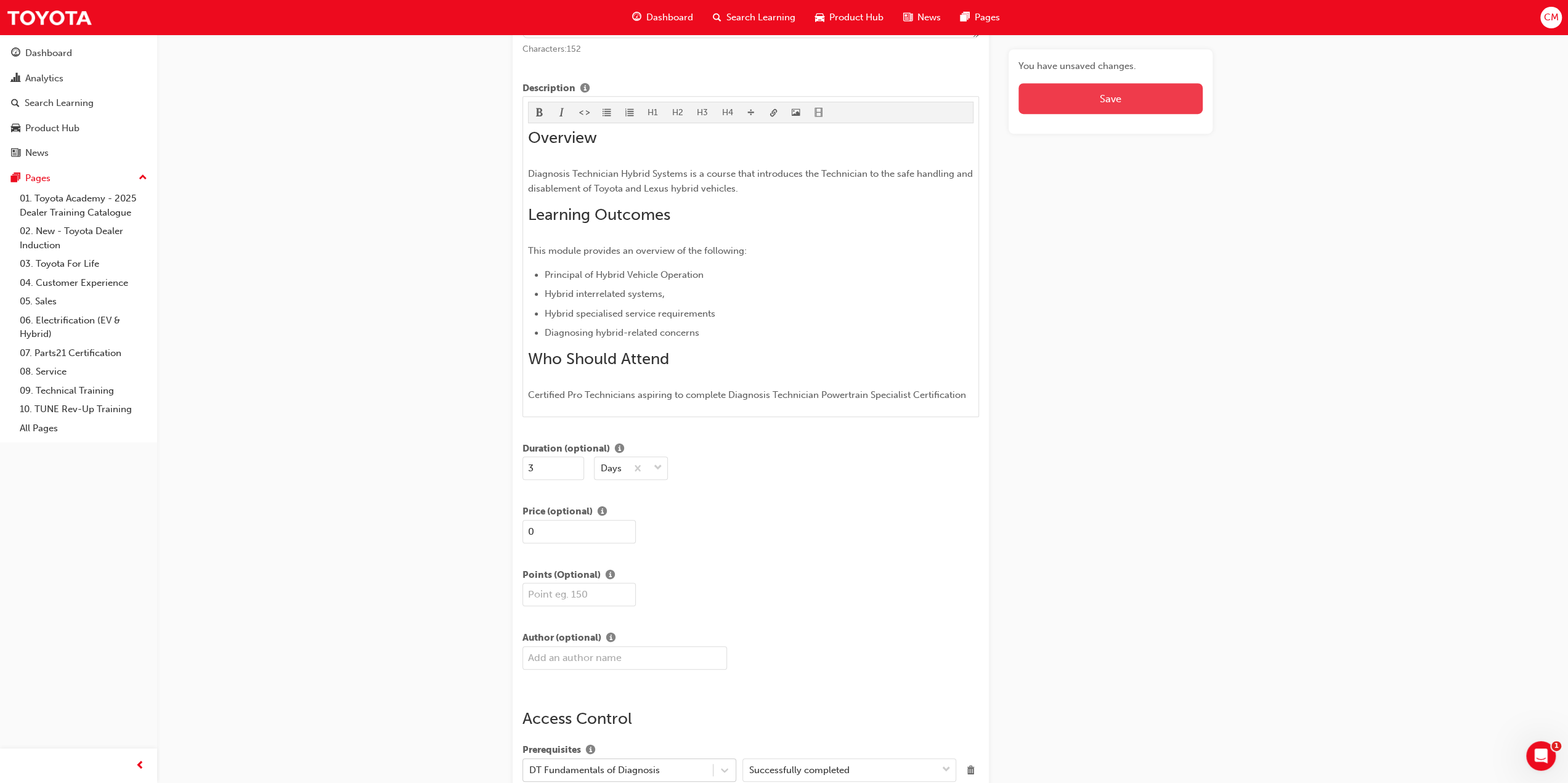
click at [1110, 96] on span "Save" at bounding box center [1111, 98] width 22 height 12
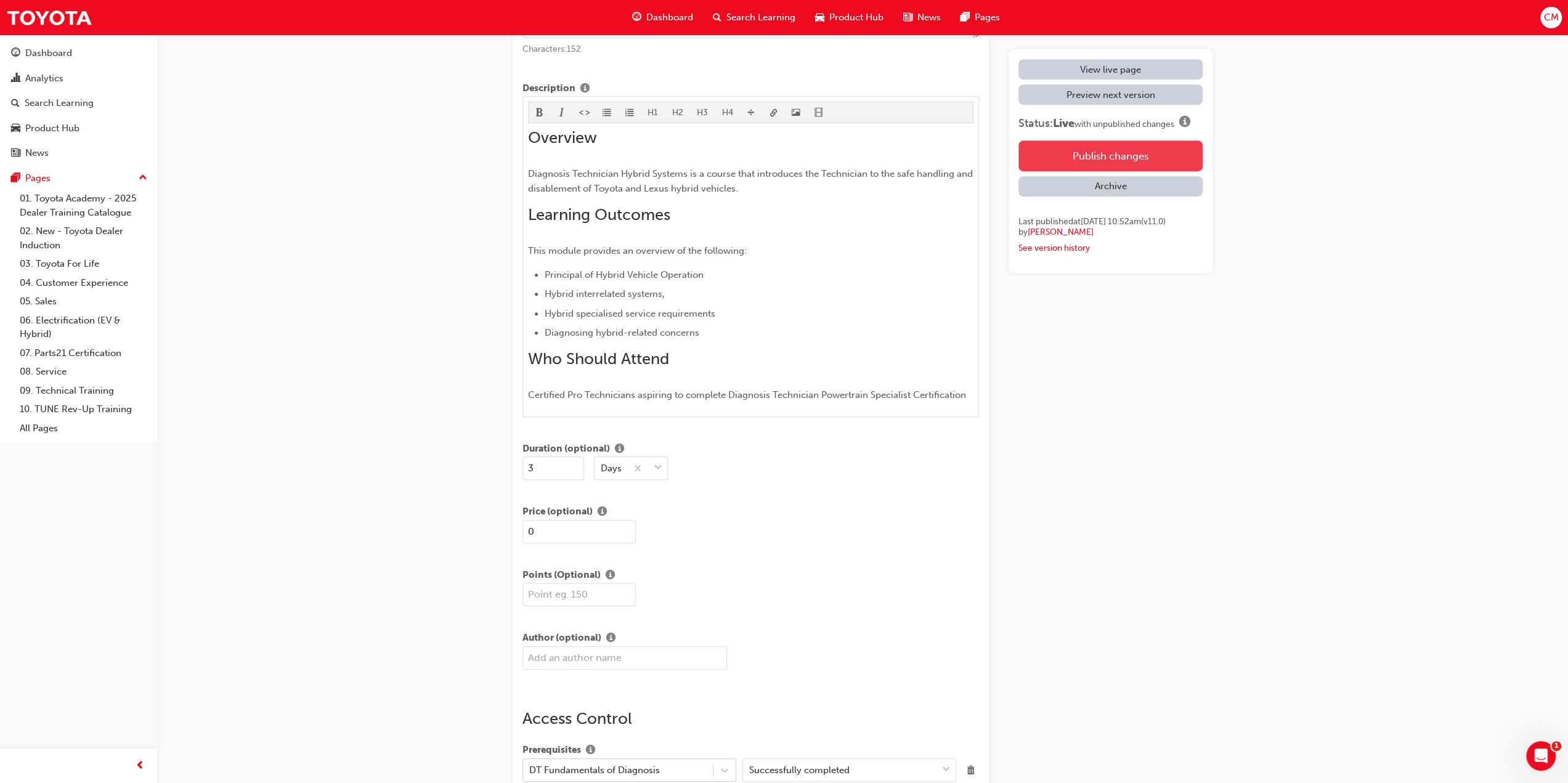
click at [1126, 154] on button "Publish changes" at bounding box center [1110, 156] width 185 height 31
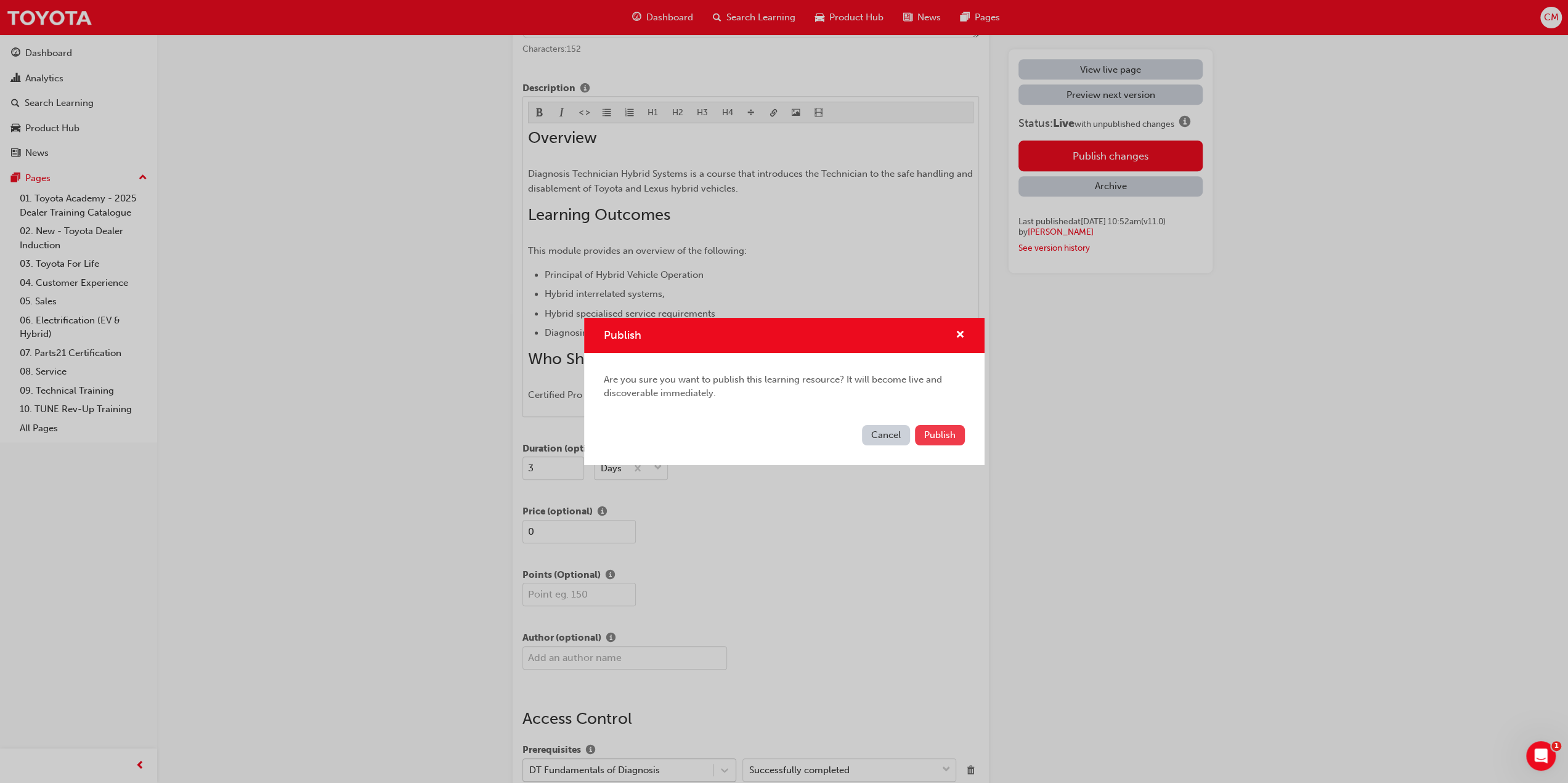
click at [935, 437] on span "Publish" at bounding box center [939, 435] width 31 height 11
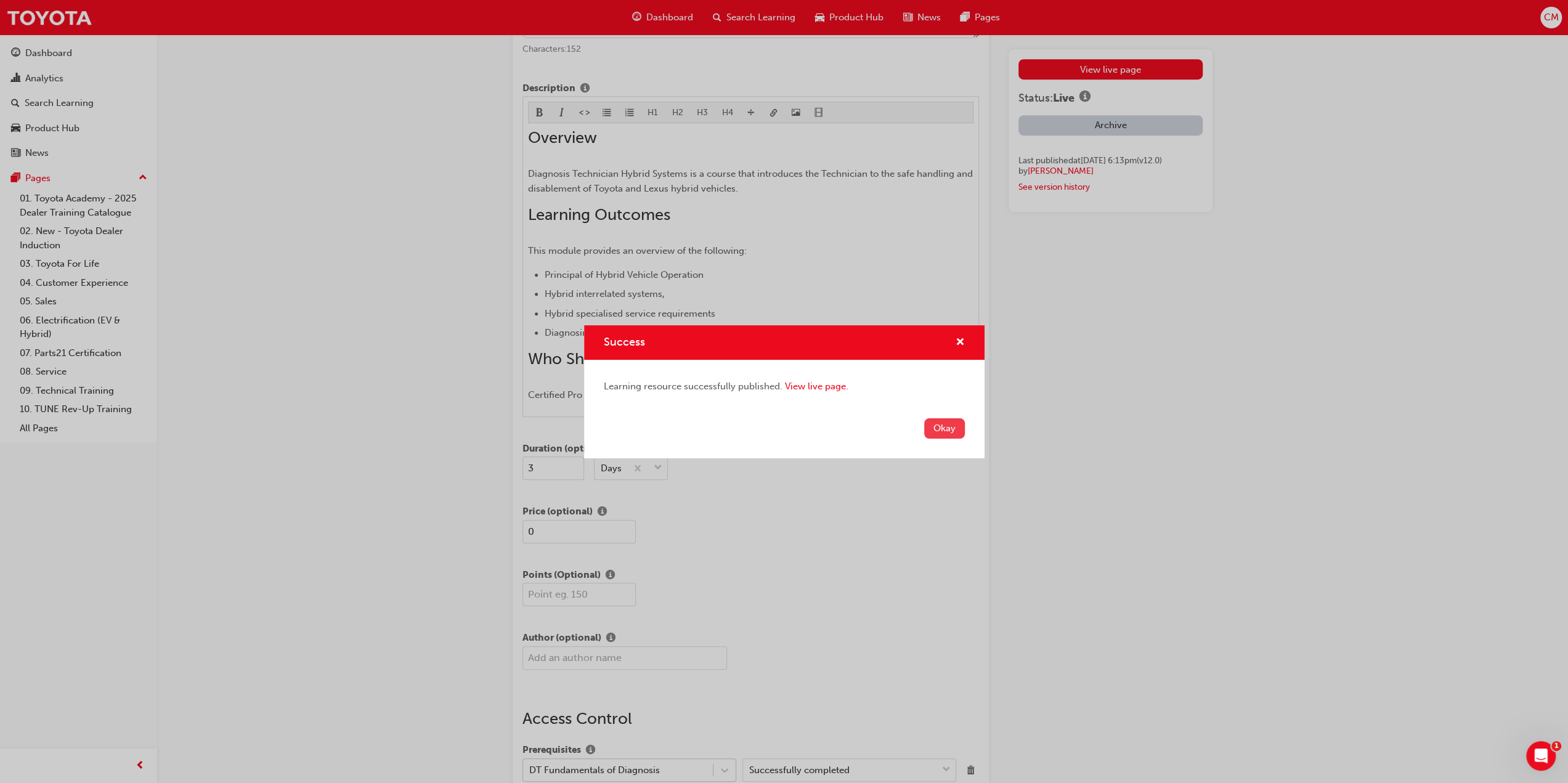
click at [944, 430] on button "Okay" at bounding box center [944, 429] width 41 height 20
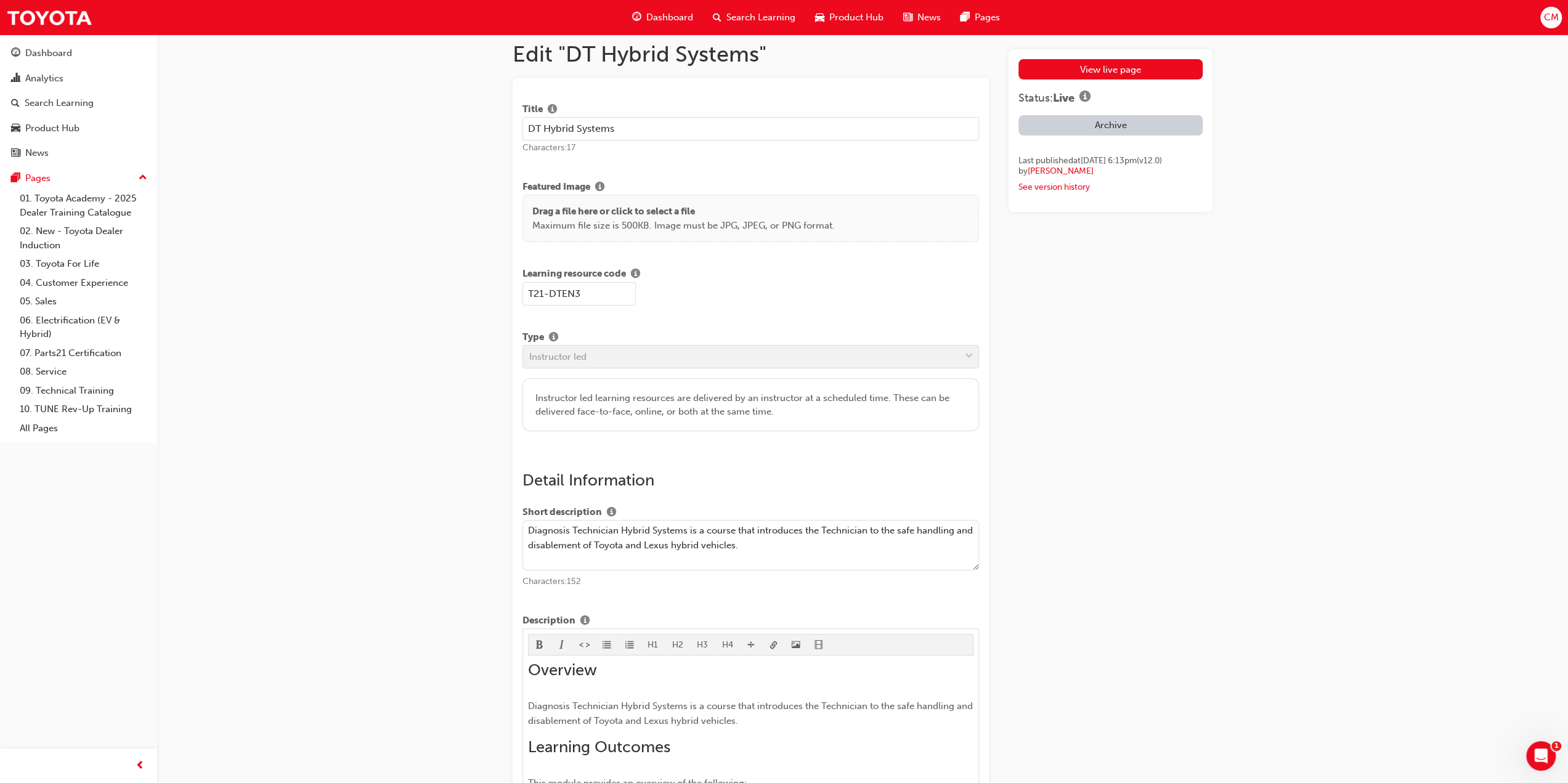
scroll to position [0, 0]
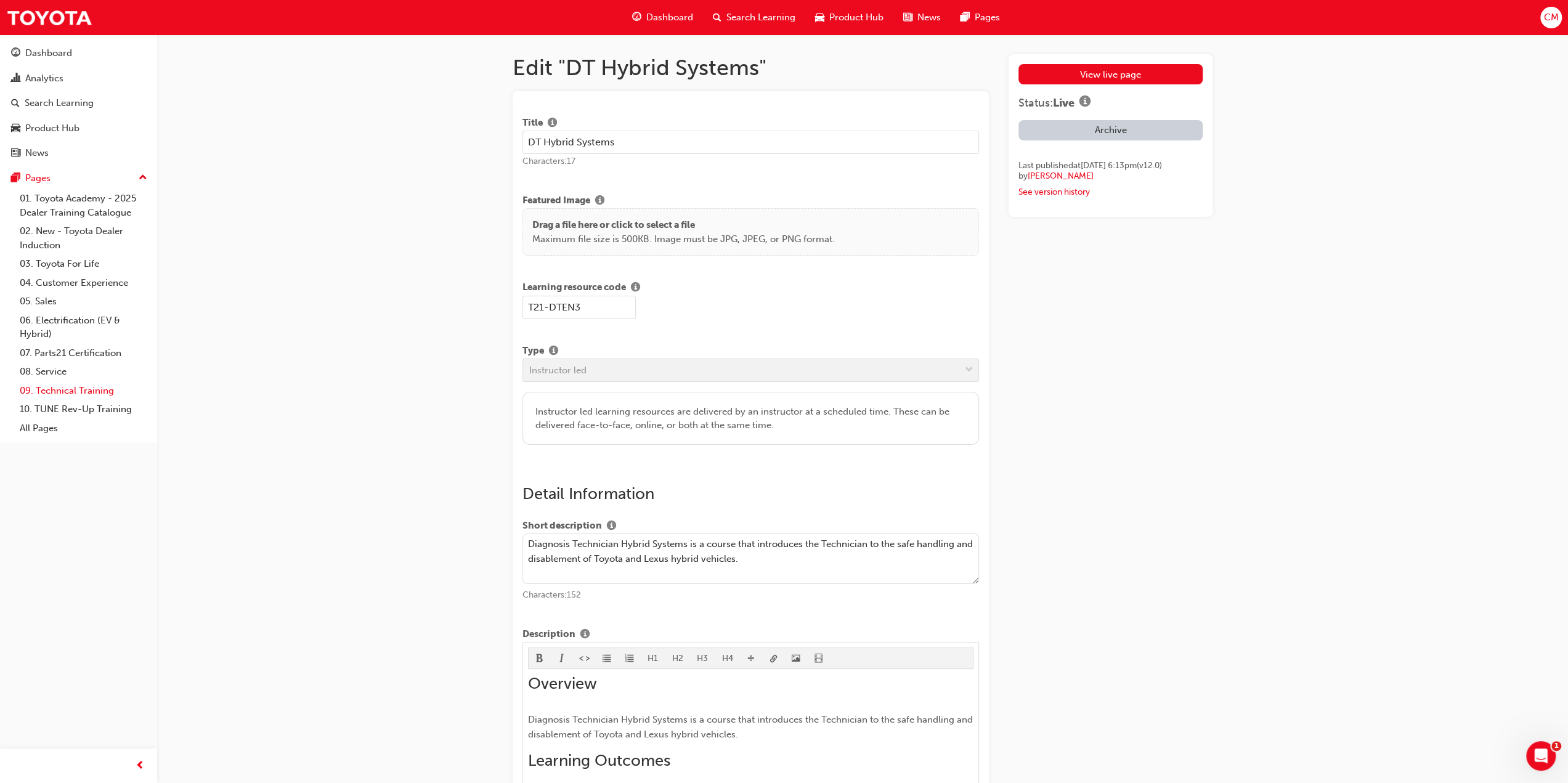
click at [63, 389] on link "09. Technical Training" at bounding box center [83, 391] width 137 height 19
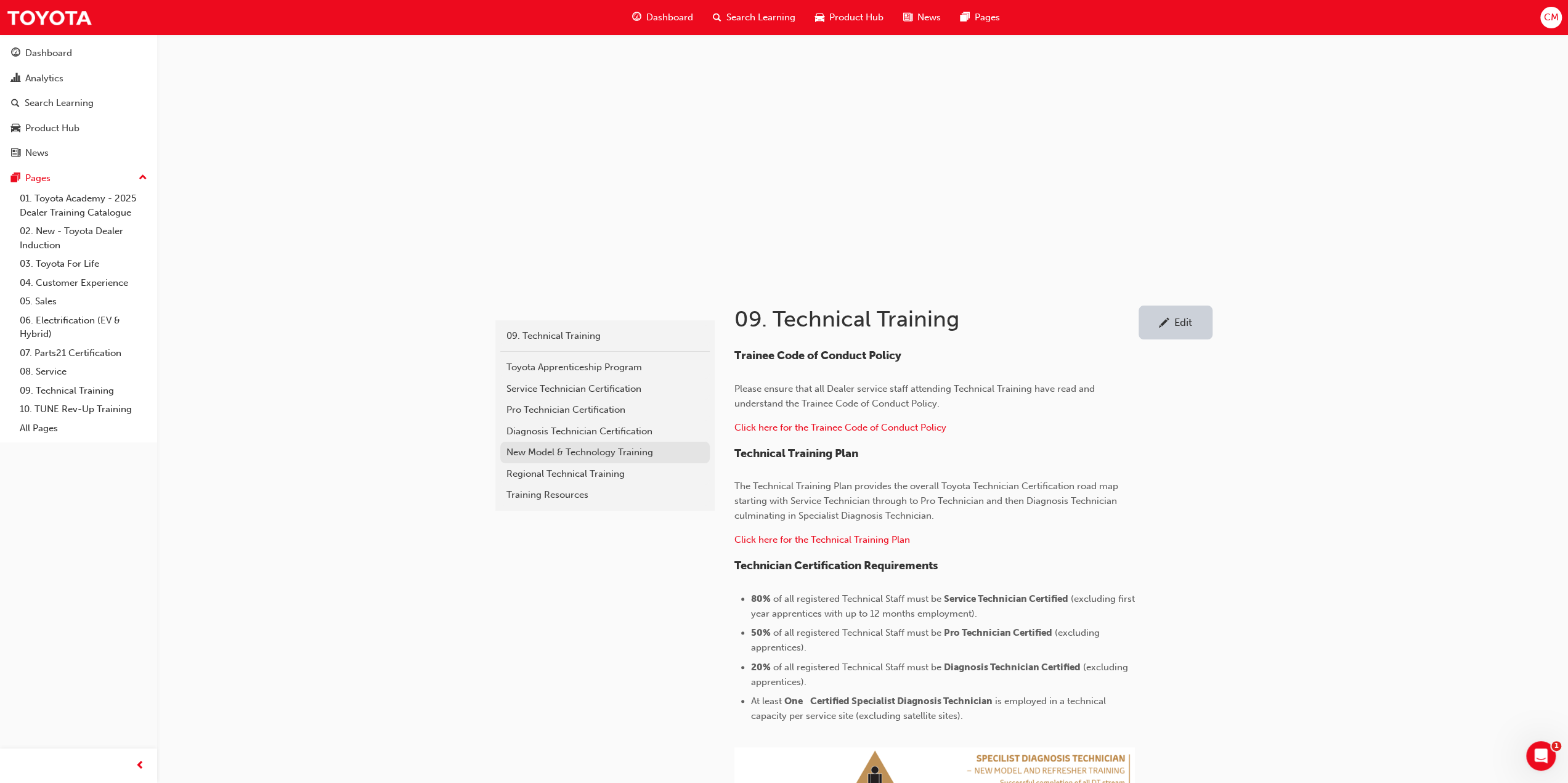
click at [520, 453] on div "New Model & Technology Training" at bounding box center [605, 452] width 197 height 14
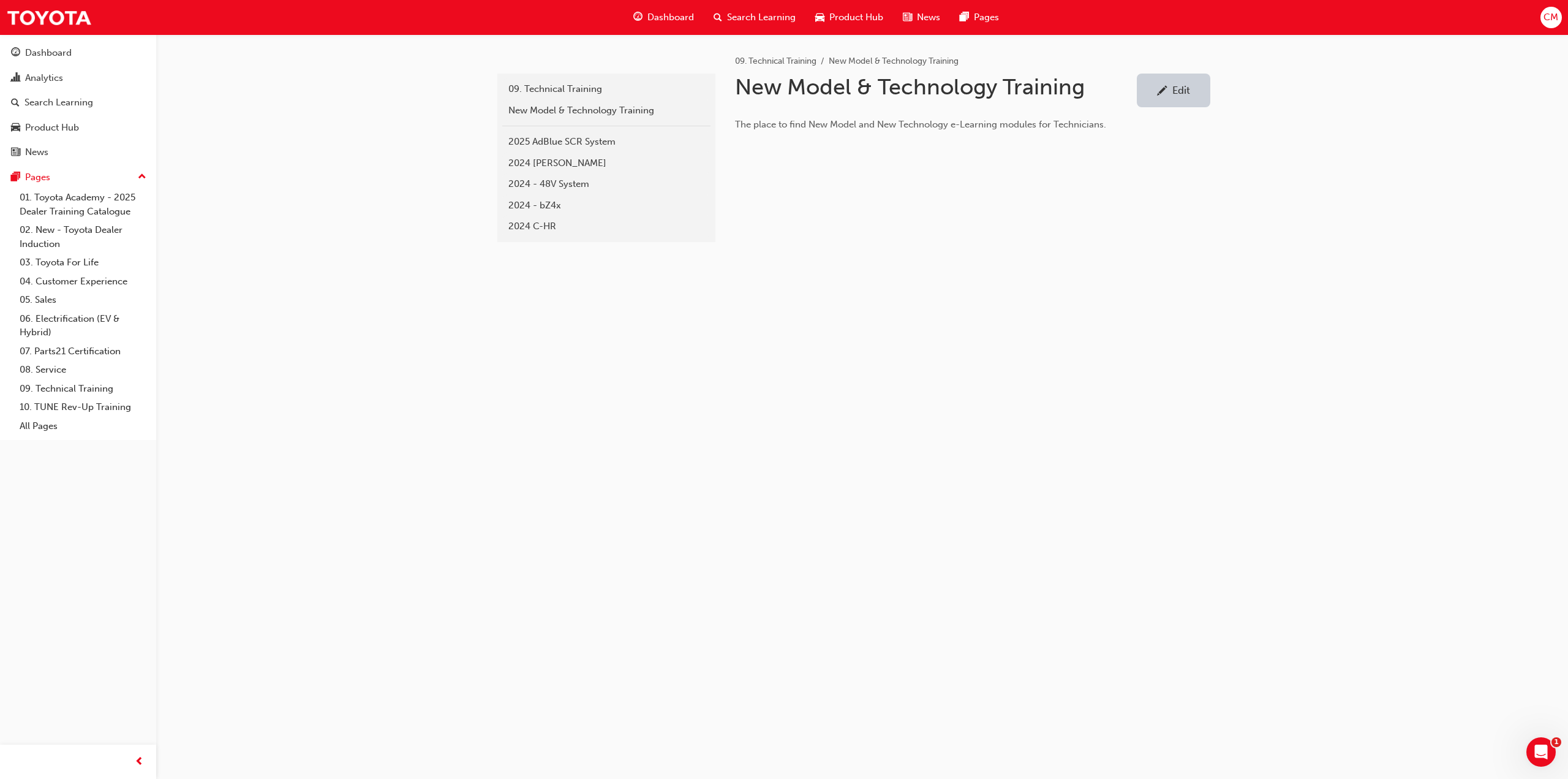
click at [1183, 85] on div "Edit" at bounding box center [1181, 90] width 17 height 12
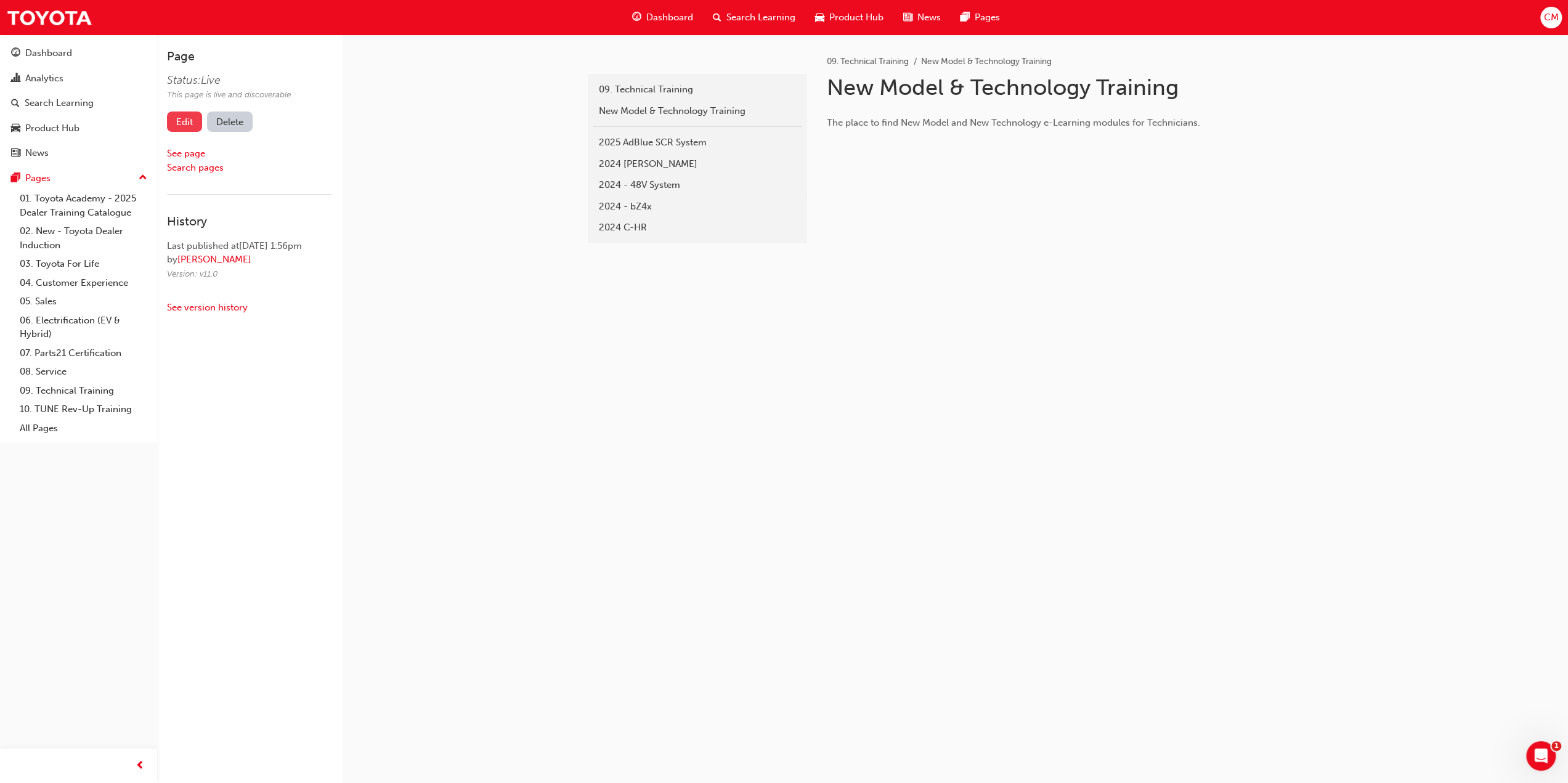
click at [187, 118] on link "Edit" at bounding box center [185, 122] width 35 height 20
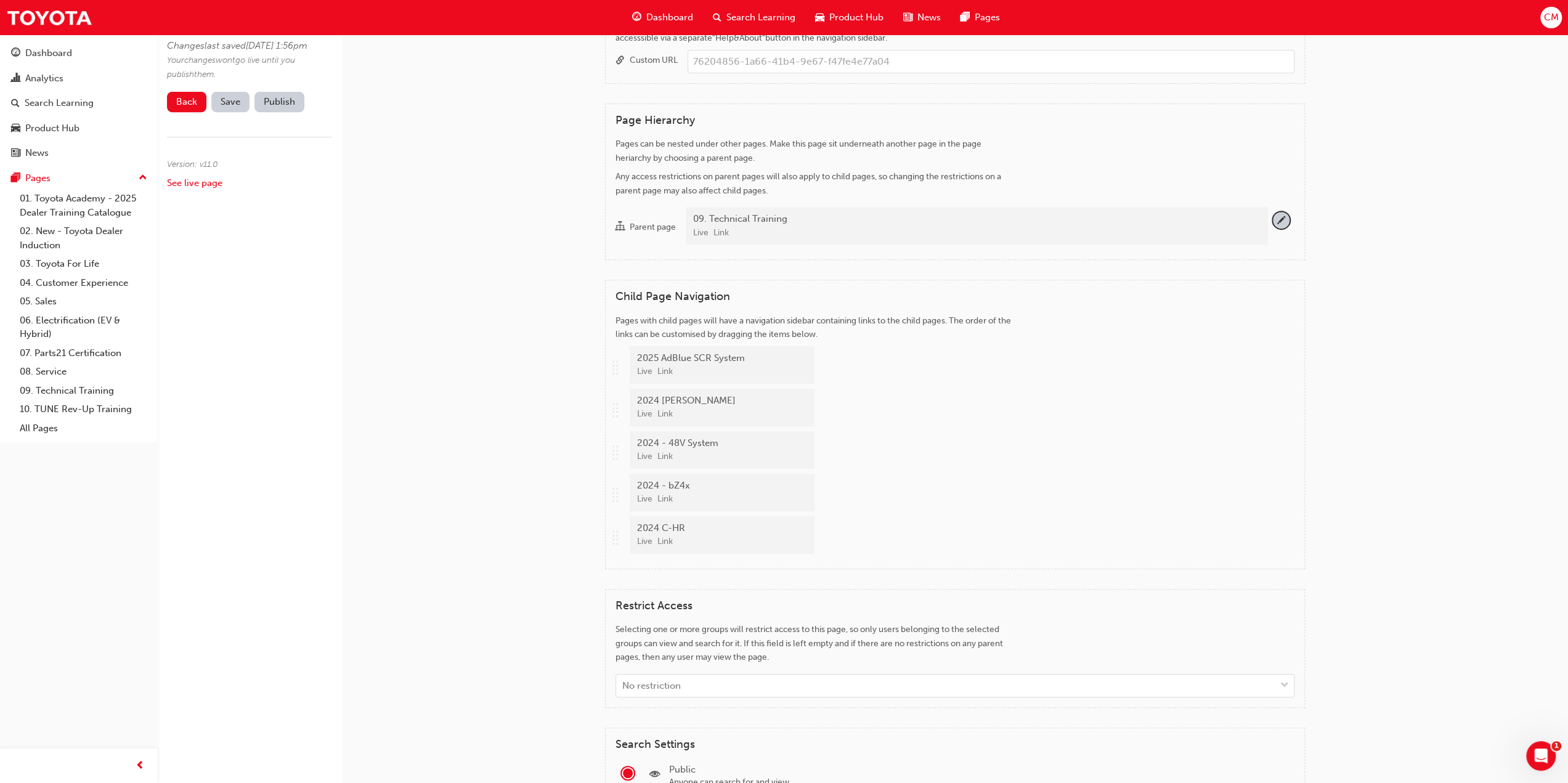
scroll to position [493, 0]
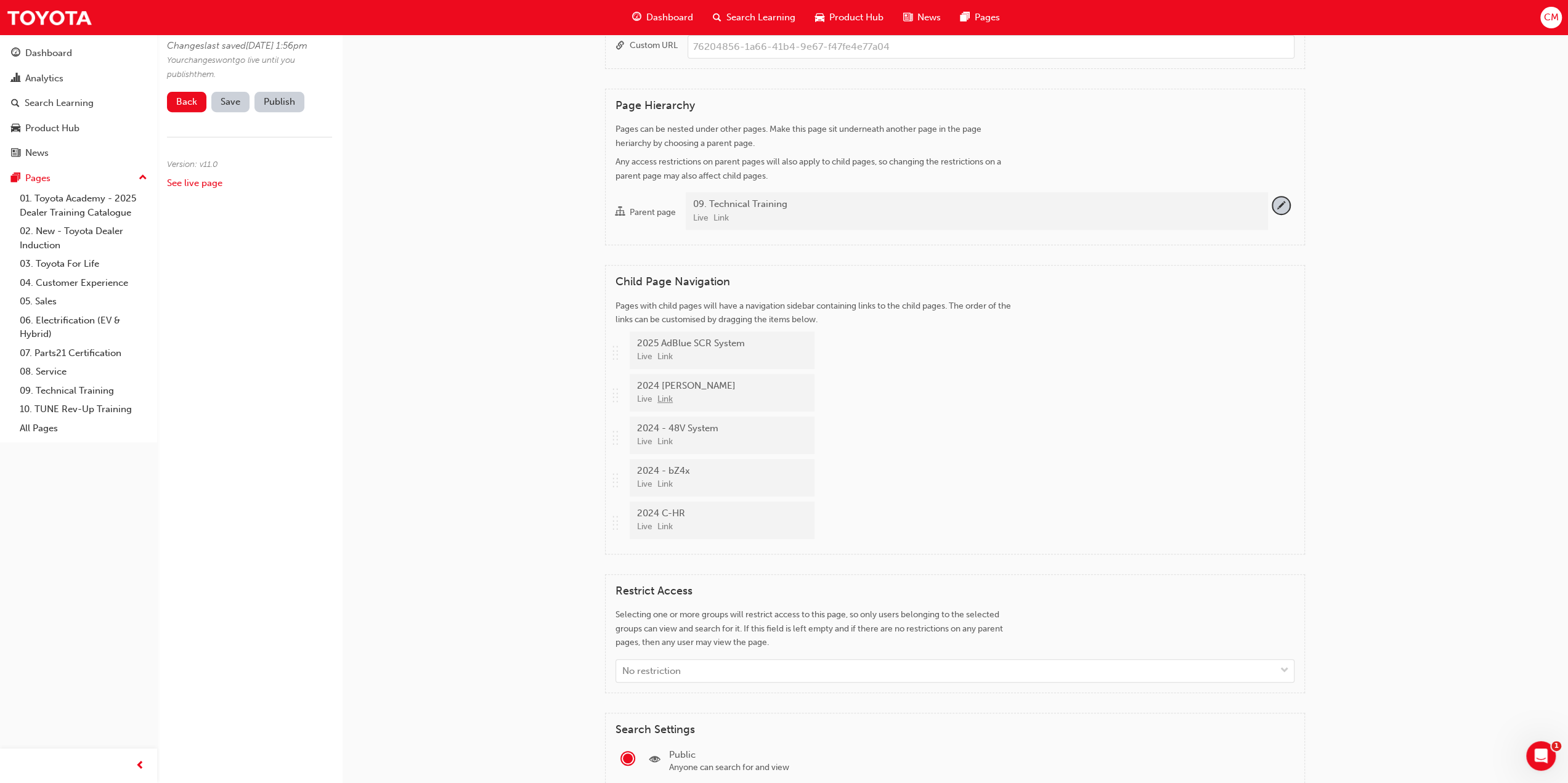
click at [664, 396] on link "Link" at bounding box center [664, 399] width 15 height 10
click at [186, 189] on link "See live page" at bounding box center [195, 182] width 55 height 11
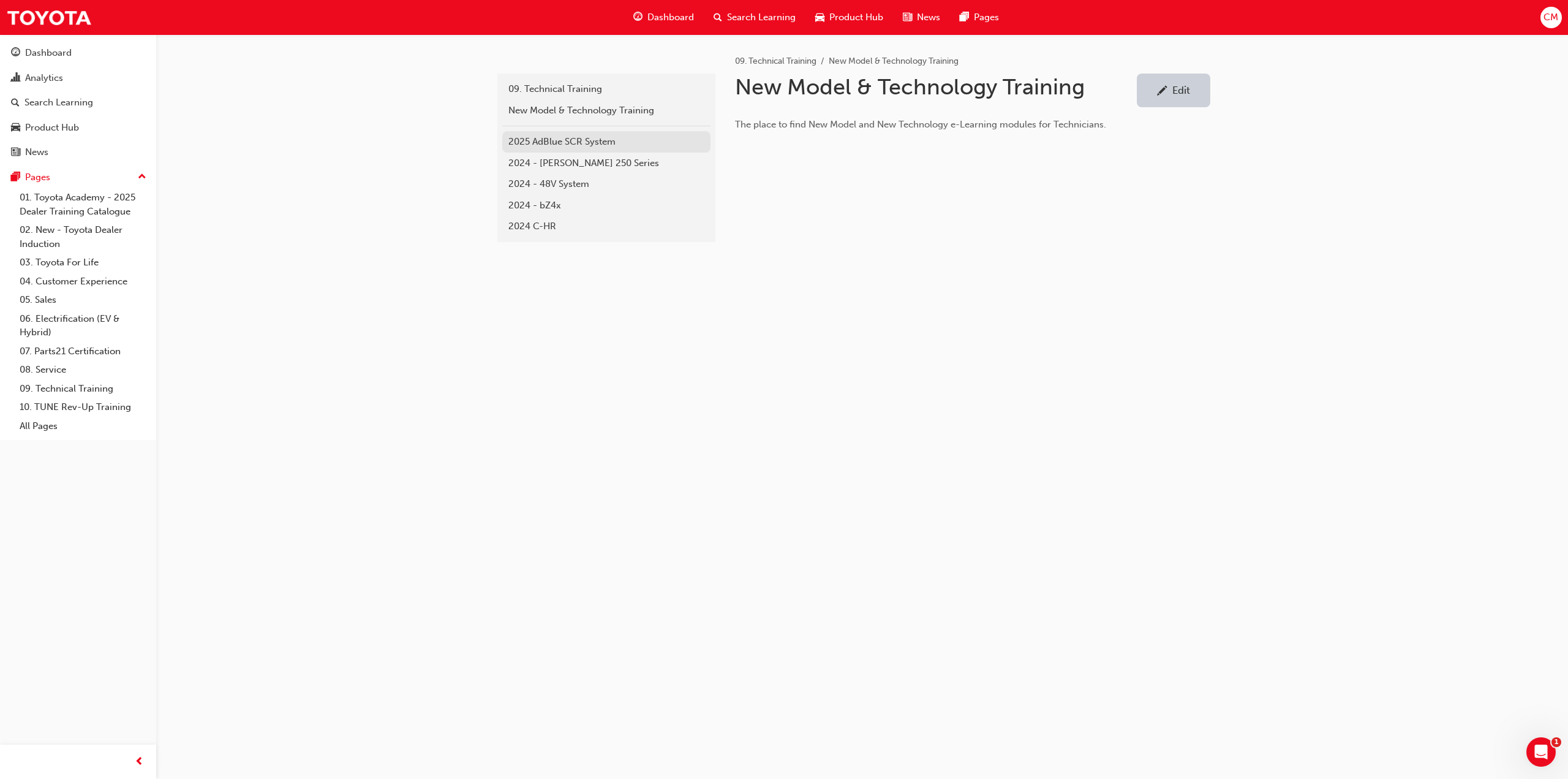
click at [550, 140] on div "2025 AdBlue SCR System" at bounding box center [606, 141] width 196 height 14
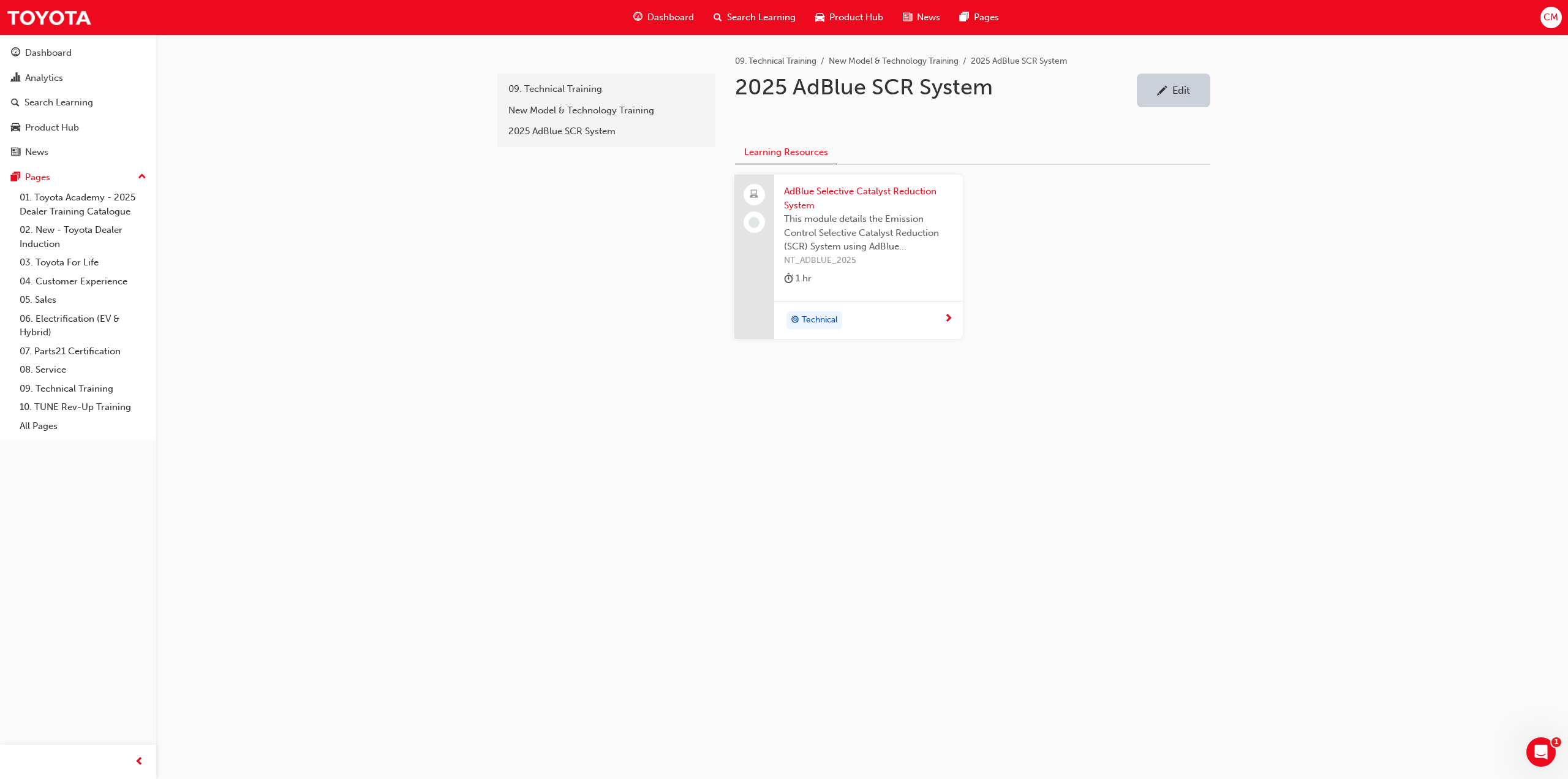
click at [1174, 91] on div "Edit" at bounding box center [1181, 90] width 17 height 12
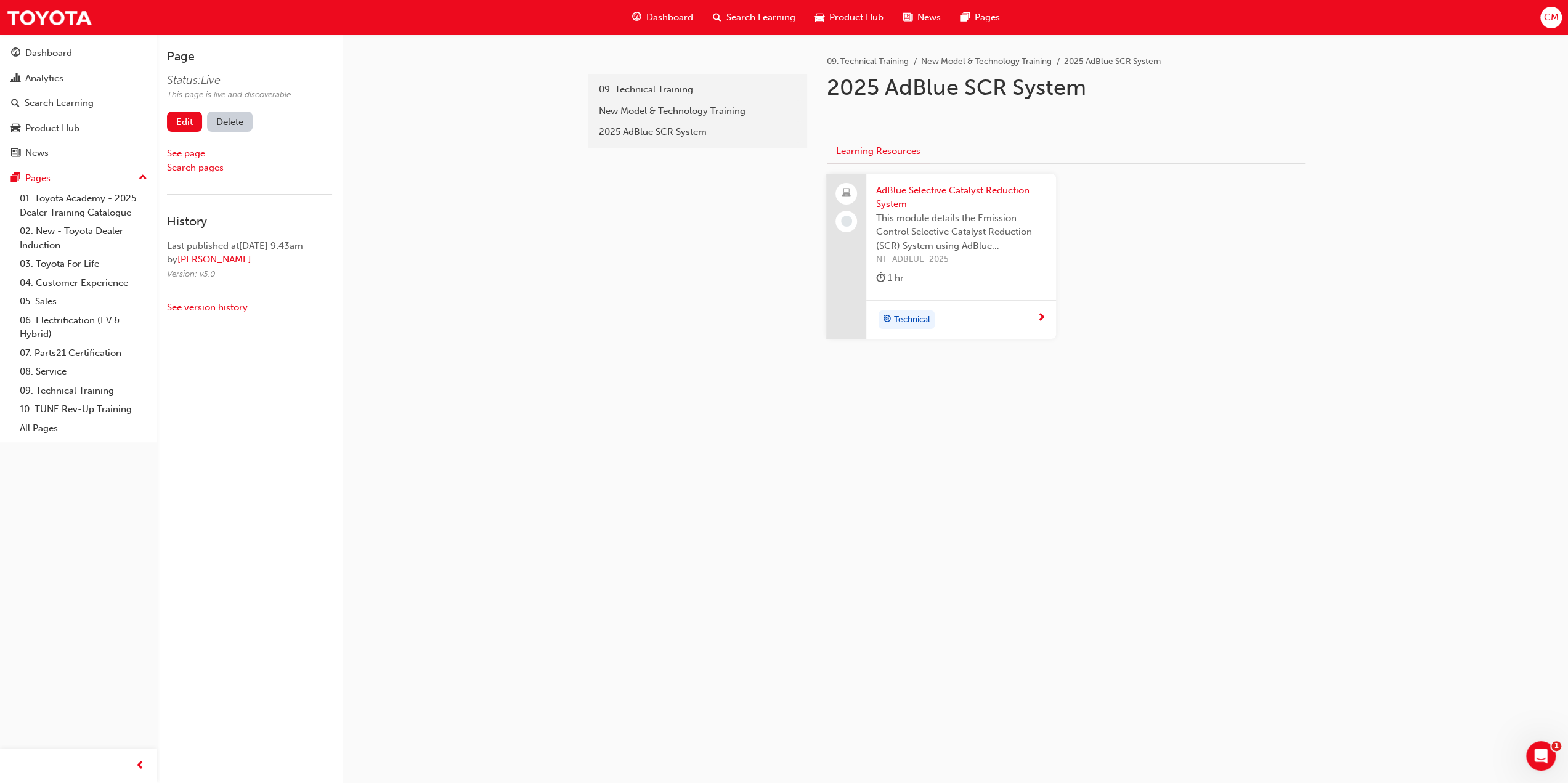
click at [887, 88] on h1 "2025 AdBlue SCR System" at bounding box center [1029, 87] width 404 height 27
click at [191, 123] on link "Edit" at bounding box center [185, 122] width 35 height 20
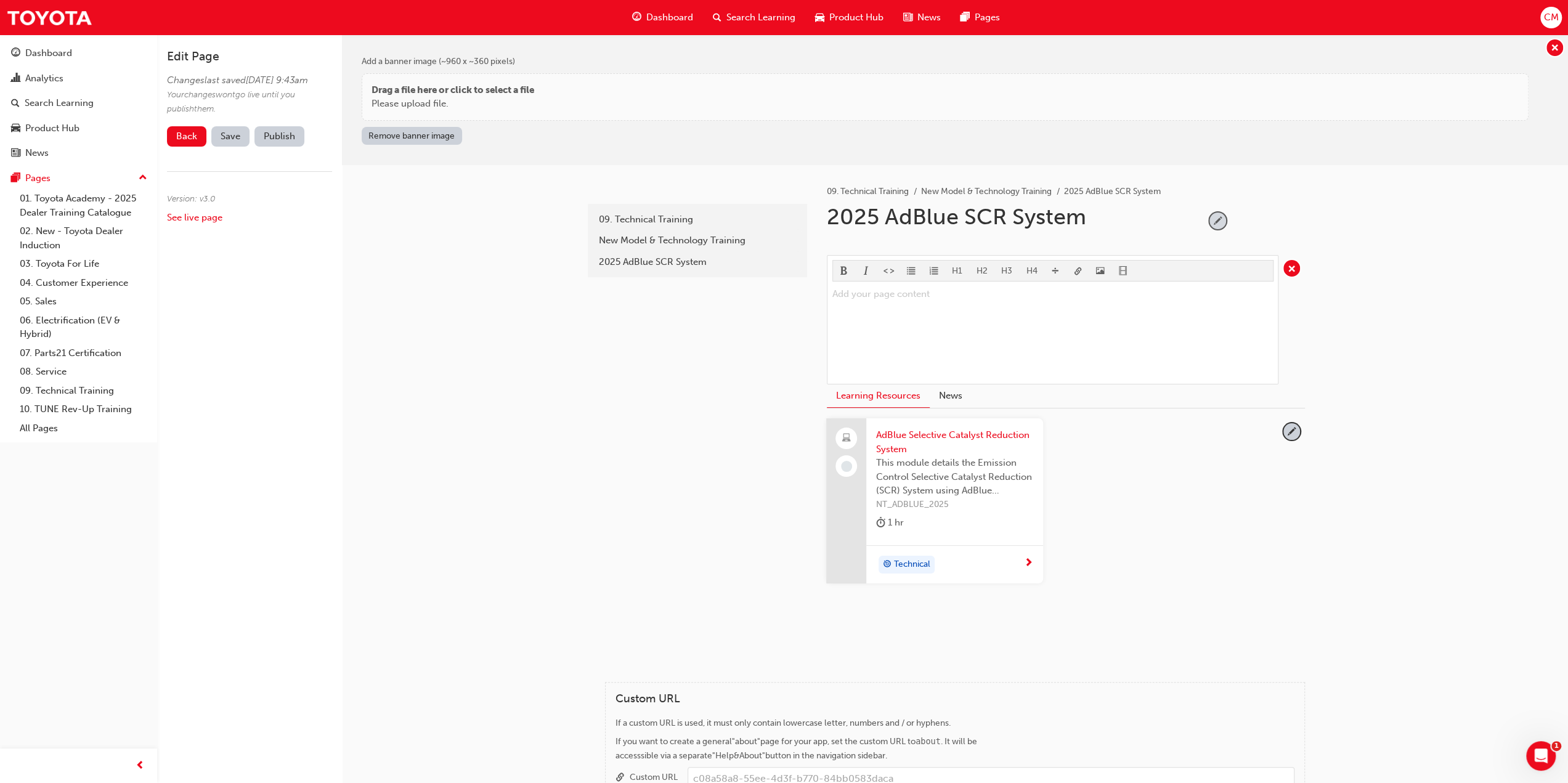
click at [1214, 219] on span "pencil-icon" at bounding box center [1217, 220] width 17 height 17
click at [885, 219] on input "2025 AdBlue SCR System" at bounding box center [1012, 219] width 378 height 33
type input "2025 - AdBlue SCR System"
click at [1220, 217] on span "tick-icon" at bounding box center [1217, 220] width 17 height 17
click at [228, 141] on span "Save" at bounding box center [230, 136] width 20 height 11
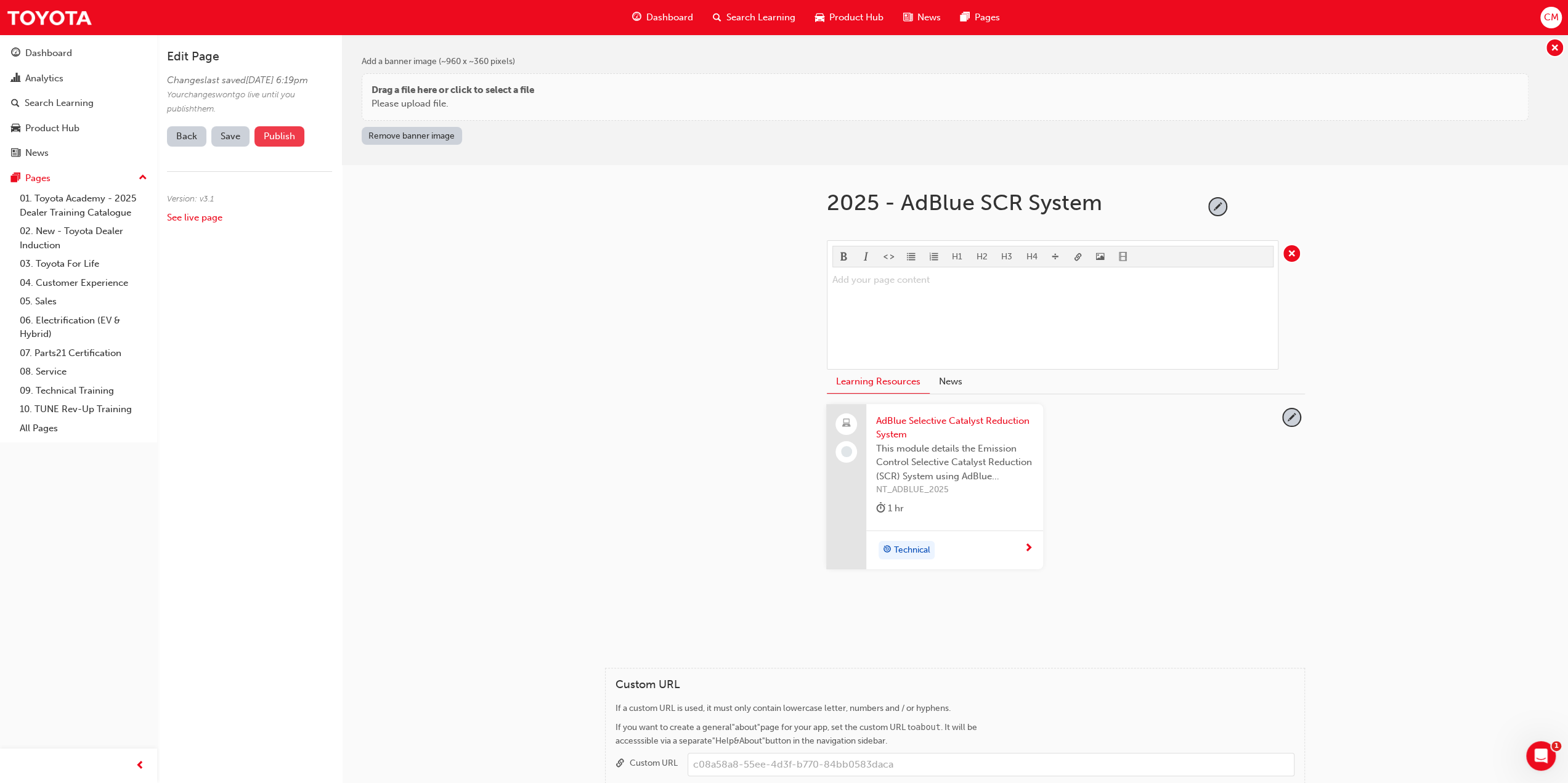
click at [275, 147] on button "Publish" at bounding box center [279, 136] width 50 height 20
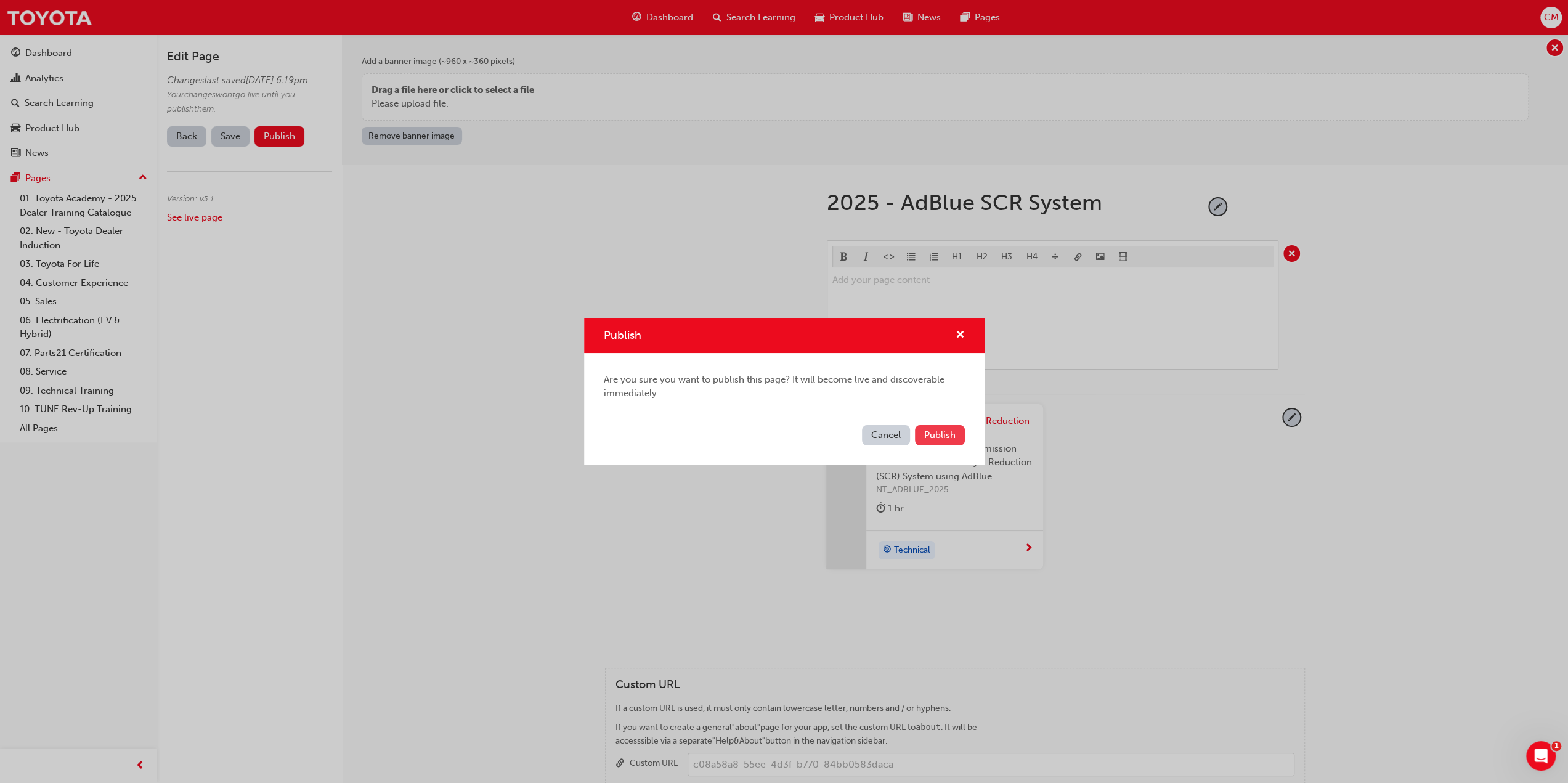
click at [929, 439] on span "Publish" at bounding box center [939, 435] width 31 height 11
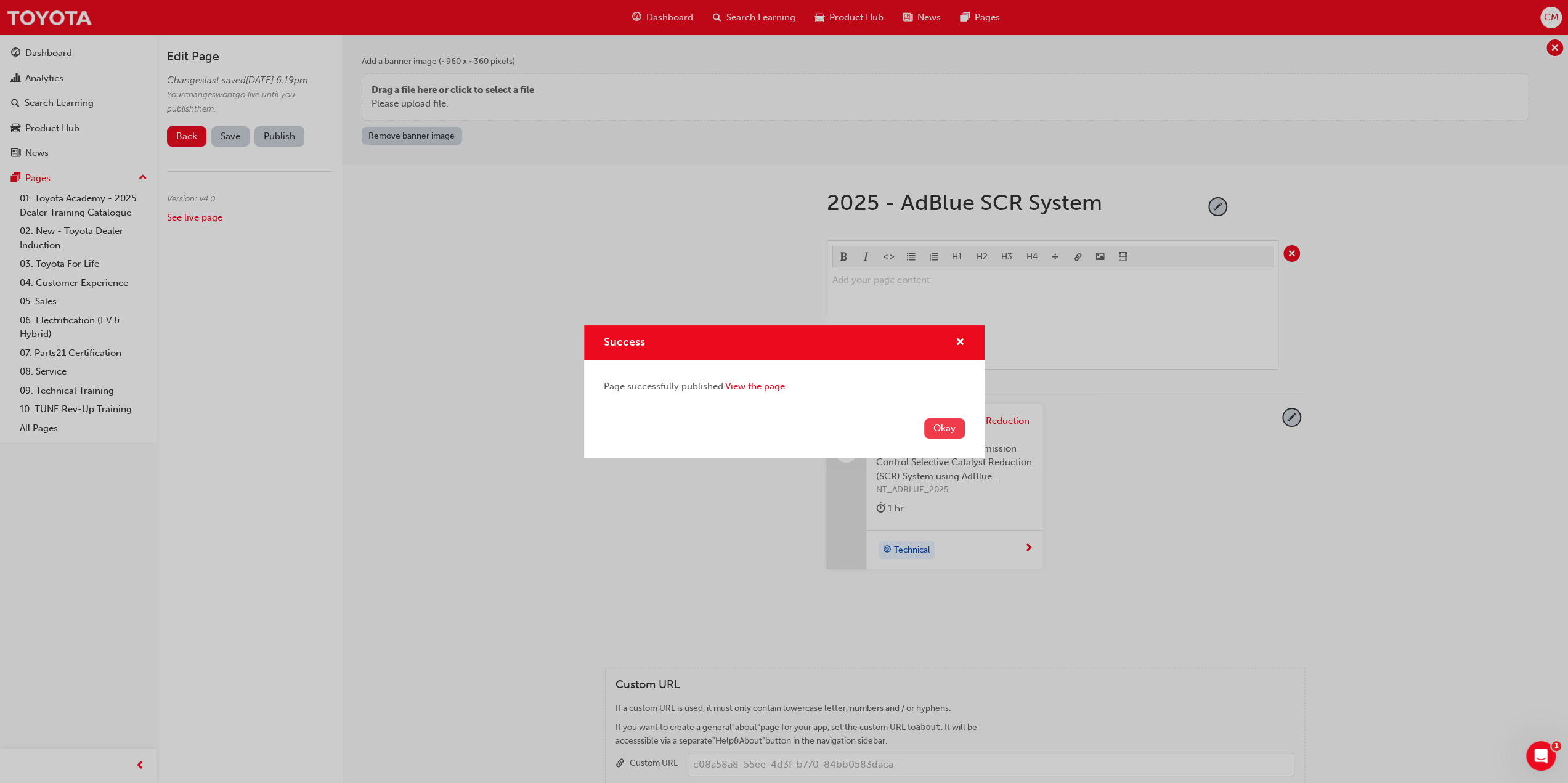
click at [939, 430] on button "Okay" at bounding box center [944, 429] width 41 height 20
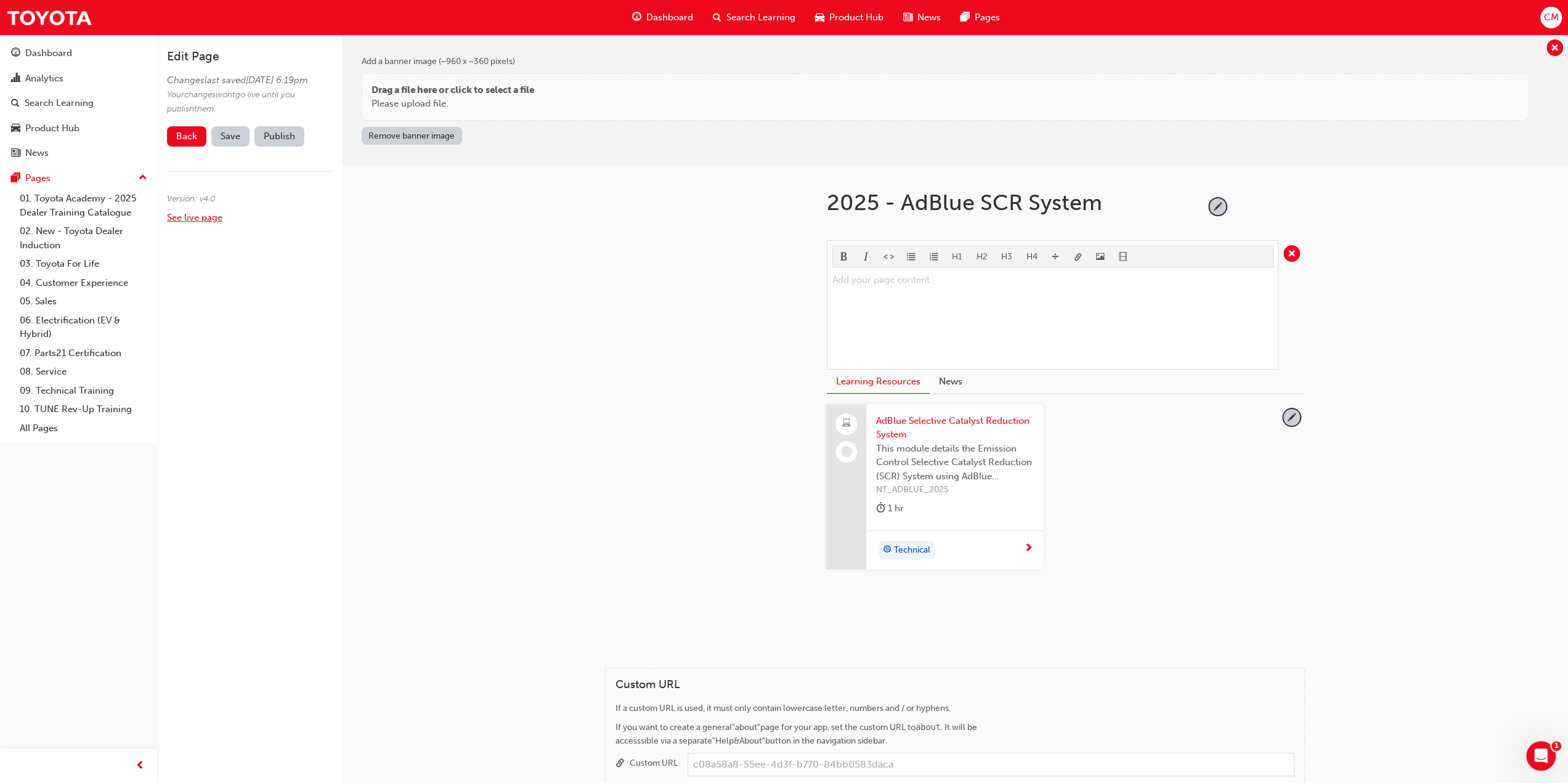
click at [171, 223] on link "See live page" at bounding box center [195, 217] width 55 height 11
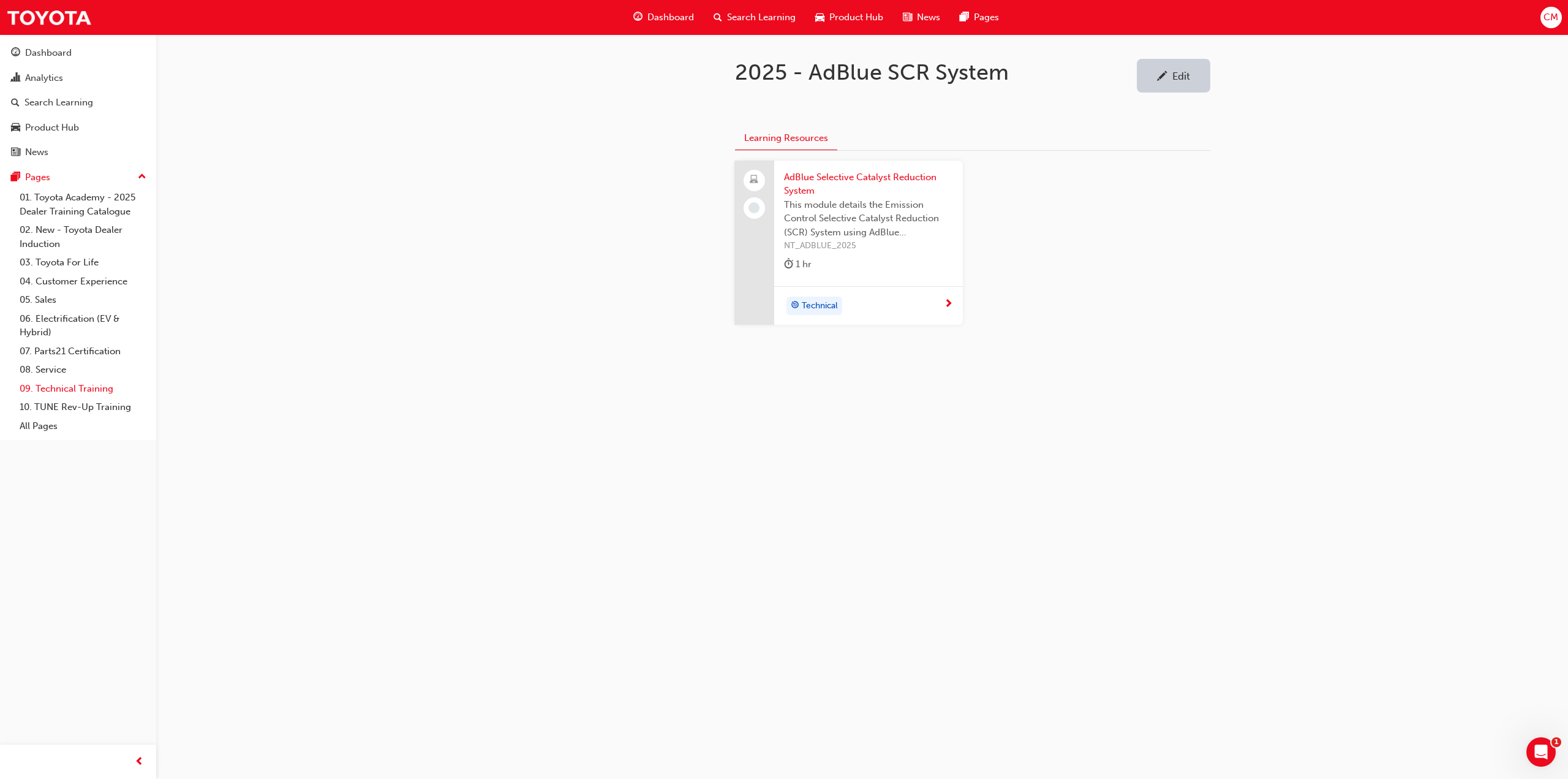
click at [61, 387] on link "09. Technical Training" at bounding box center [83, 389] width 136 height 19
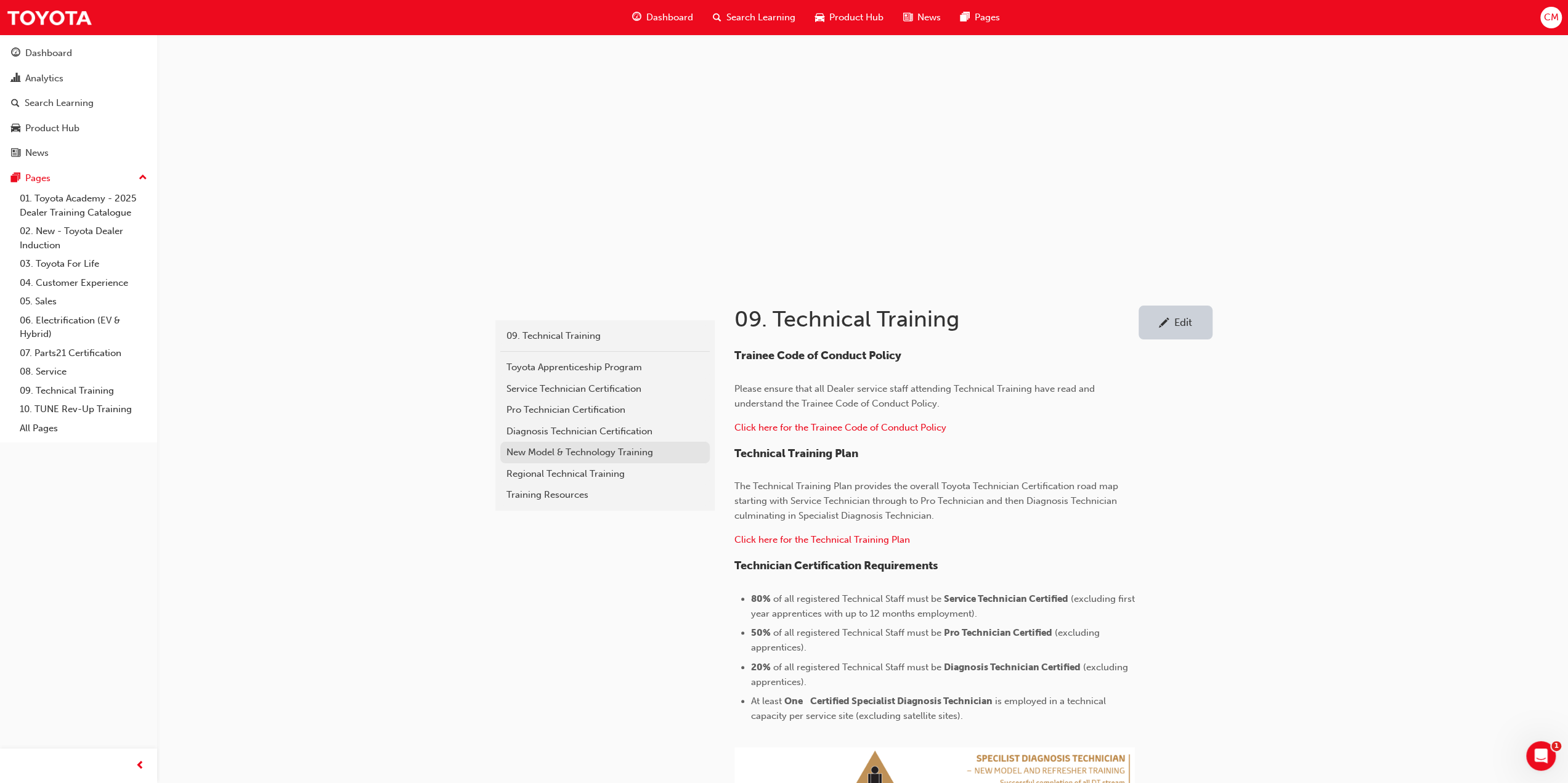
click at [552, 451] on div "New Model & Technology Training" at bounding box center [605, 452] width 197 height 14
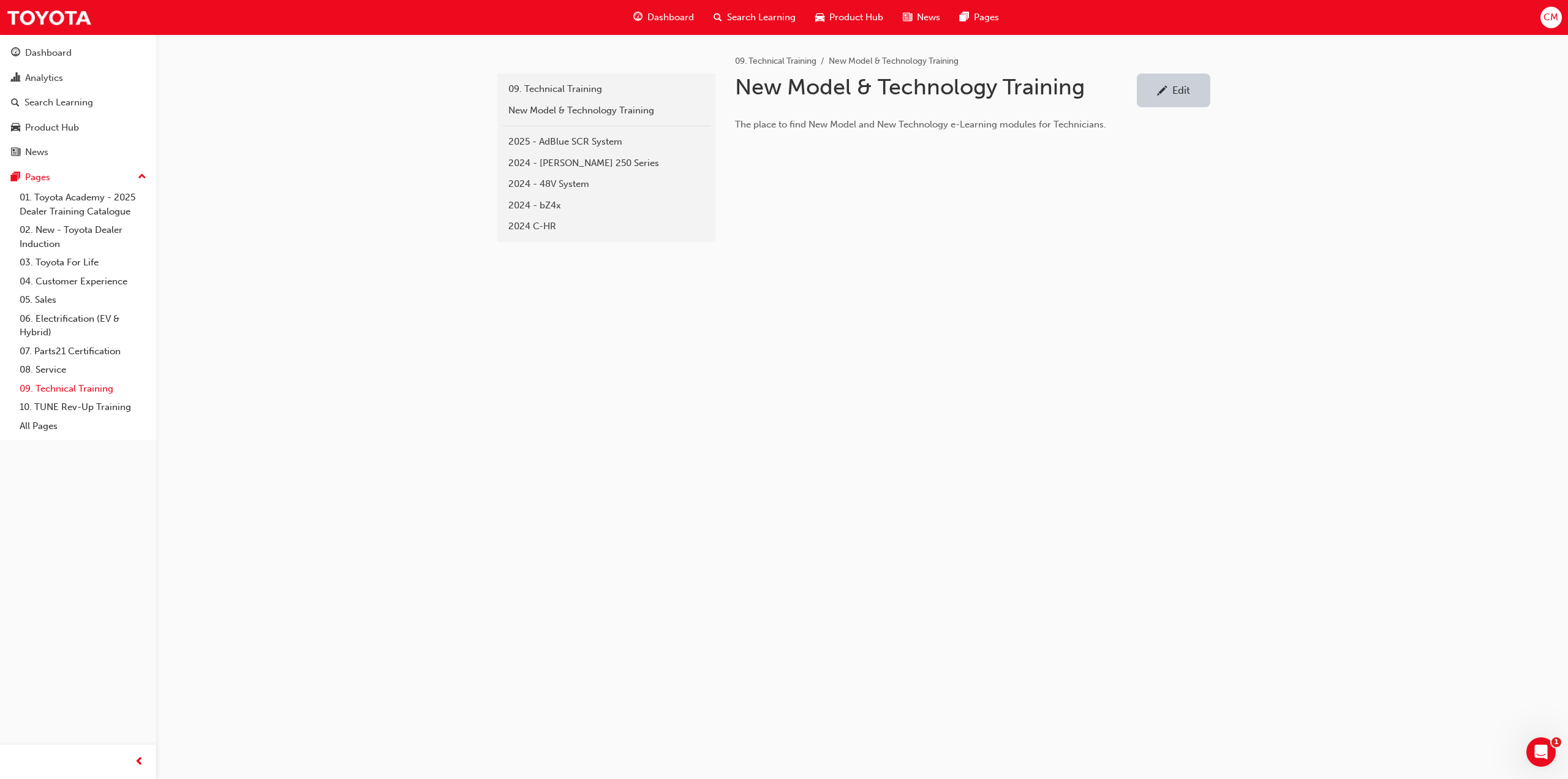
click at [53, 388] on link "09. Technical Training" at bounding box center [83, 389] width 136 height 19
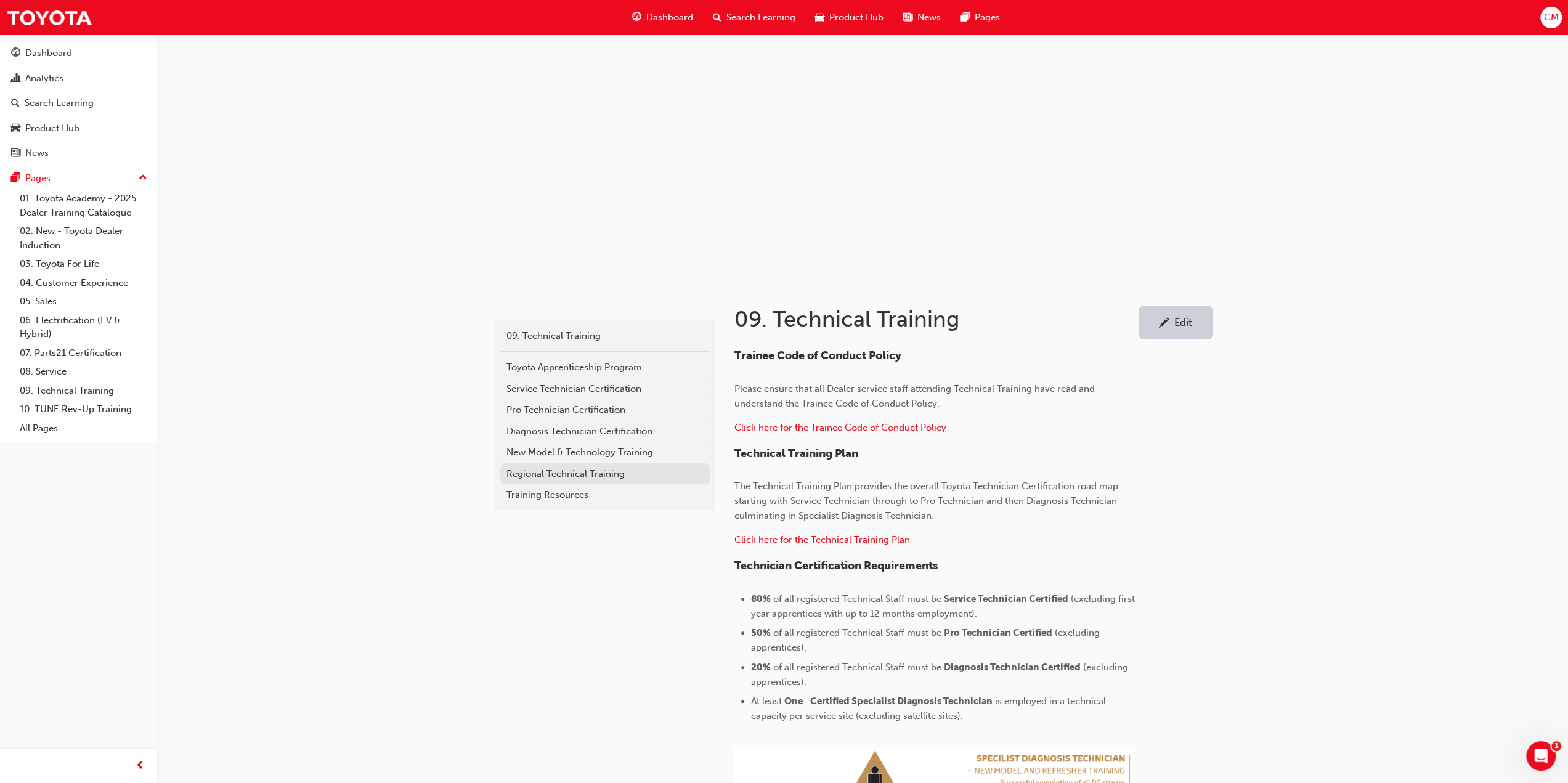
click at [527, 473] on div "Regional Technical Training" at bounding box center [605, 473] width 197 height 14
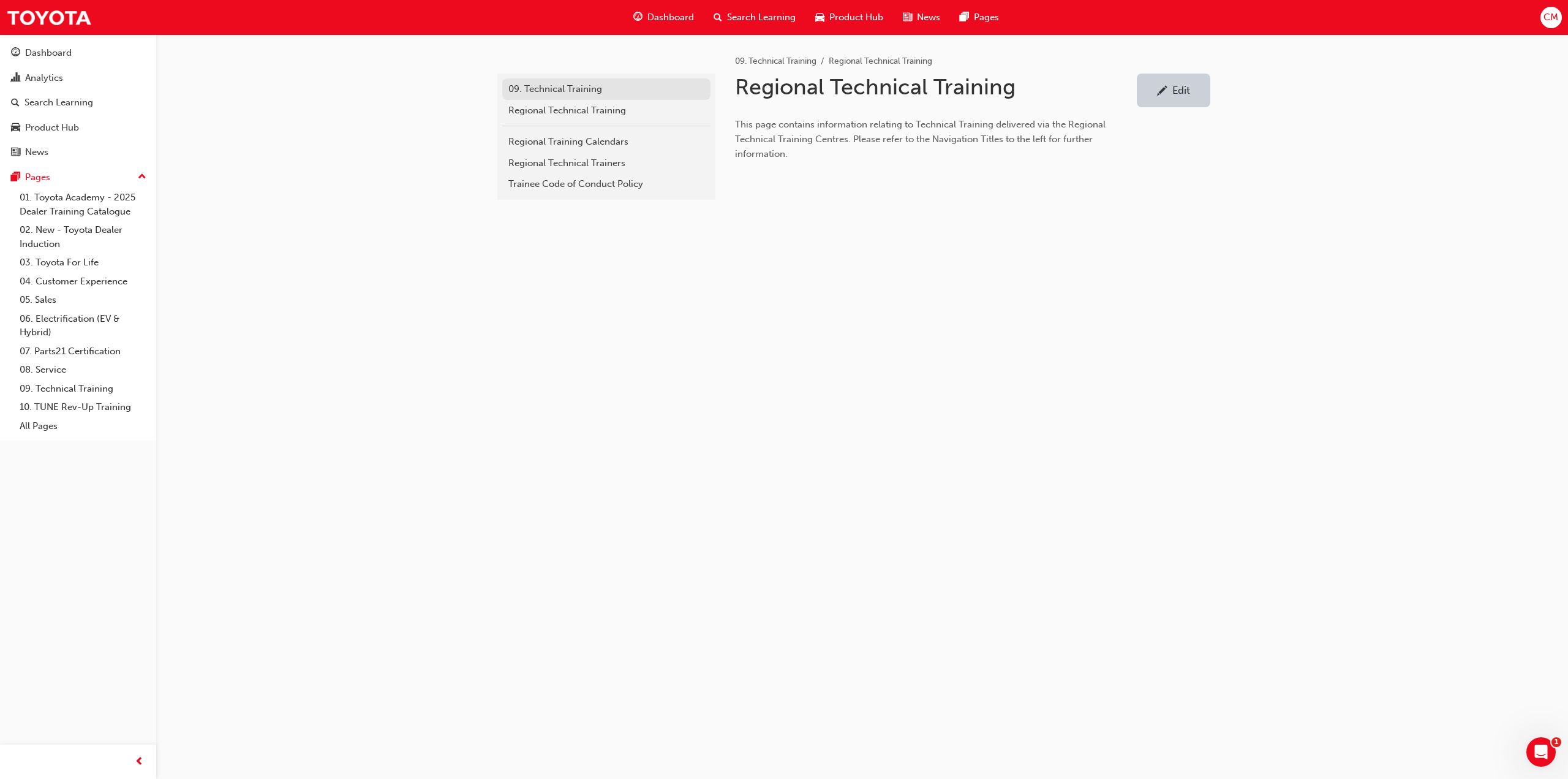
click at [555, 86] on div "09. Technical Training" at bounding box center [606, 88] width 196 height 14
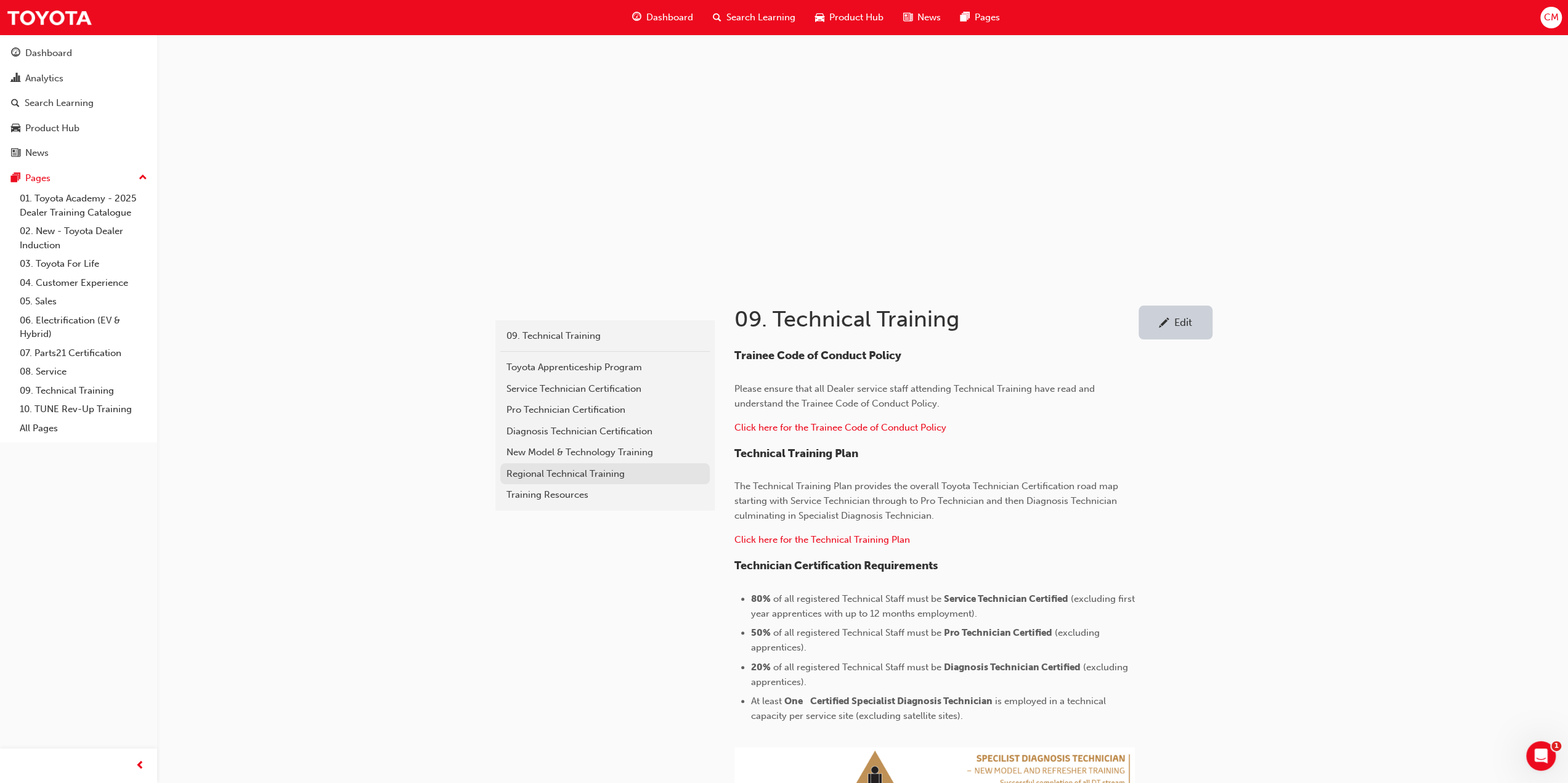
click at [532, 470] on div "Regional Technical Training" at bounding box center [605, 473] width 197 height 14
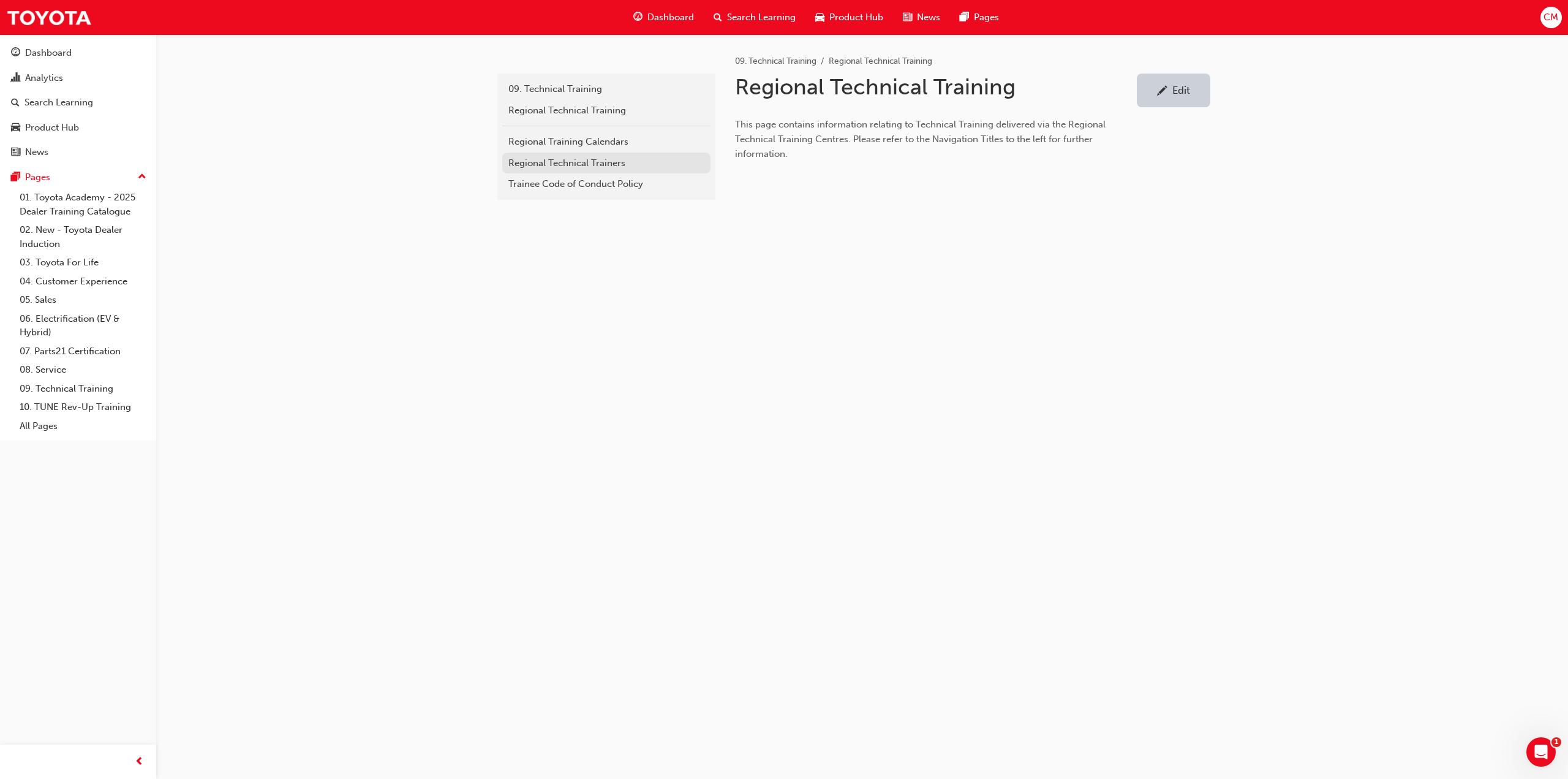
click at [527, 162] on div "Regional Technical Trainers" at bounding box center [606, 162] width 196 height 14
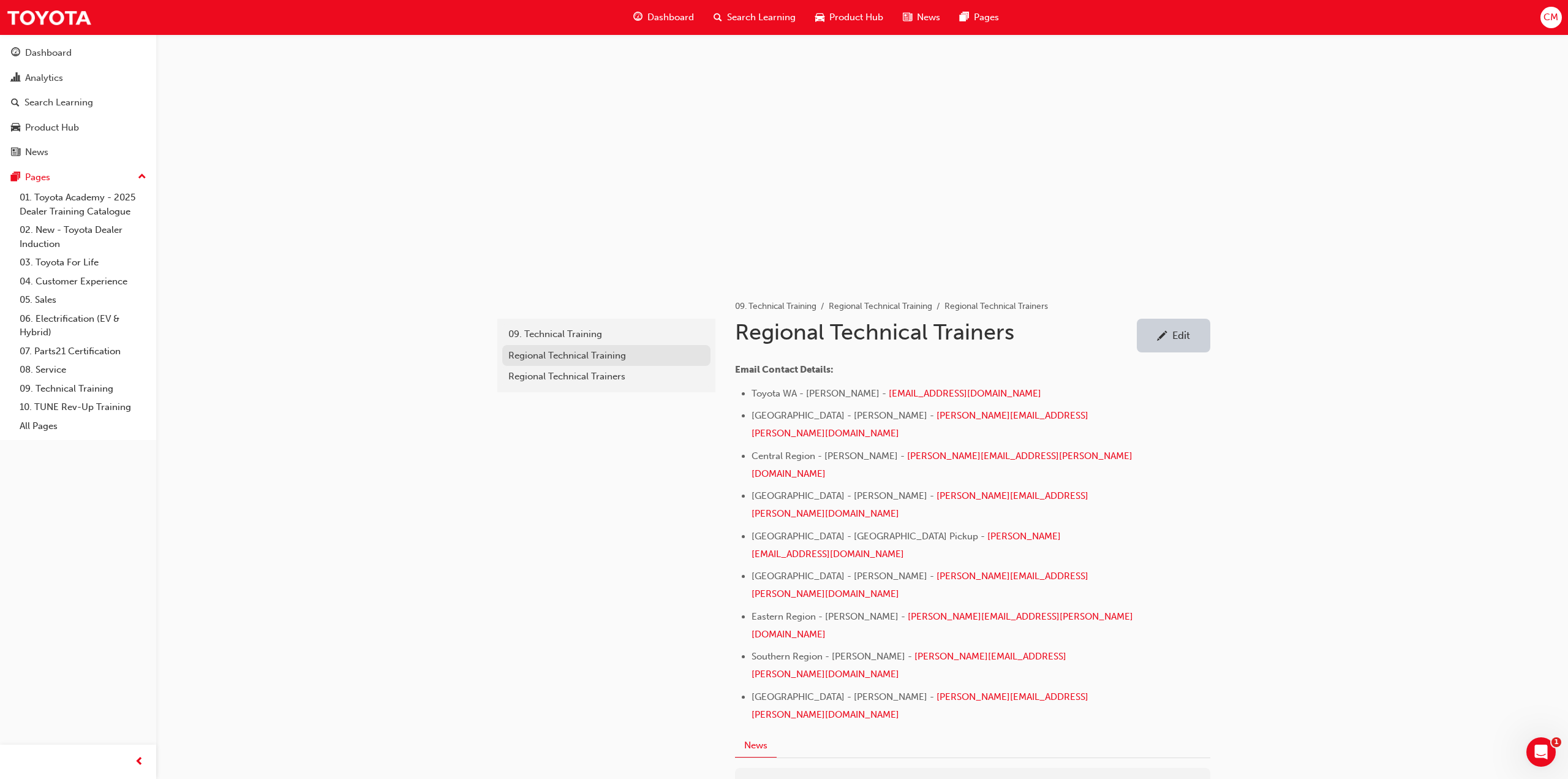
click at [533, 353] on div "Regional Technical Training" at bounding box center [606, 355] width 196 height 14
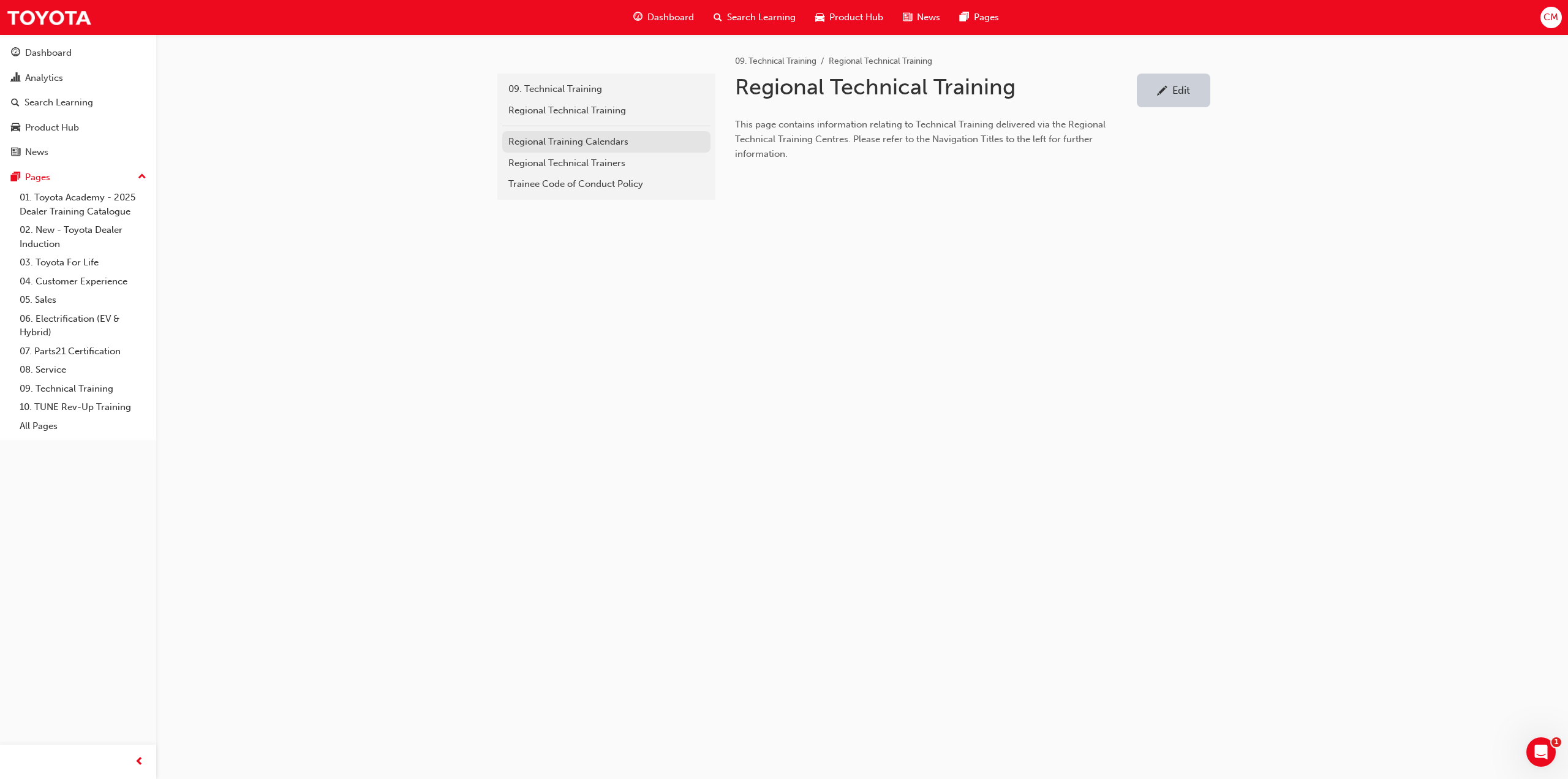
click at [533, 138] on div "Regional Training Calendars" at bounding box center [606, 141] width 196 height 14
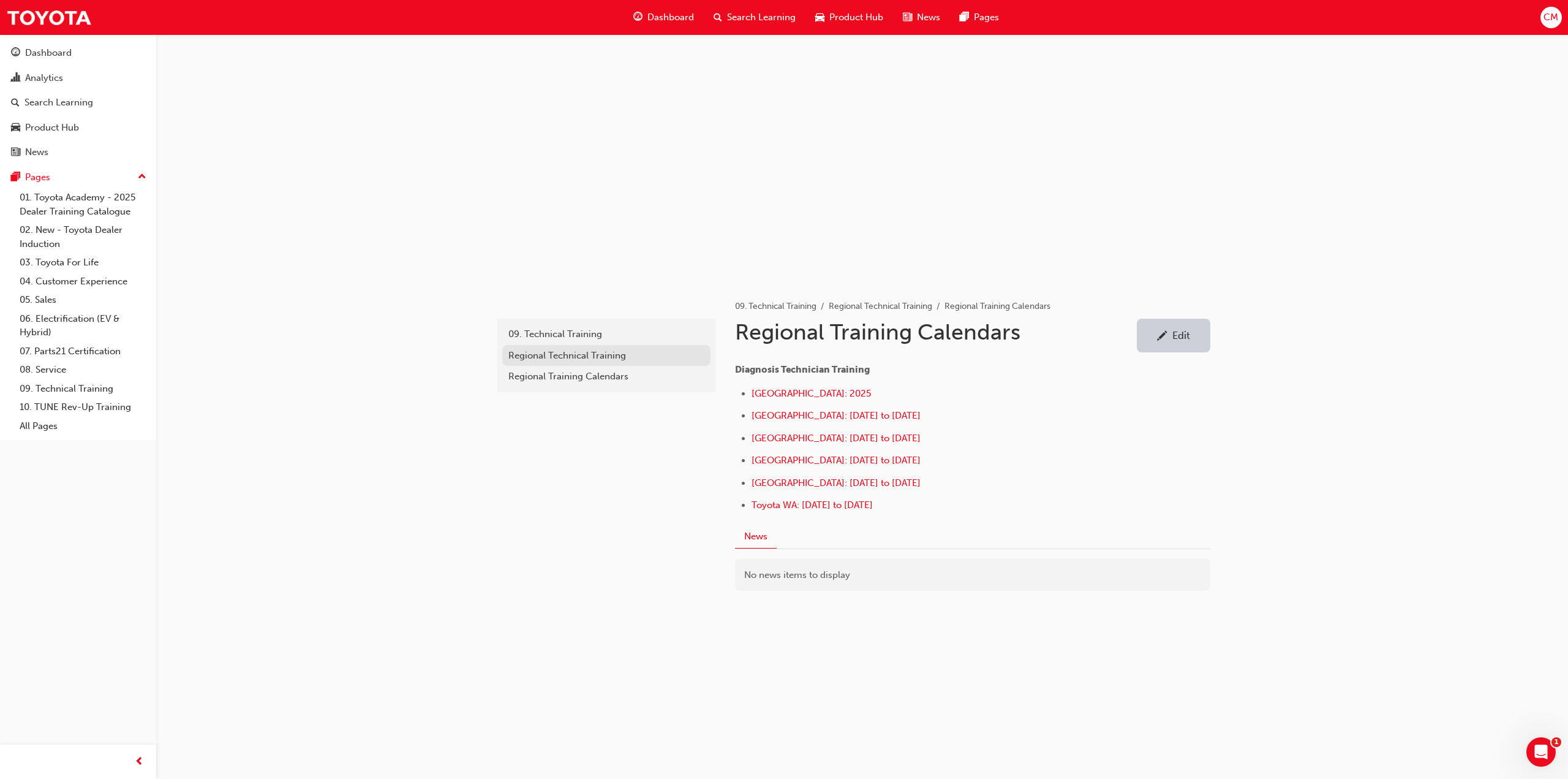
click at [522, 356] on div "Regional Technical Training" at bounding box center [606, 355] width 196 height 14
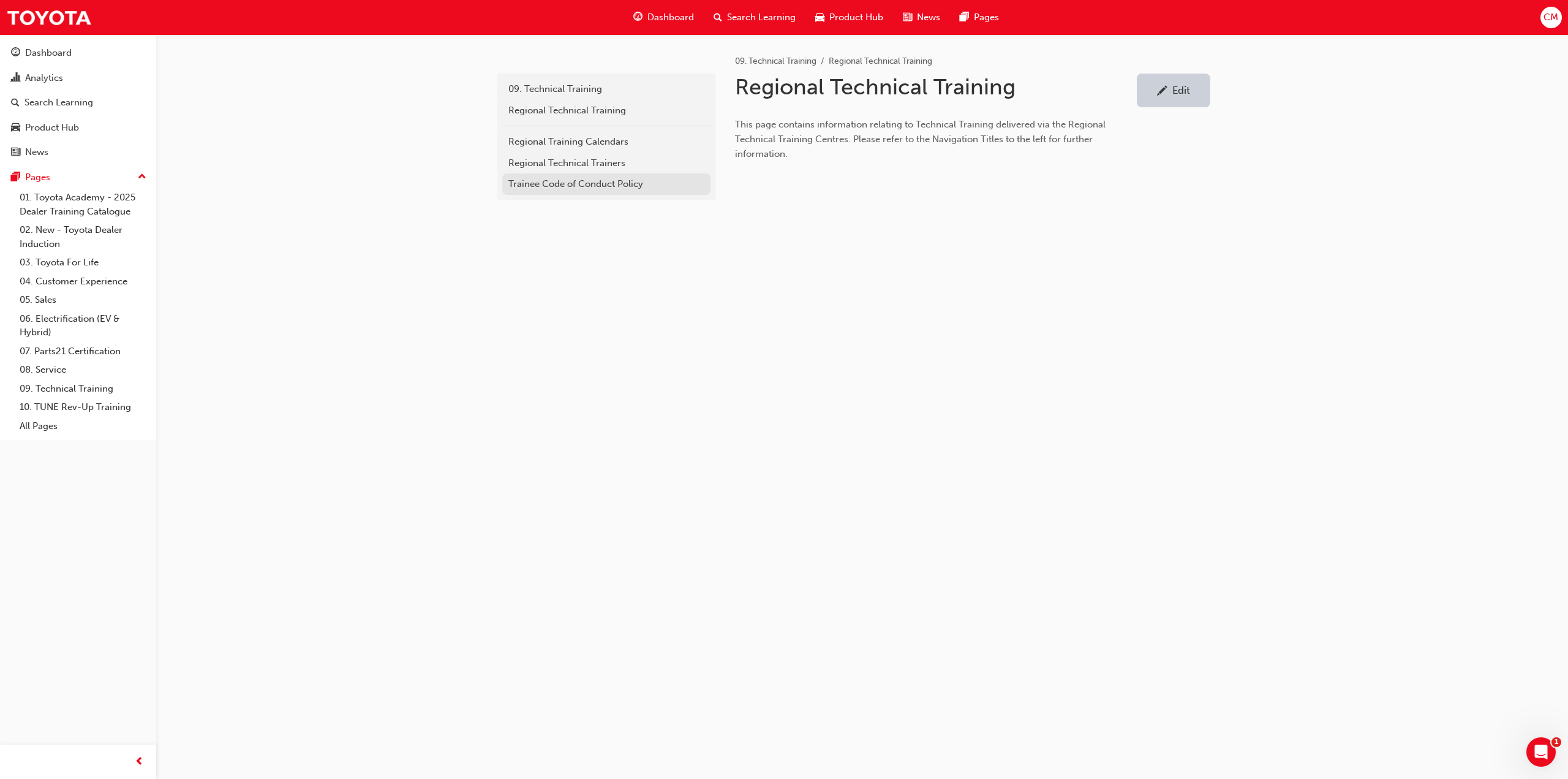
click at [517, 187] on div "Trainee Code of Conduct Policy" at bounding box center [606, 184] width 196 height 14
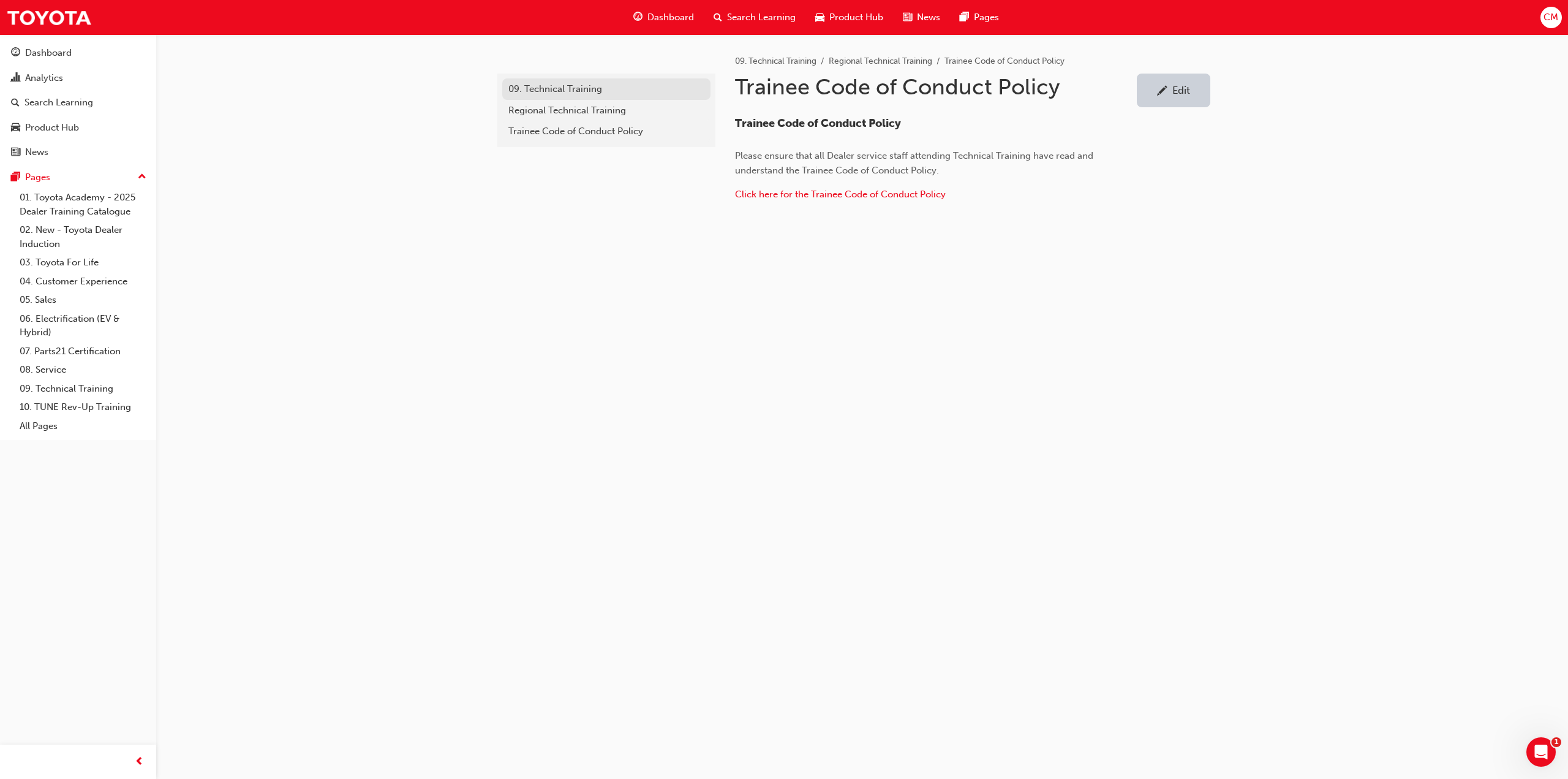
click at [546, 88] on div "09. Technical Training" at bounding box center [606, 88] width 196 height 14
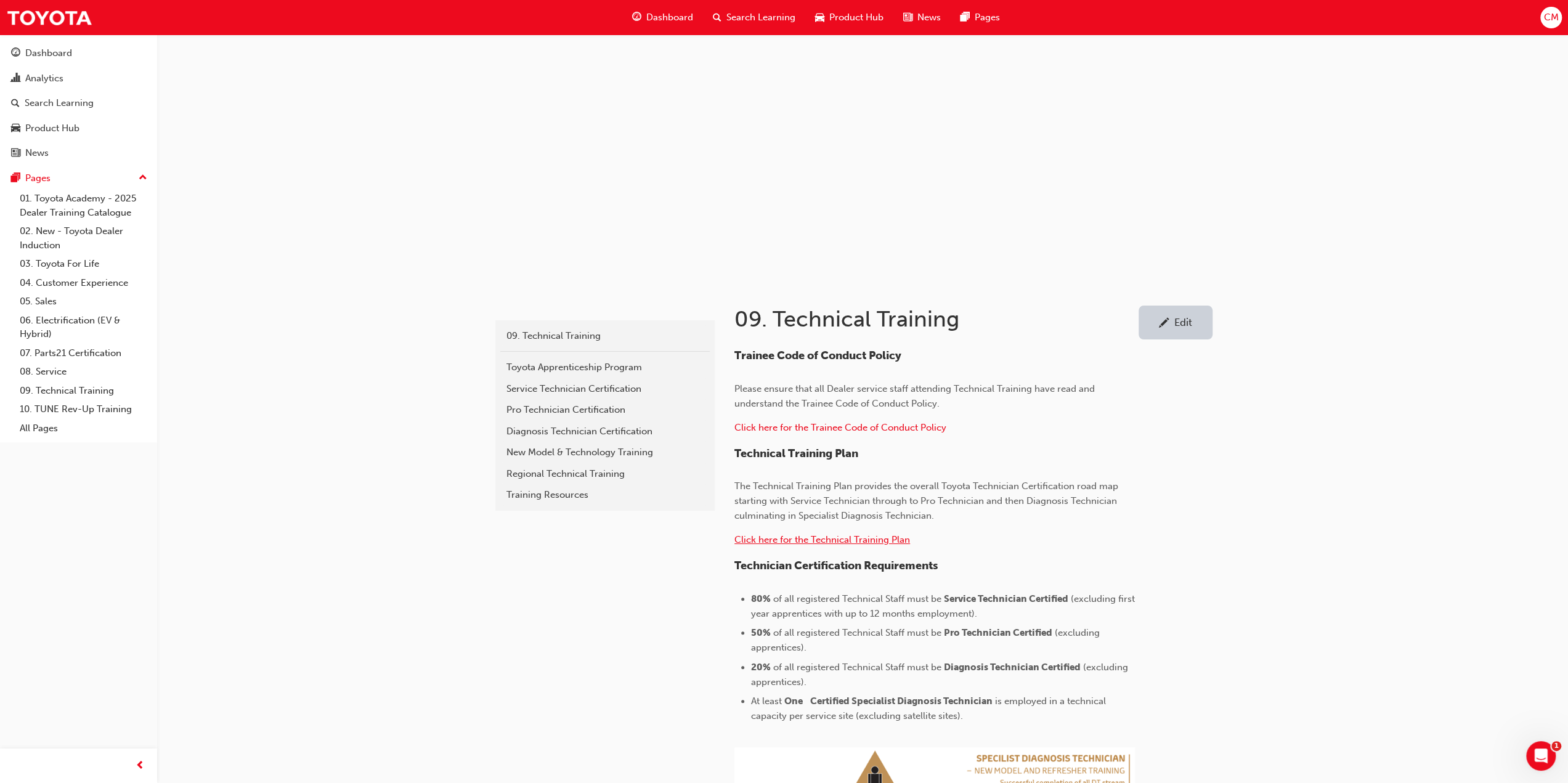
click at [760, 539] on span "Click here for the Technical Training Plan" at bounding box center [822, 539] width 176 height 11
click at [837, 426] on span "Click here for the Trainee Code of Conduct Policy" at bounding box center [840, 427] width 212 height 11
click at [516, 389] on div "Service Technician Certification" at bounding box center [605, 389] width 197 height 14
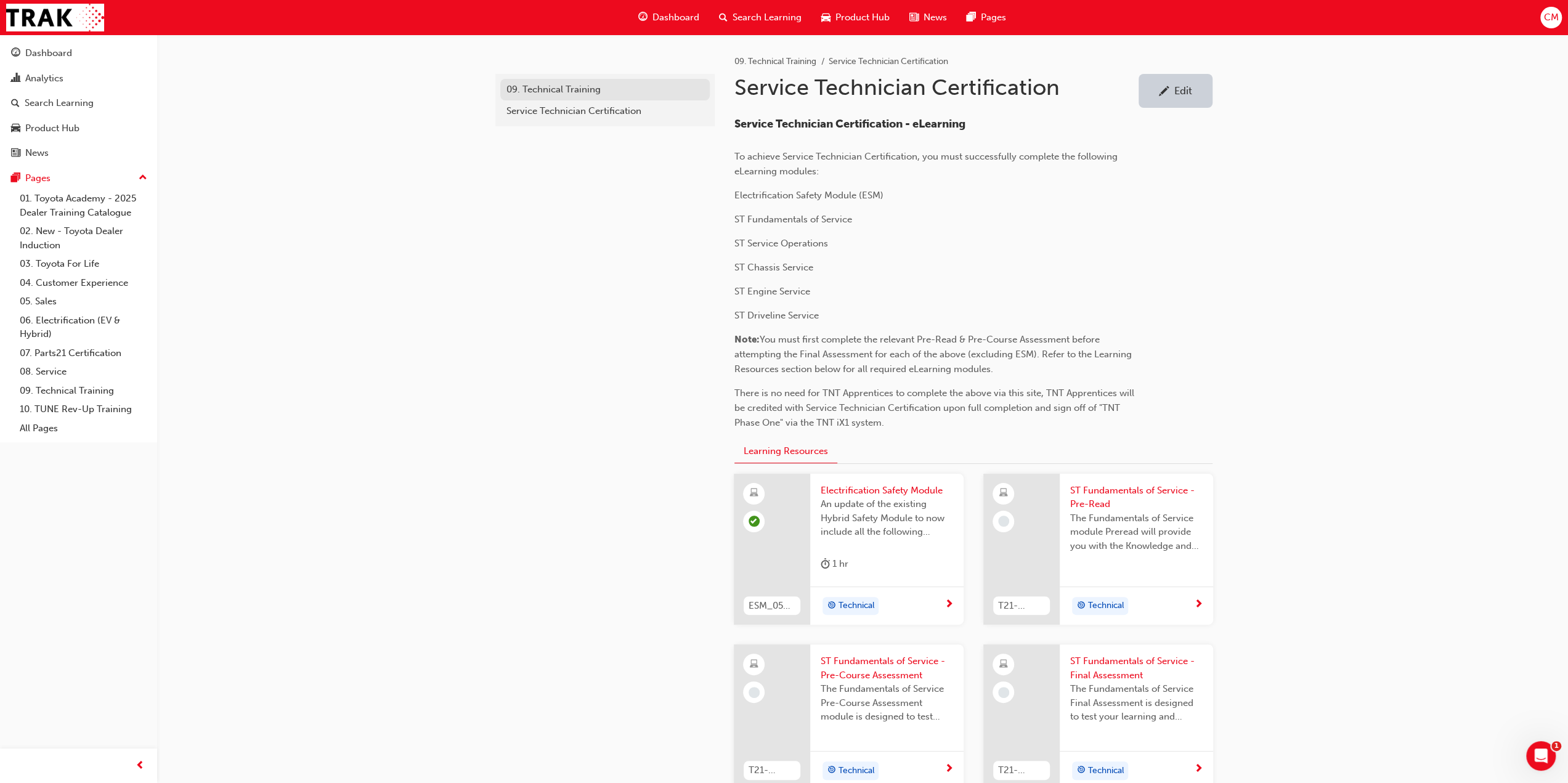
click at [546, 88] on div "09. Technical Training" at bounding box center [605, 89] width 197 height 14
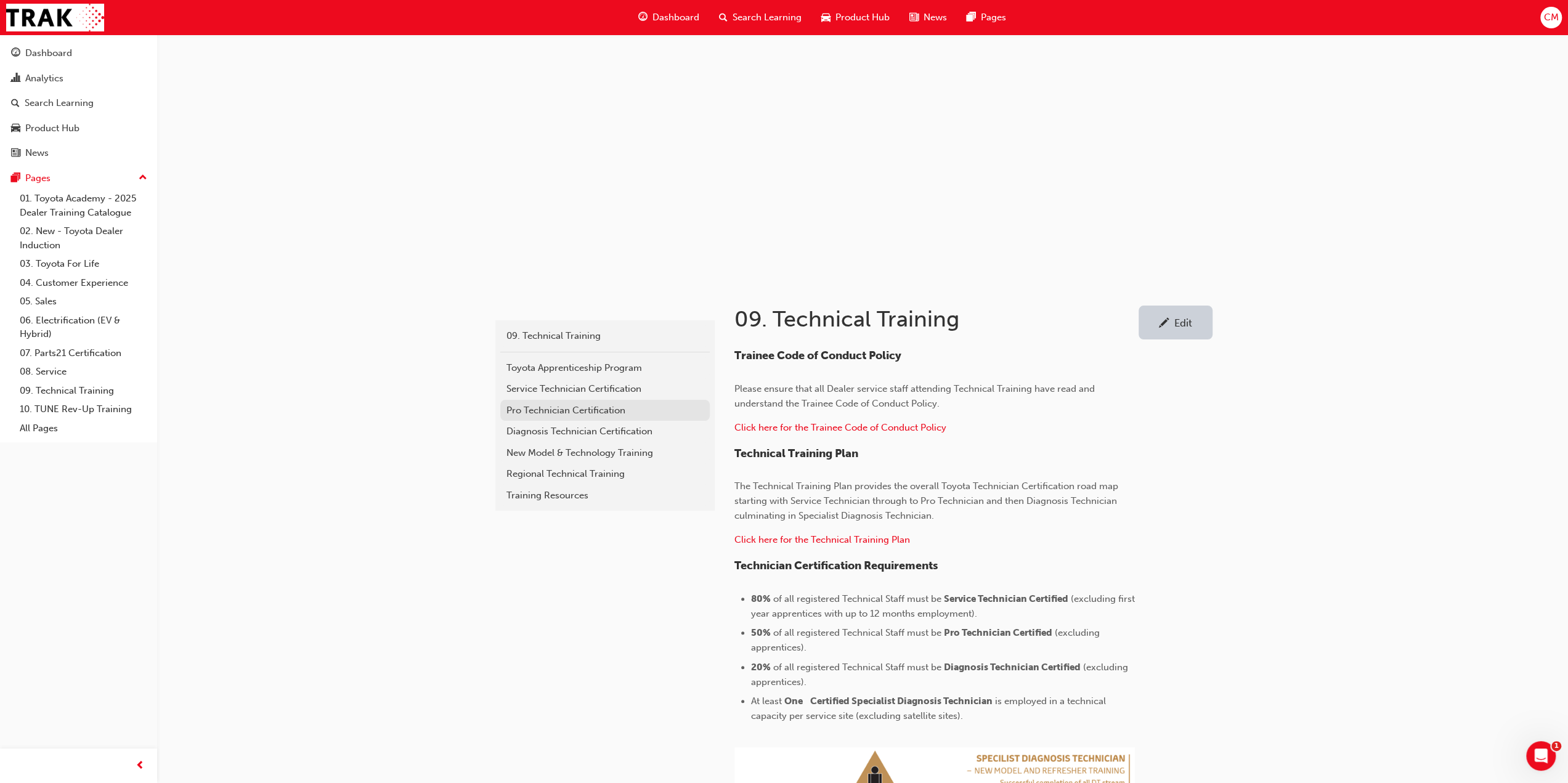
click at [515, 410] on div "Pro Technician Certification" at bounding box center [605, 410] width 197 height 14
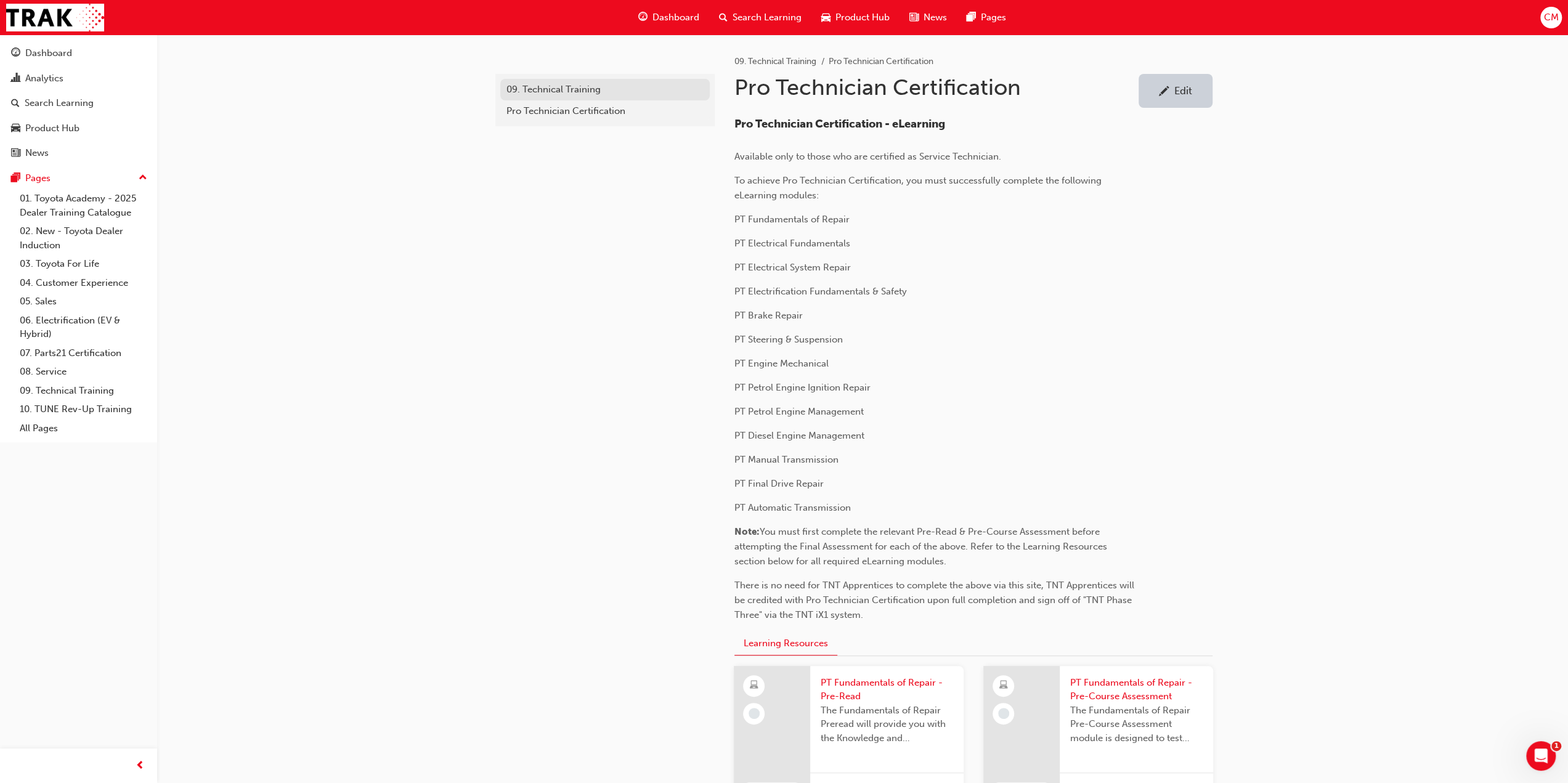
click at [540, 89] on div "09. Technical Training" at bounding box center [605, 89] width 197 height 14
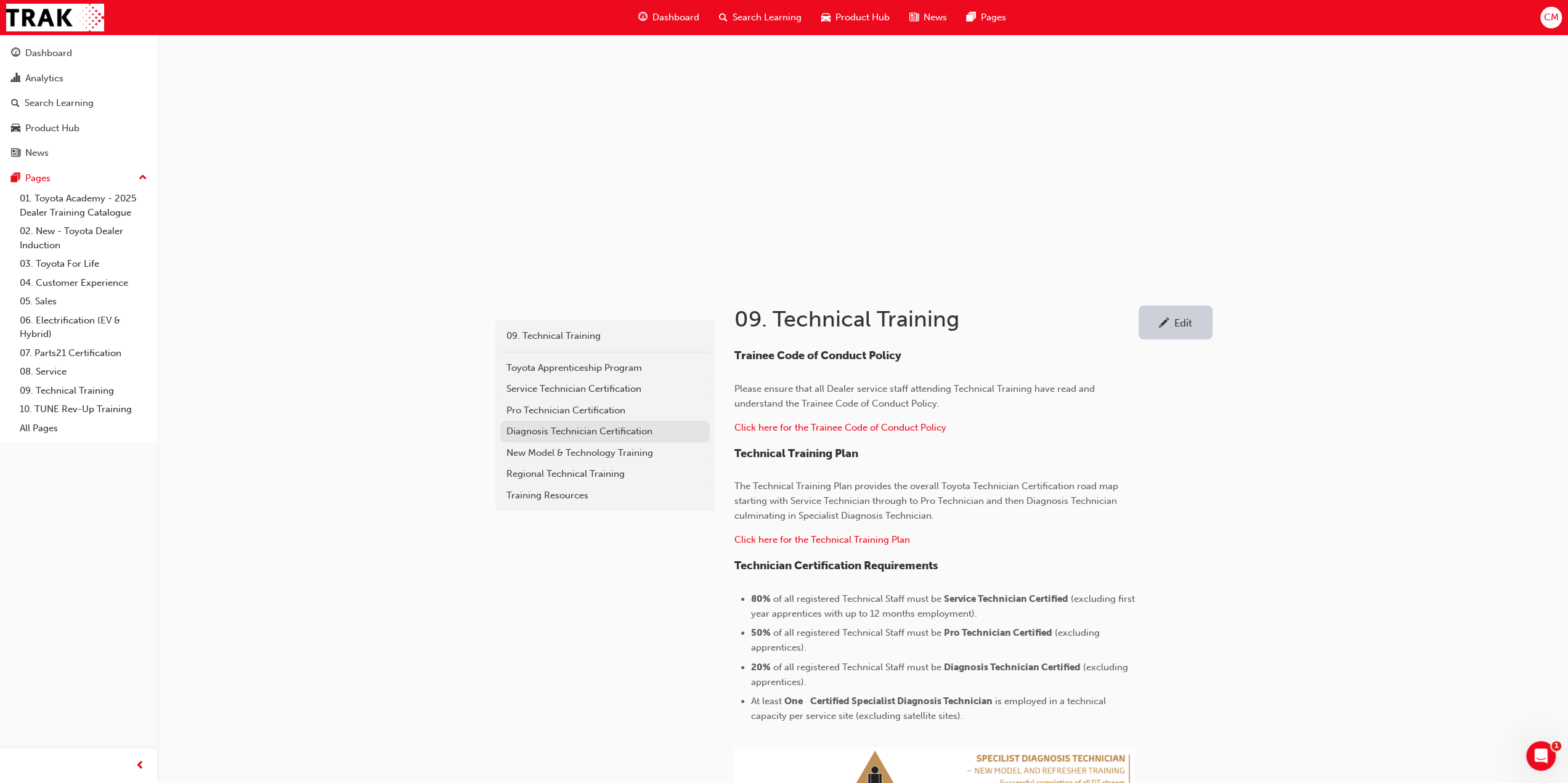
click at [518, 430] on div "Diagnosis Technician Certification" at bounding box center [605, 431] width 197 height 14
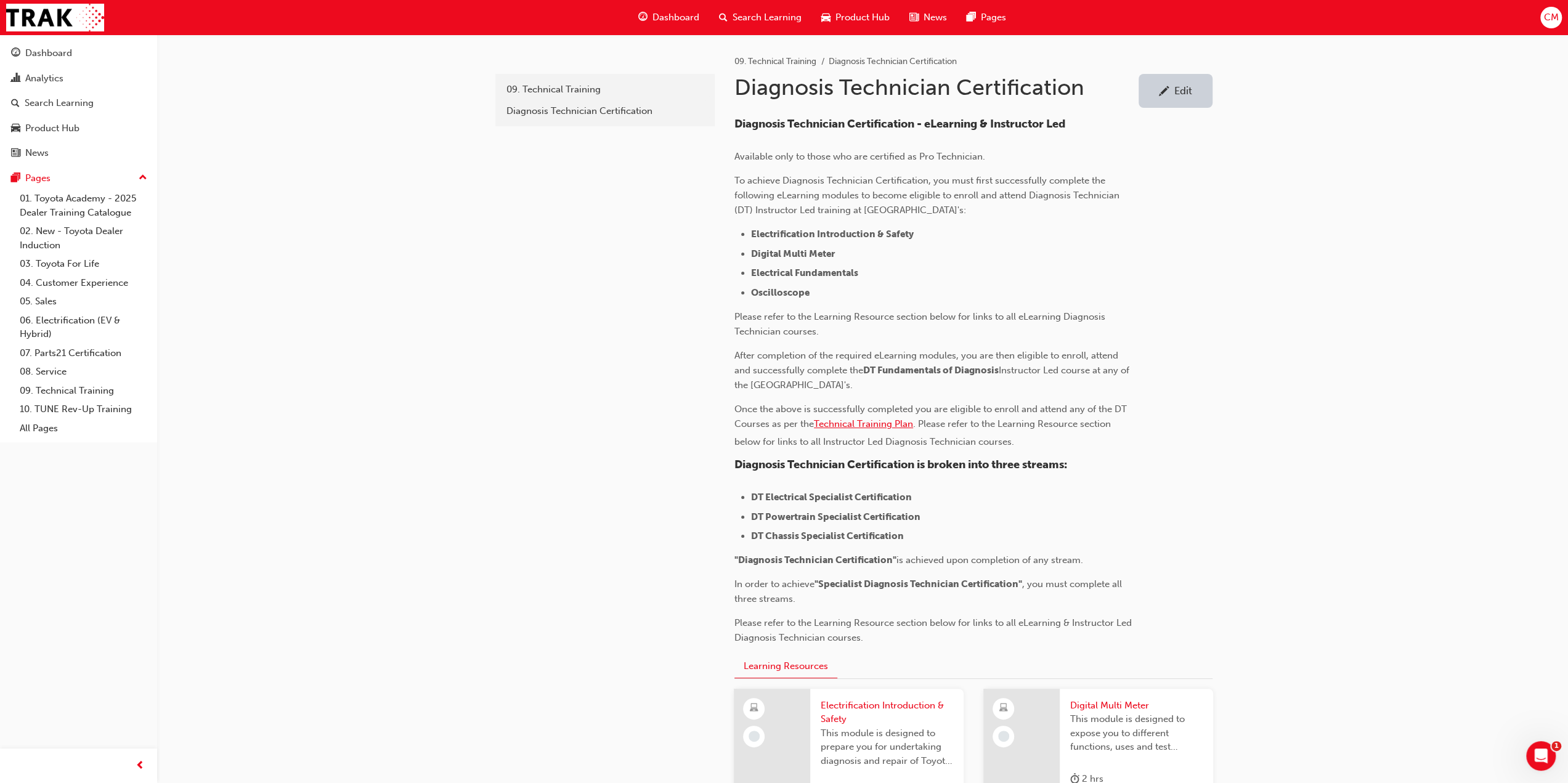
click at [840, 421] on span "Technical Training Plan" at bounding box center [863, 424] width 99 height 11
